Goal: Complete application form

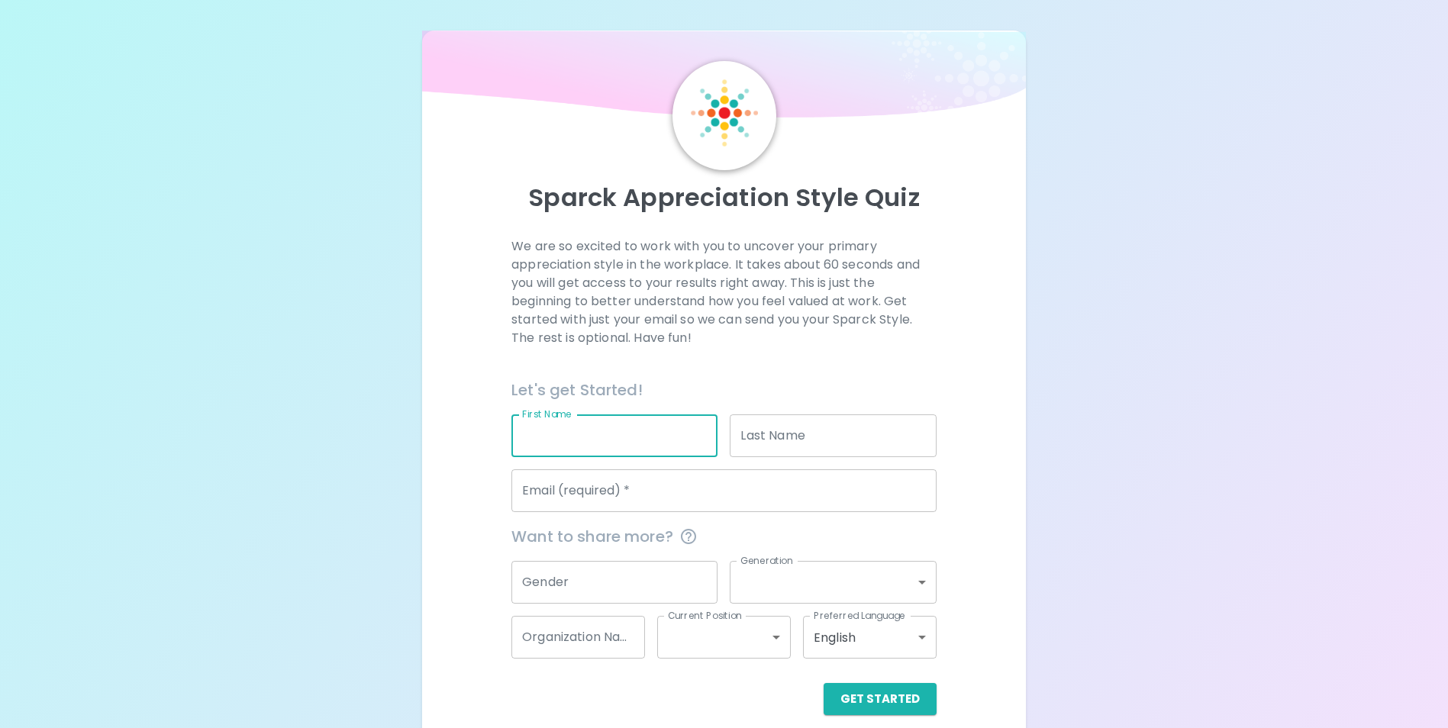
click at [582, 429] on input "First Name" at bounding box center [614, 436] width 206 height 43
type input "[PERSON_NAME]"
type input "[PERSON_NAME][EMAIL_ADDRESS][PERSON_NAME][DOMAIN_NAME]"
drag, startPoint x: 669, startPoint y: 432, endPoint x: 559, endPoint y: 434, distance: 110.7
click at [559, 434] on input "[PERSON_NAME]" at bounding box center [614, 436] width 206 height 43
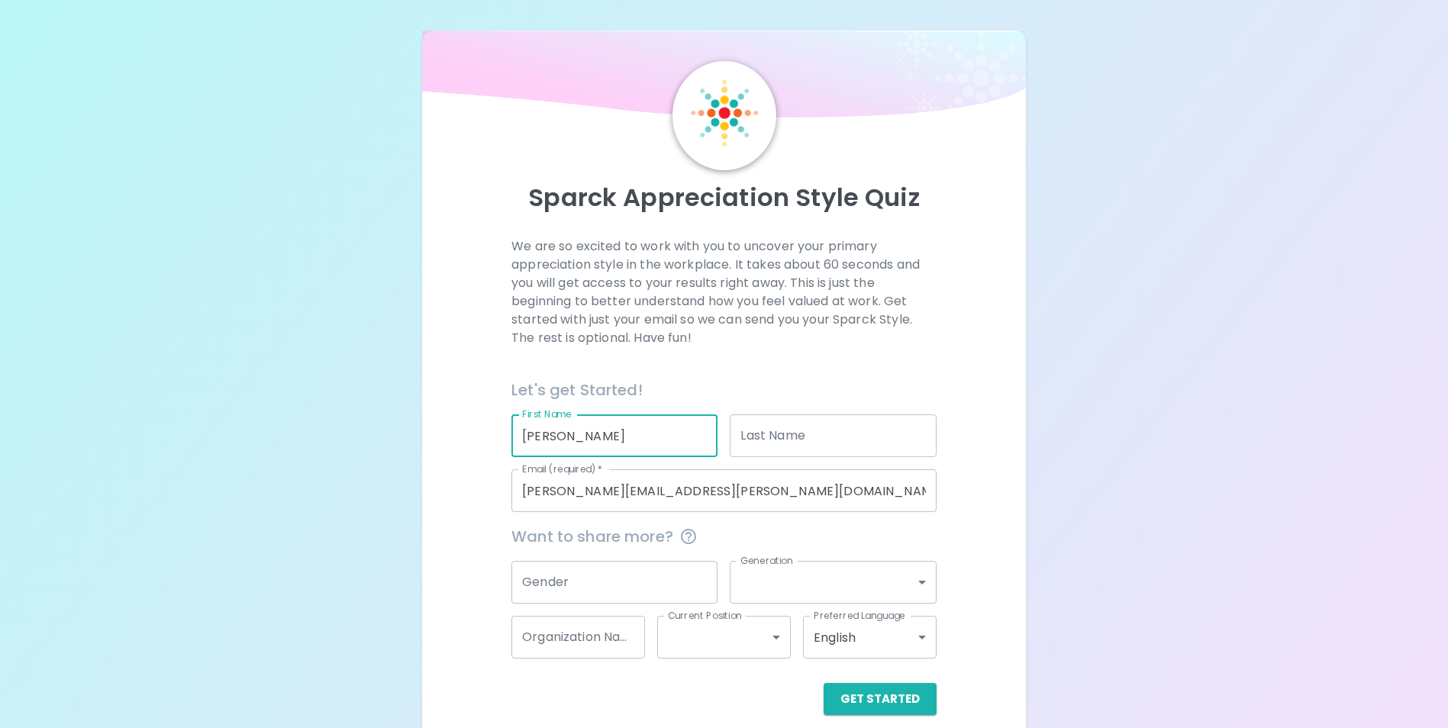
type input "[PERSON_NAME]"
click at [766, 437] on input "Last Name" at bounding box center [833, 436] width 206 height 43
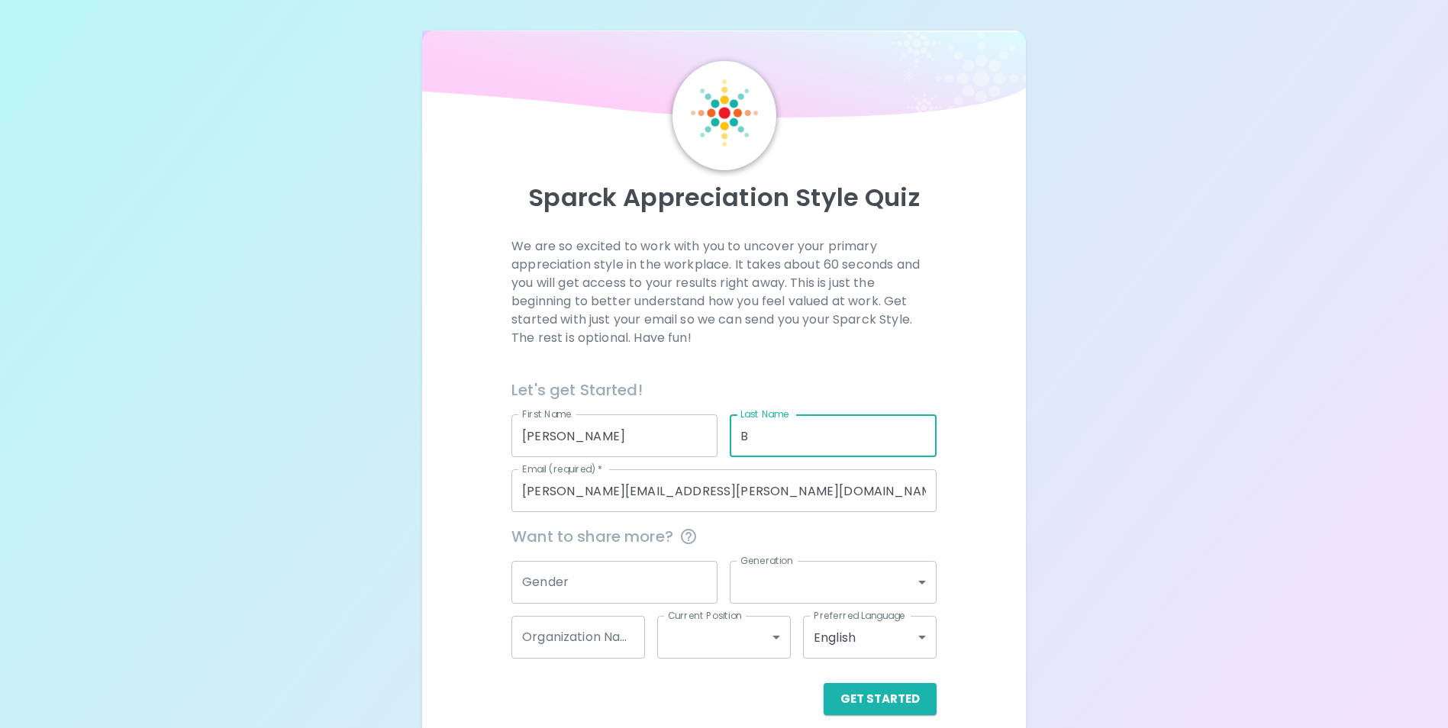
type input "[PERSON_NAME]"
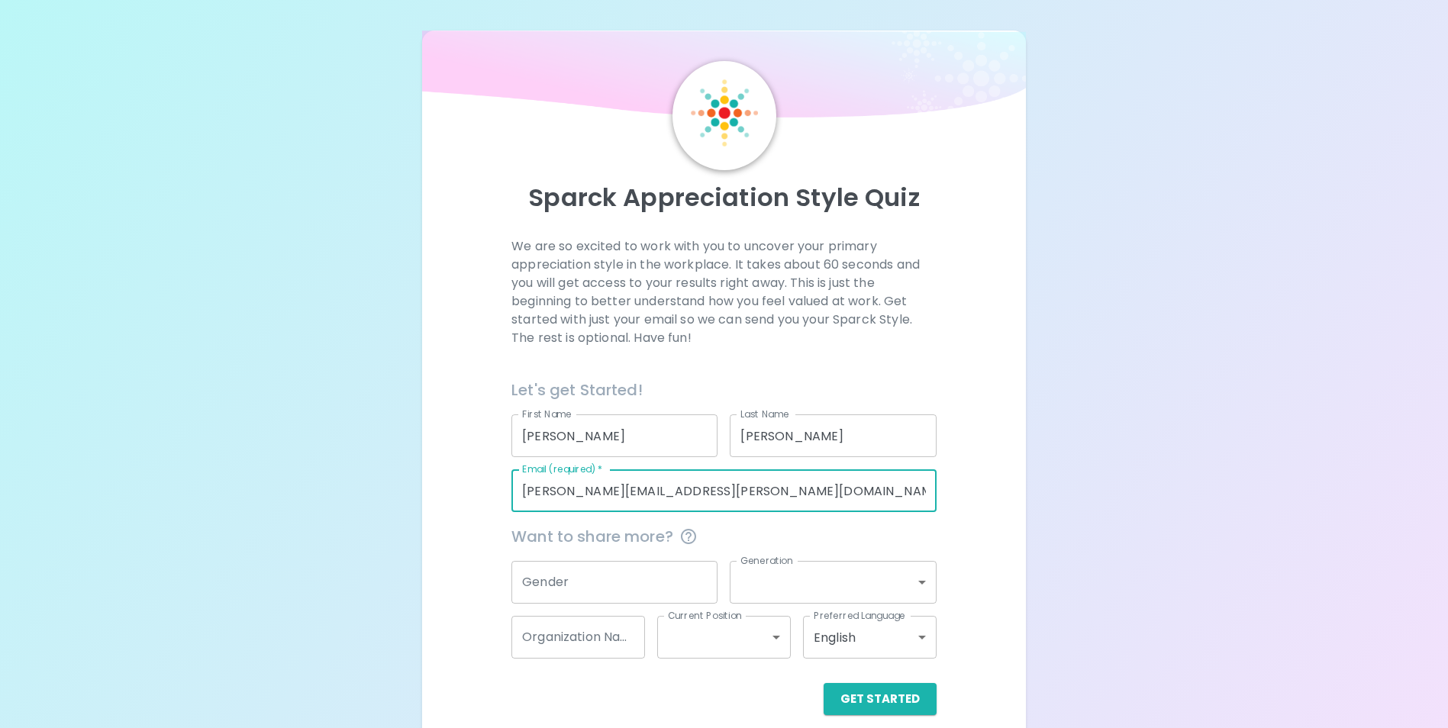
scroll to position [18, 0]
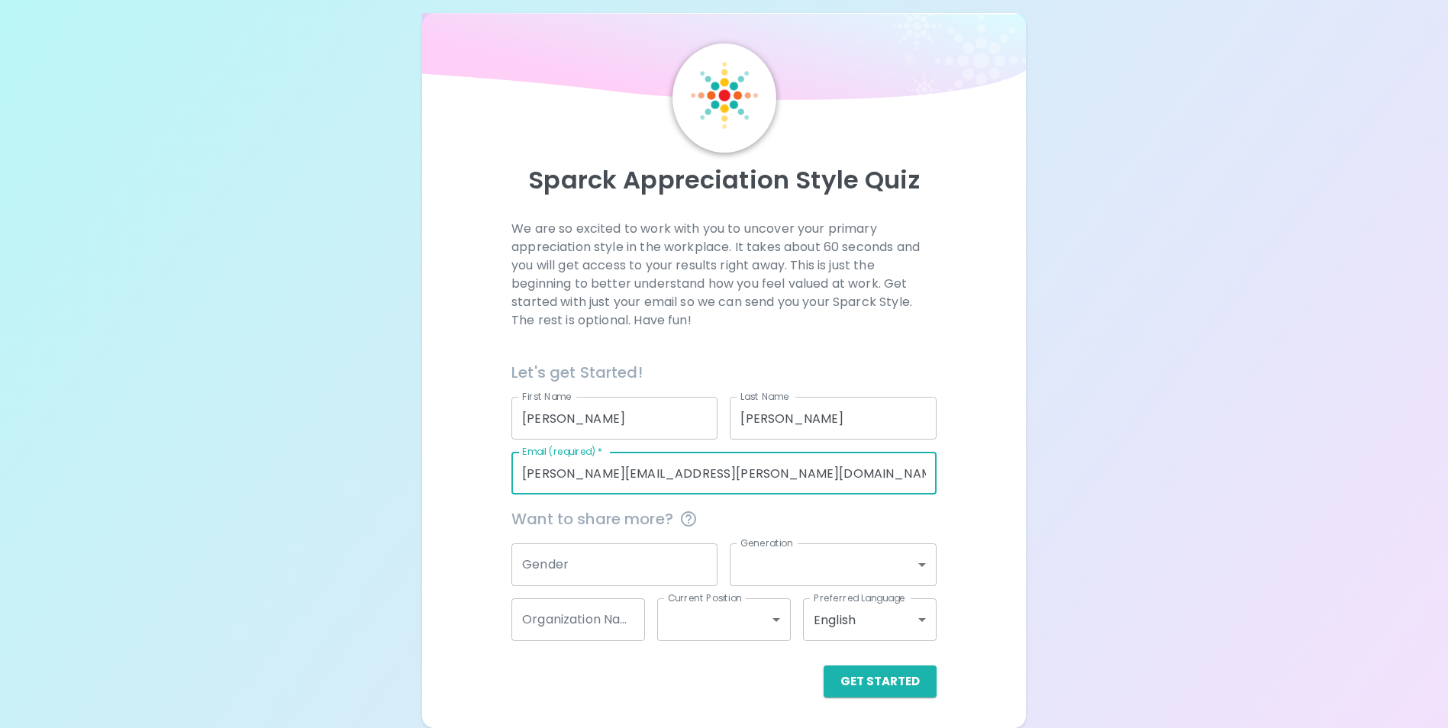
click at [586, 565] on input "Gender" at bounding box center [614, 565] width 206 height 43
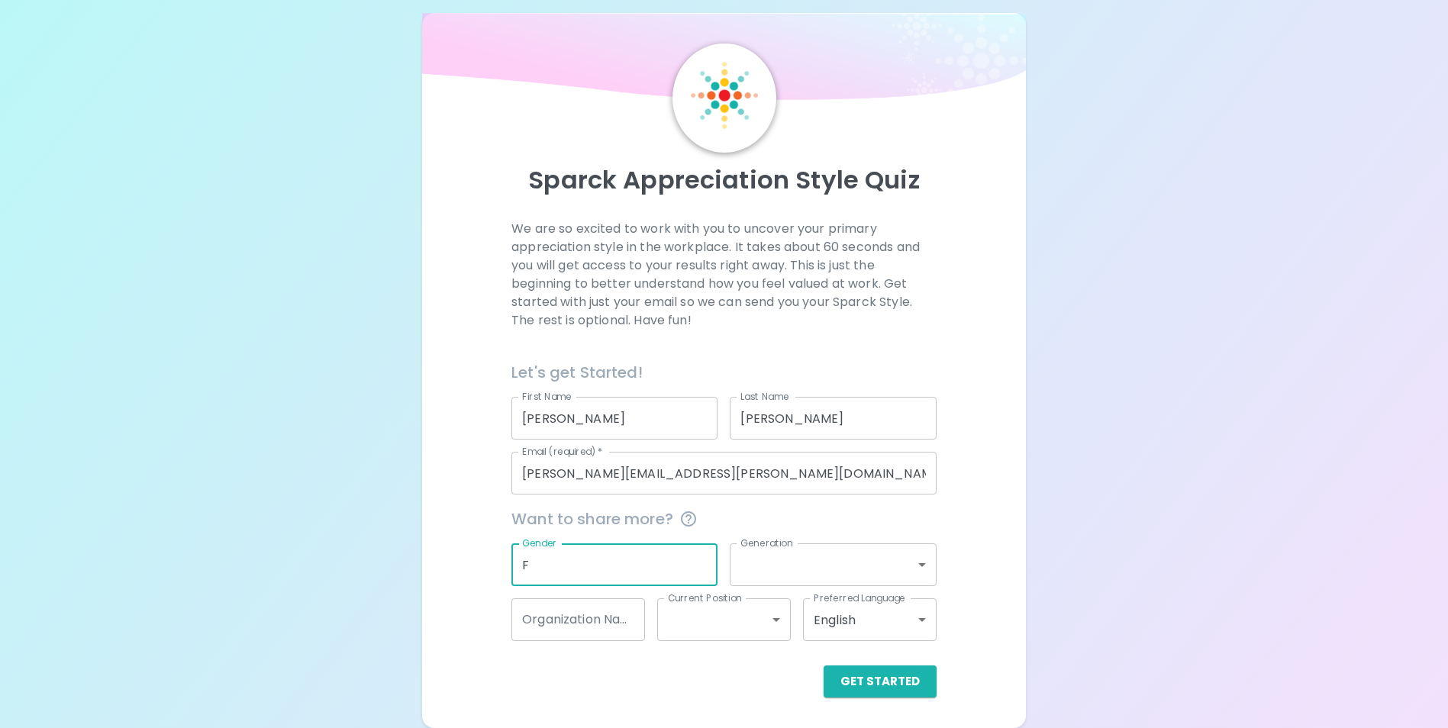
type input "F"
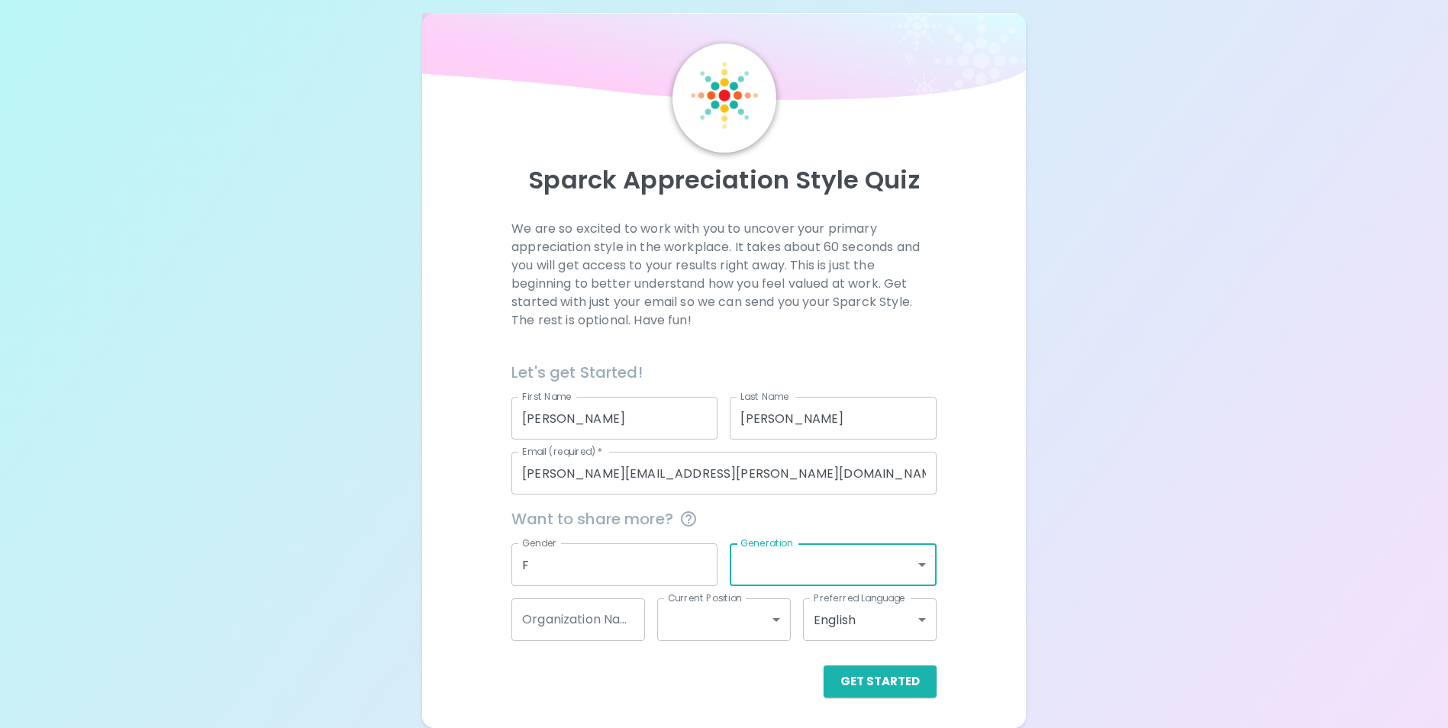
click at [796, 567] on body "Sparck Appreciation Style Quiz We are so excited to work with you to uncover yo…" at bounding box center [724, 355] width 1448 height 746
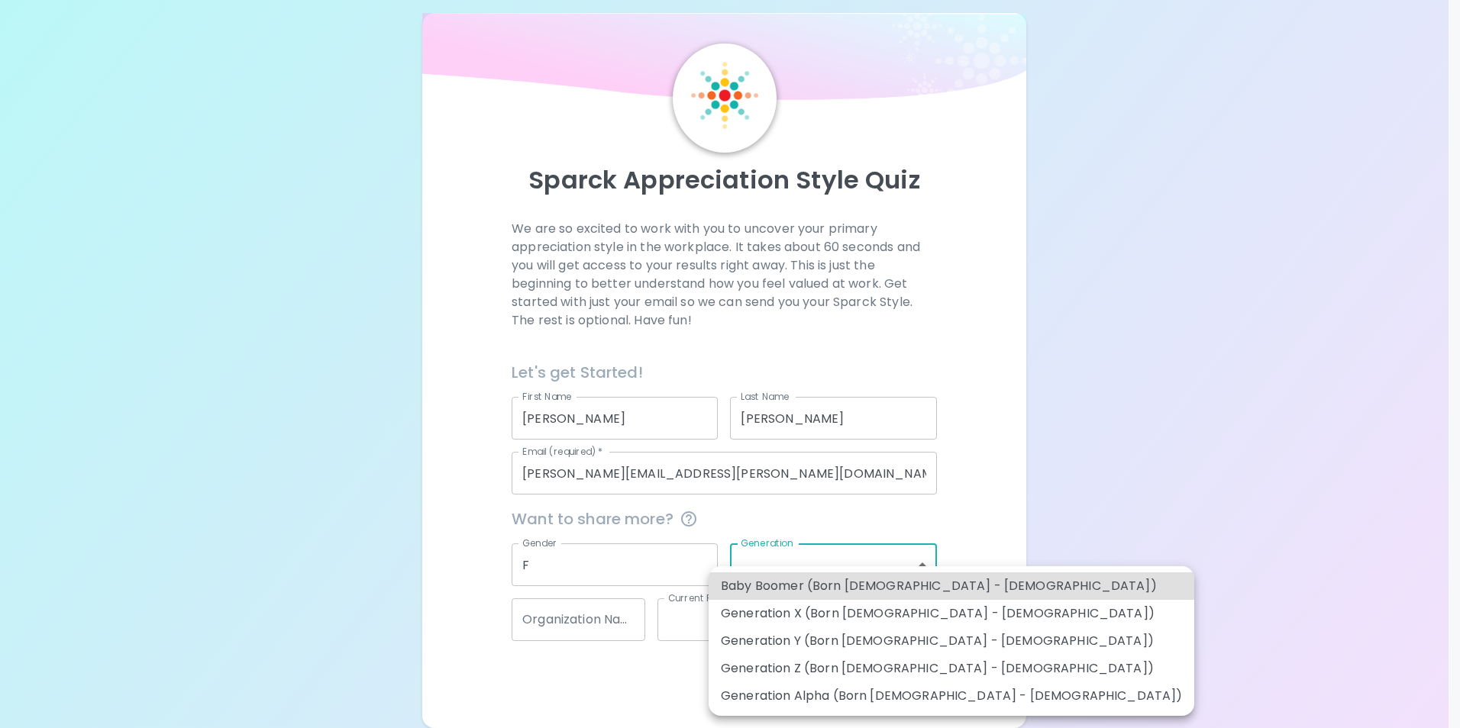
click at [916, 634] on li "Generation Y (Born [DEMOGRAPHIC_DATA] - [DEMOGRAPHIC_DATA])" at bounding box center [950, 640] width 485 height 27
type input "generation_y"
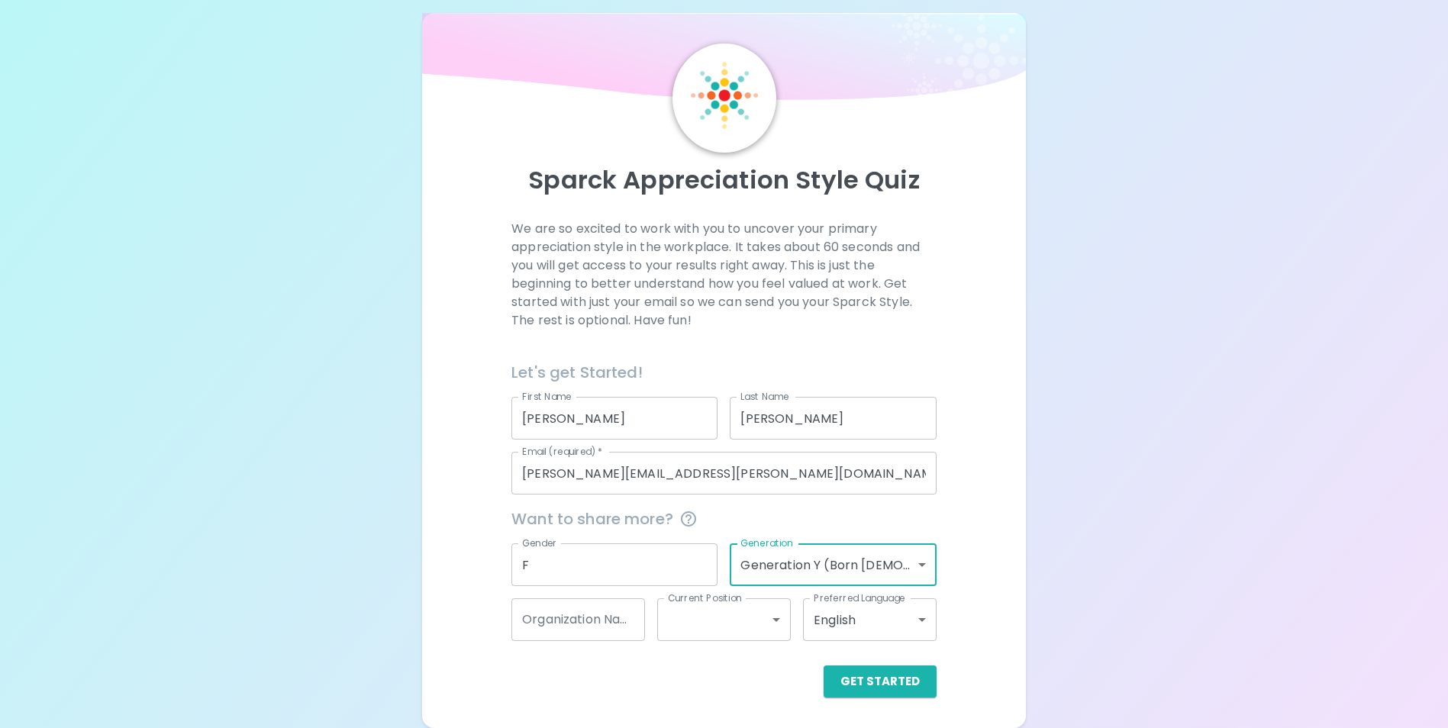
click at [544, 620] on input "Organization Name" at bounding box center [578, 619] width 134 height 43
click at [690, 636] on body "Sparck Appreciation Style Quiz We are so excited to work with you to uncover yo…" at bounding box center [724, 355] width 1448 height 746
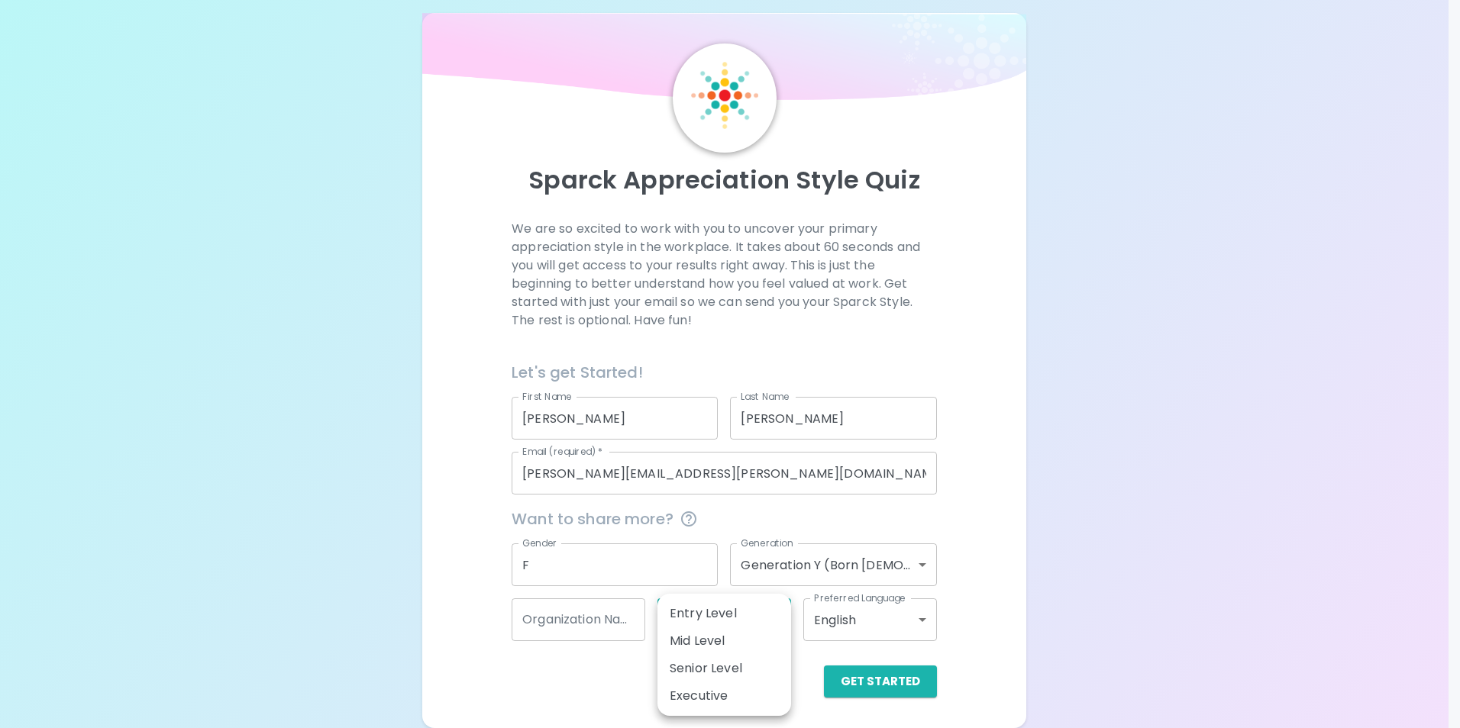
click at [732, 621] on li "Entry Level" at bounding box center [724, 613] width 134 height 27
type input "entry_level"
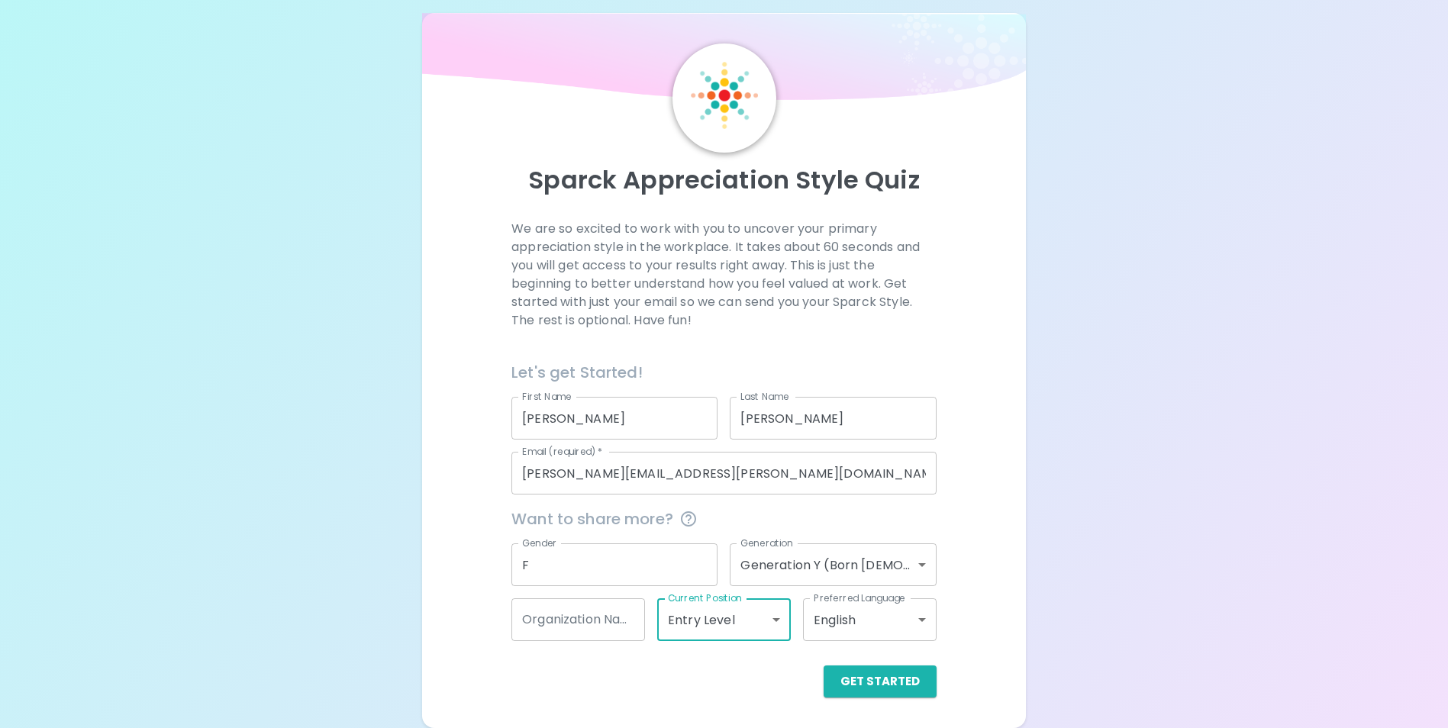
click at [616, 624] on input "Organization Name" at bounding box center [578, 619] width 134 height 43
type input "A"
type input "AEWM"
click at [899, 679] on button "Get Started" at bounding box center [880, 682] width 113 height 32
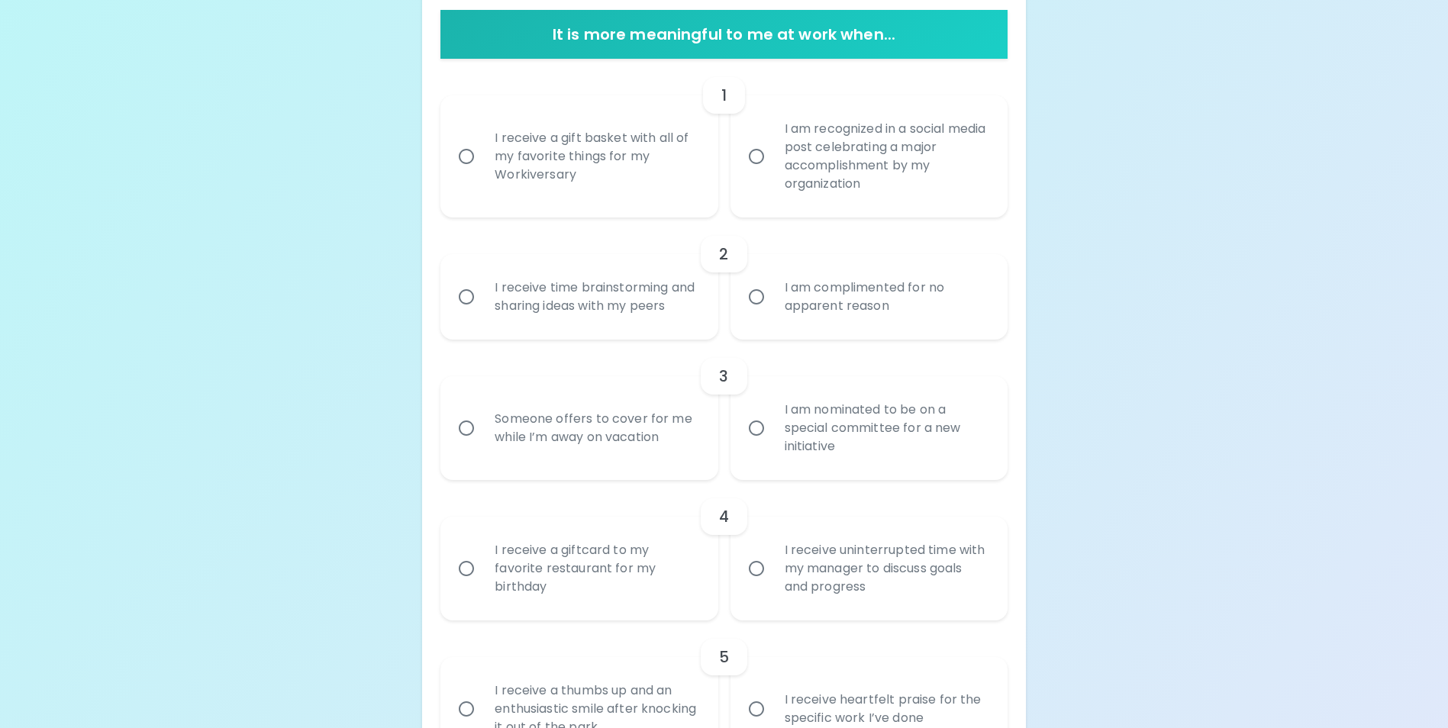
scroll to position [107, 0]
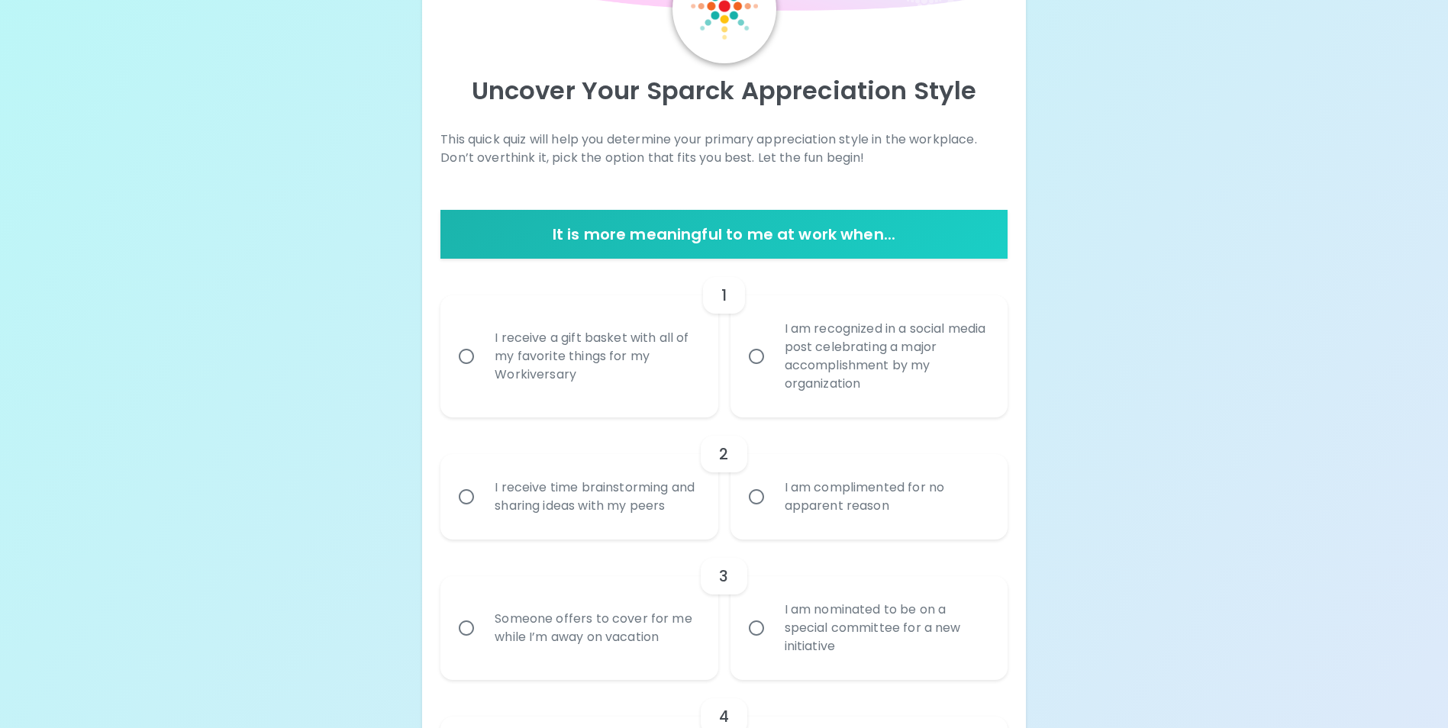
click at [540, 356] on div "I receive a gift basket with all of my favorite things for my Workiversary" at bounding box center [595, 357] width 227 height 92
click at [482, 356] on input "I receive a gift basket with all of my favorite things for my Workiversary" at bounding box center [466, 356] width 32 height 32
radio input "true"
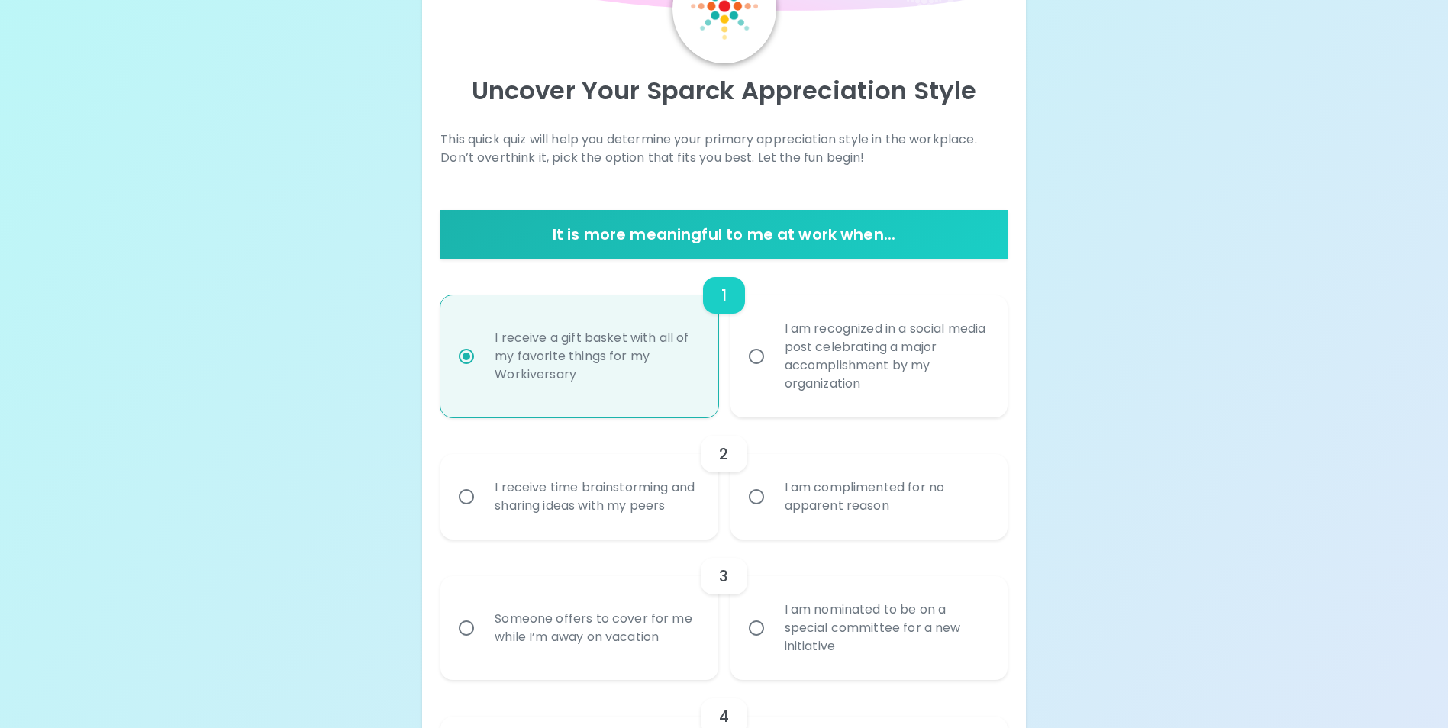
scroll to position [229, 0]
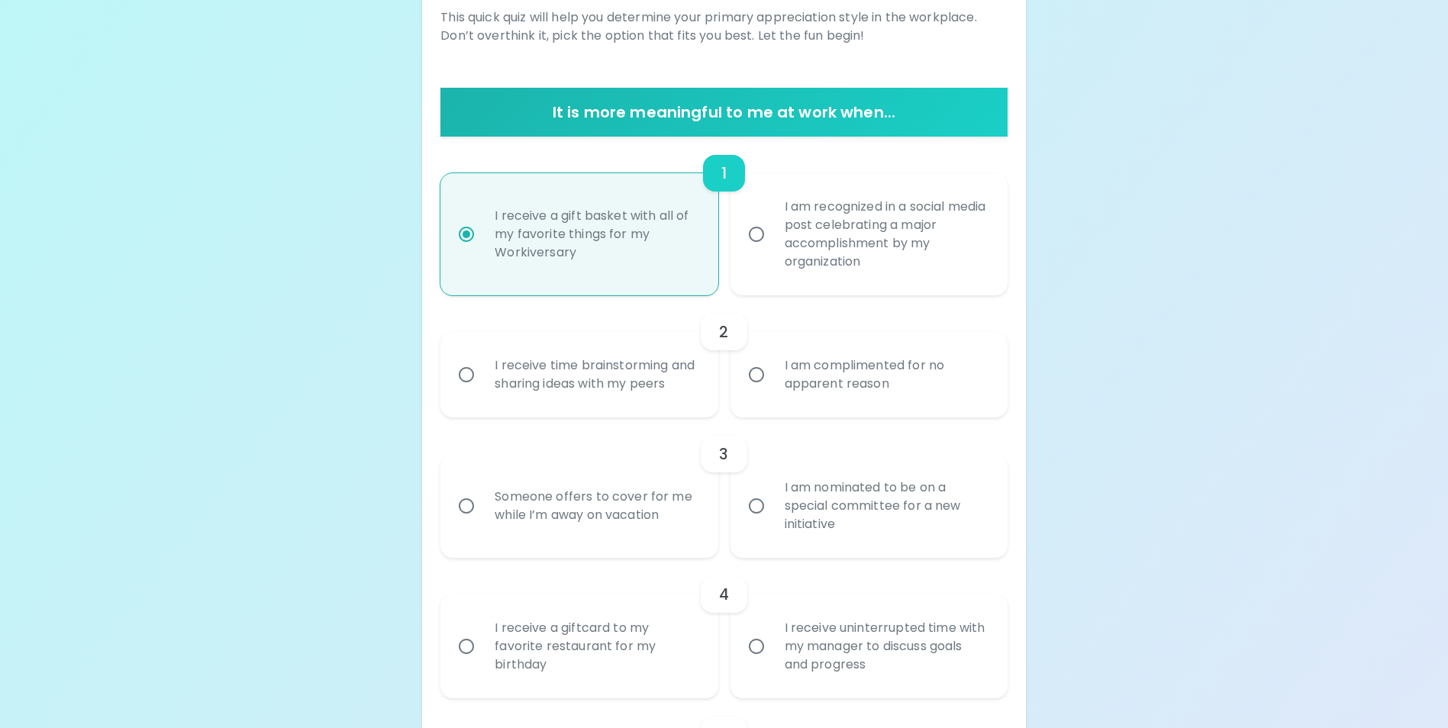
click at [626, 395] on div "I receive time brainstorming and sharing ideas with my peers" at bounding box center [595, 374] width 227 height 73
click at [482, 391] on input "I receive time brainstorming and sharing ideas with my peers" at bounding box center [466, 375] width 32 height 32
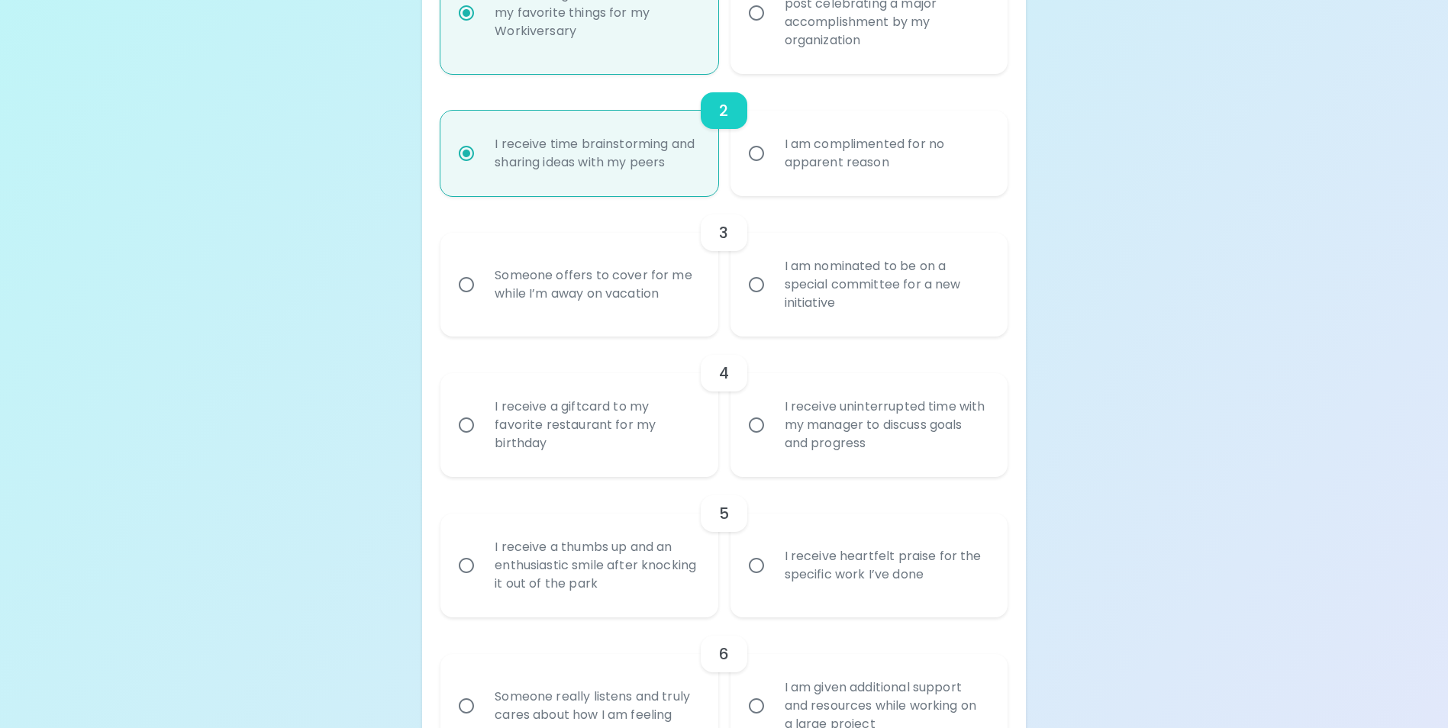
scroll to position [504, 0]
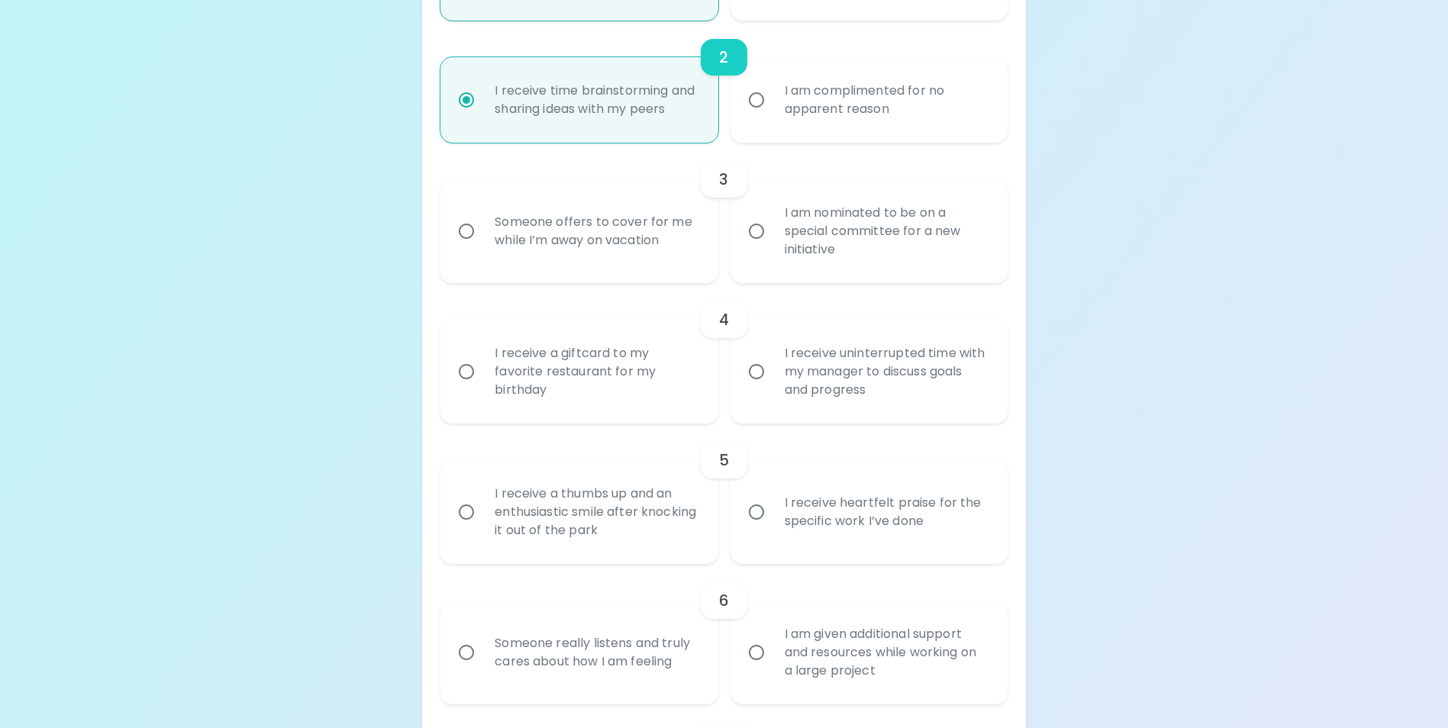
radio input "true"
click at [531, 262] on div "Someone offers to cover for me while I’m away on vacation" at bounding box center [595, 231] width 227 height 73
click at [482, 247] on input "Someone offers to cover for me while I’m away on vacation" at bounding box center [466, 231] width 32 height 32
radio input "false"
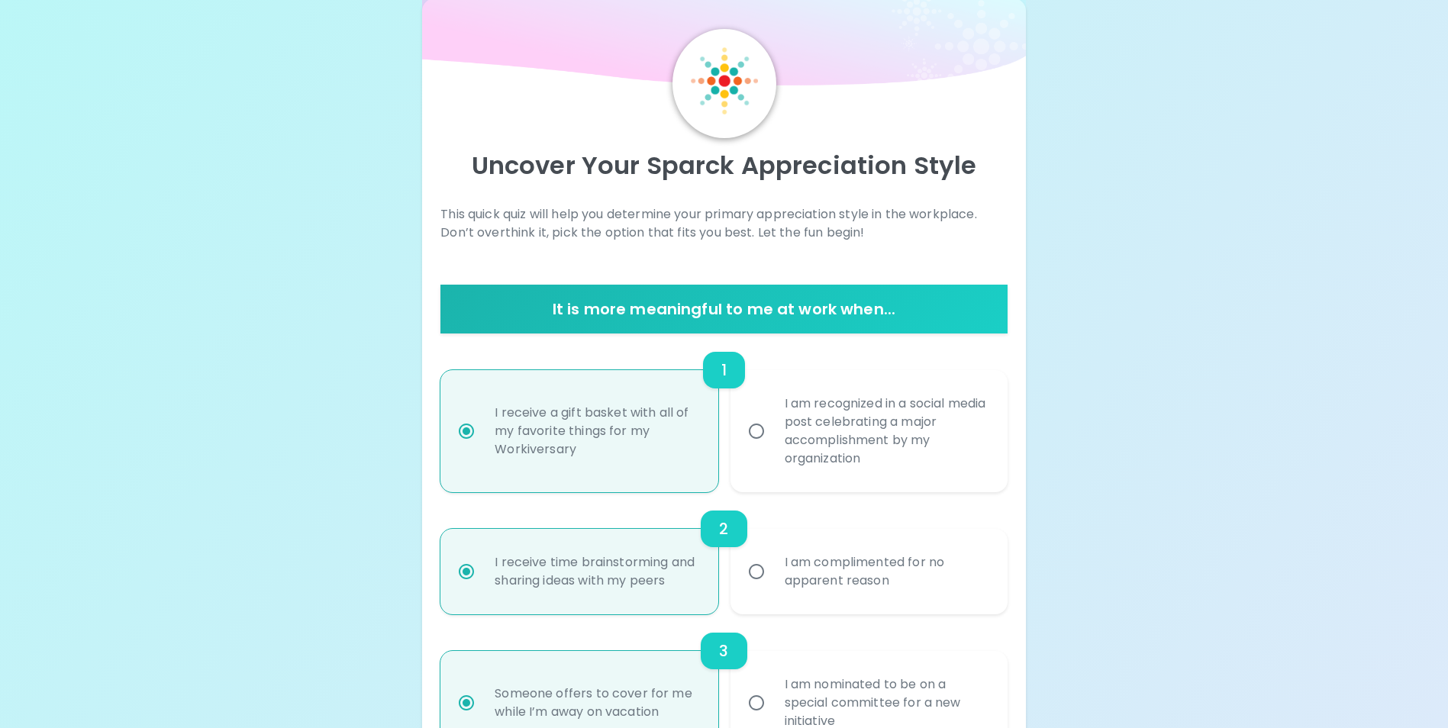
scroll to position [0, 0]
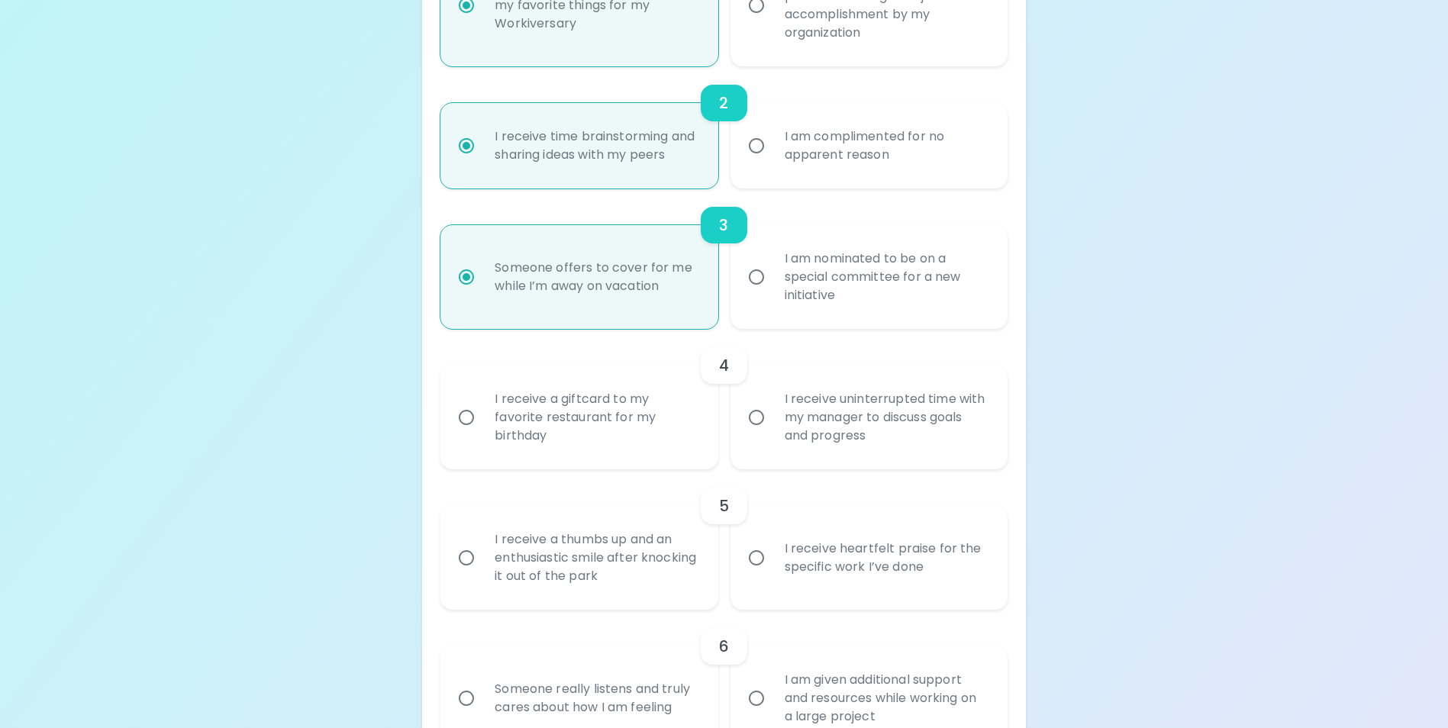
radio input "true"
click at [575, 410] on div "I receive a giftcard to my favorite restaurant for my birthday" at bounding box center [595, 418] width 227 height 92
click at [482, 410] on input "I receive a giftcard to my favorite restaurant for my birthday" at bounding box center [466, 418] width 32 height 32
radio input "false"
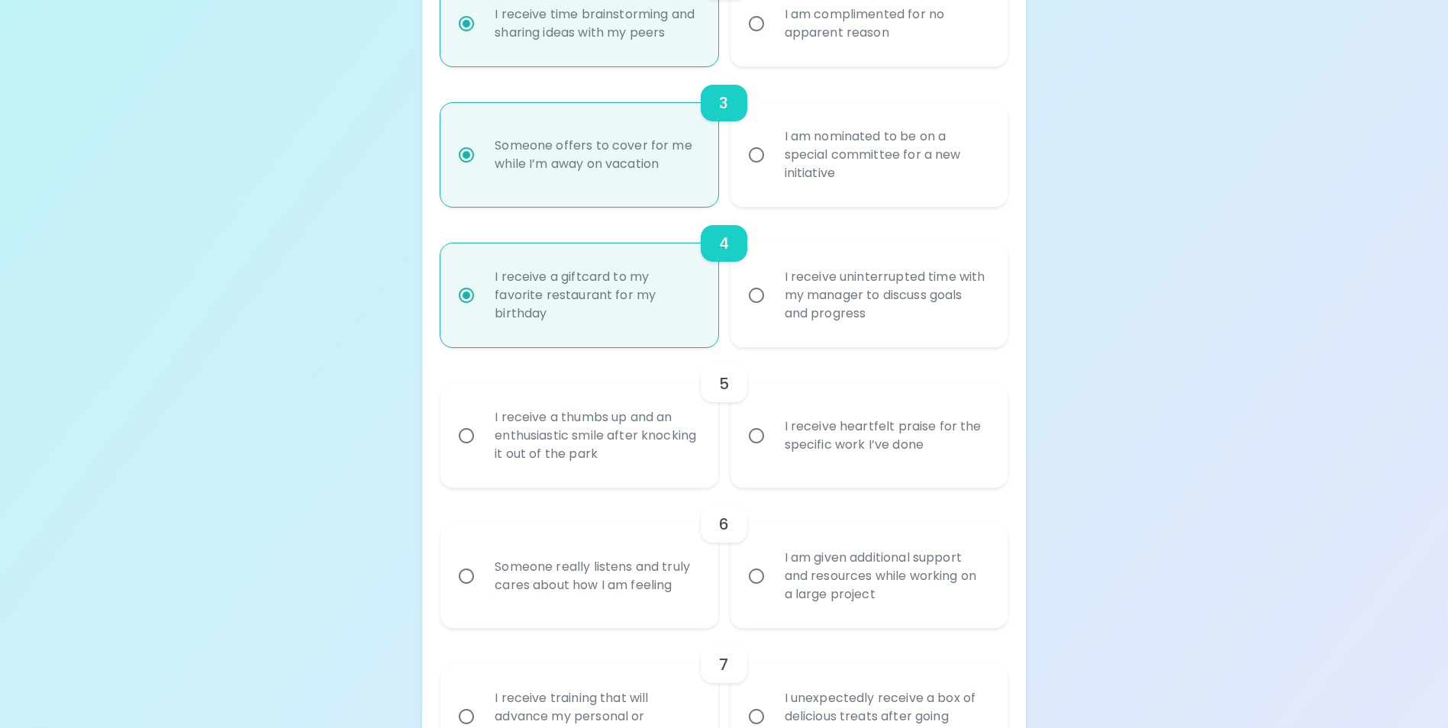
scroll to position [784, 0]
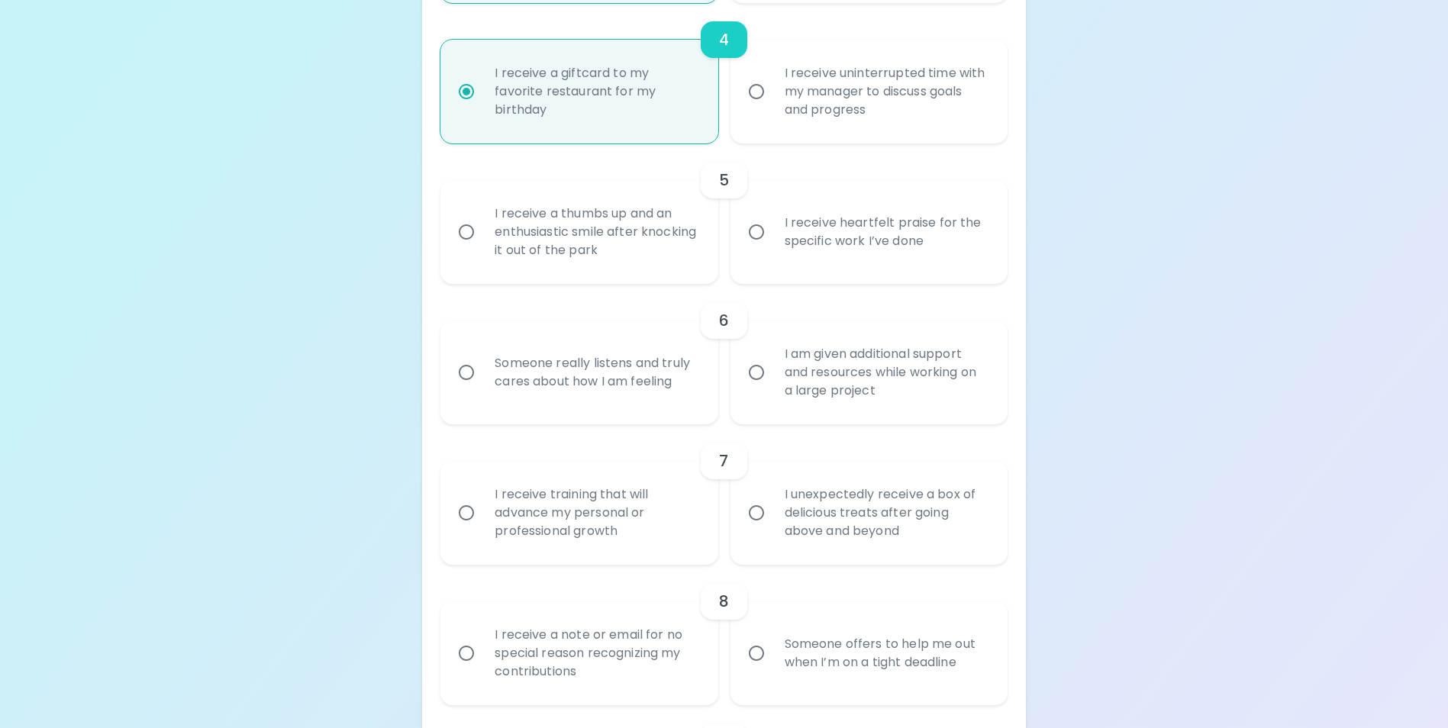
radio input "true"
click at [847, 263] on div "I receive heartfelt praise for the specific work I’ve done" at bounding box center [886, 231] width 227 height 73
click at [773, 248] on input "I receive heartfelt praise for the specific work I’ve done" at bounding box center [756, 232] width 32 height 32
radio input "false"
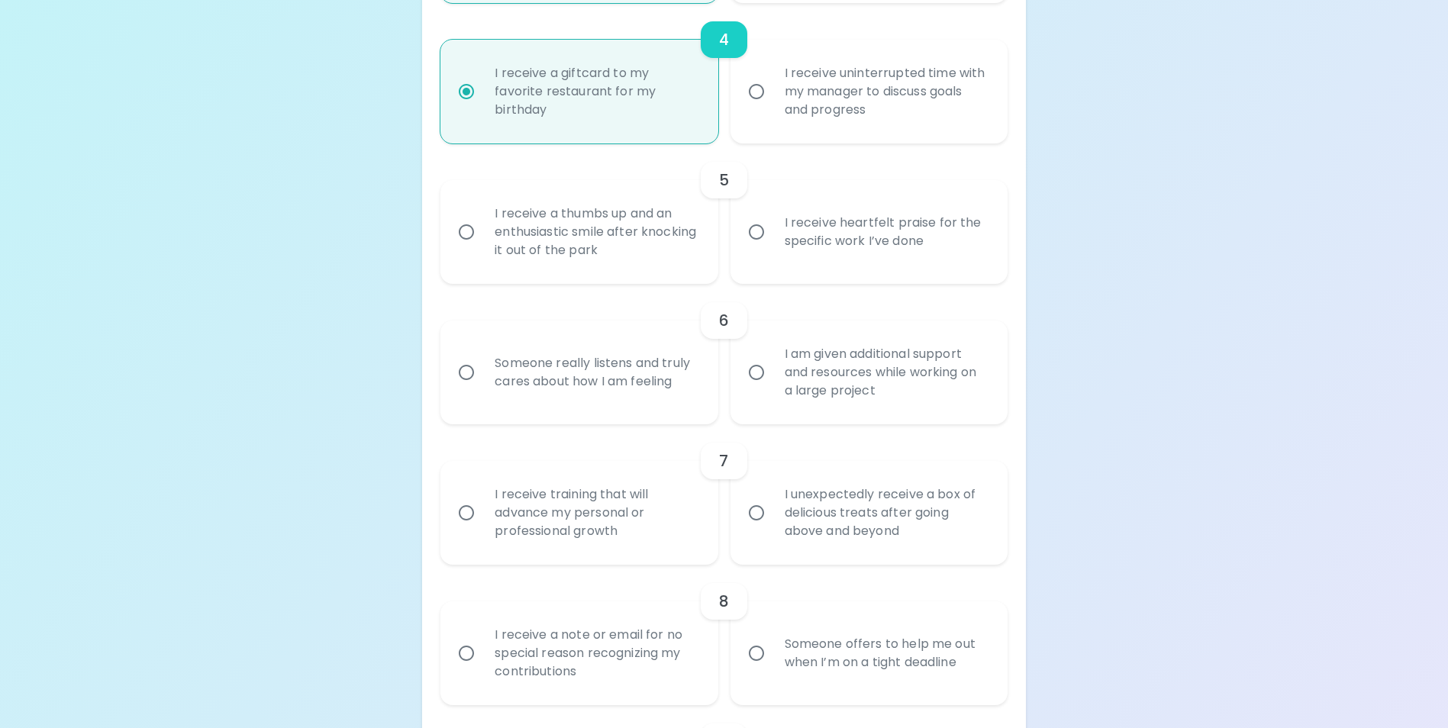
radio input "false"
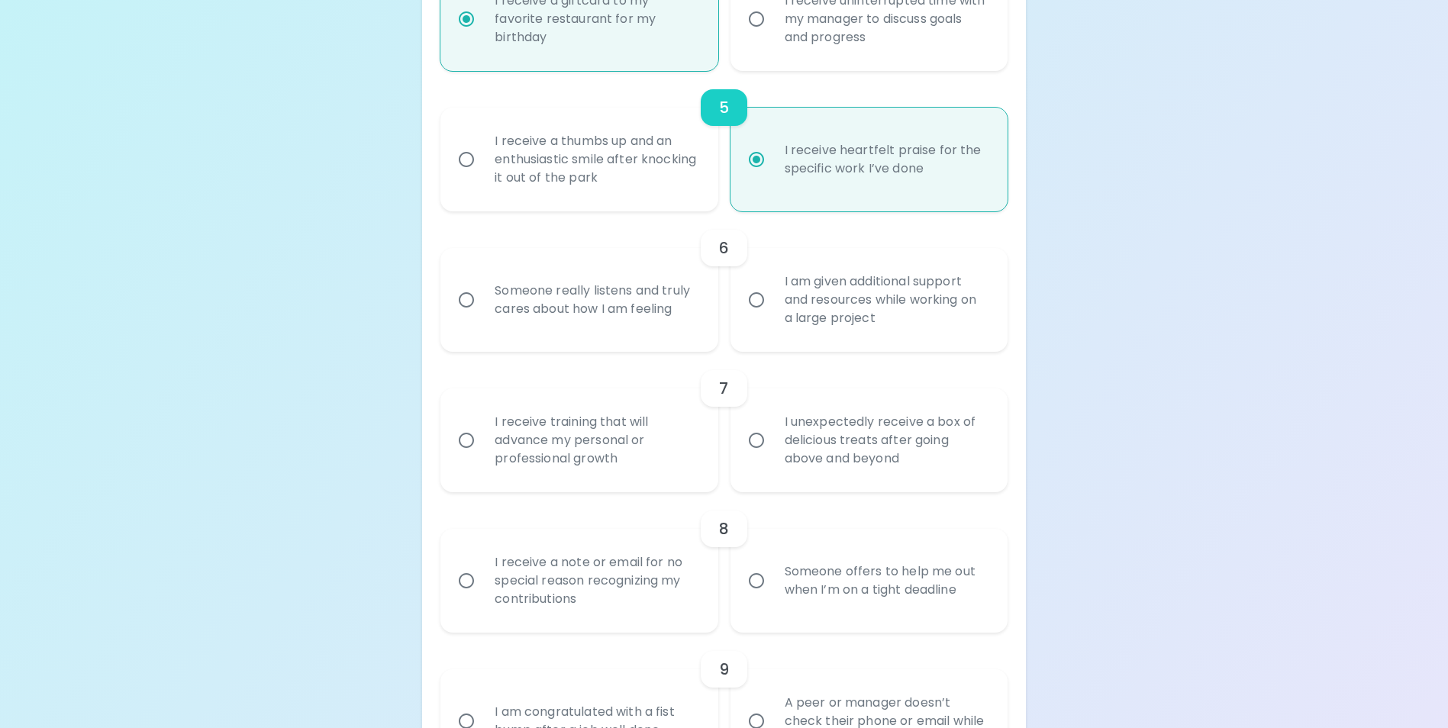
scroll to position [906, 0]
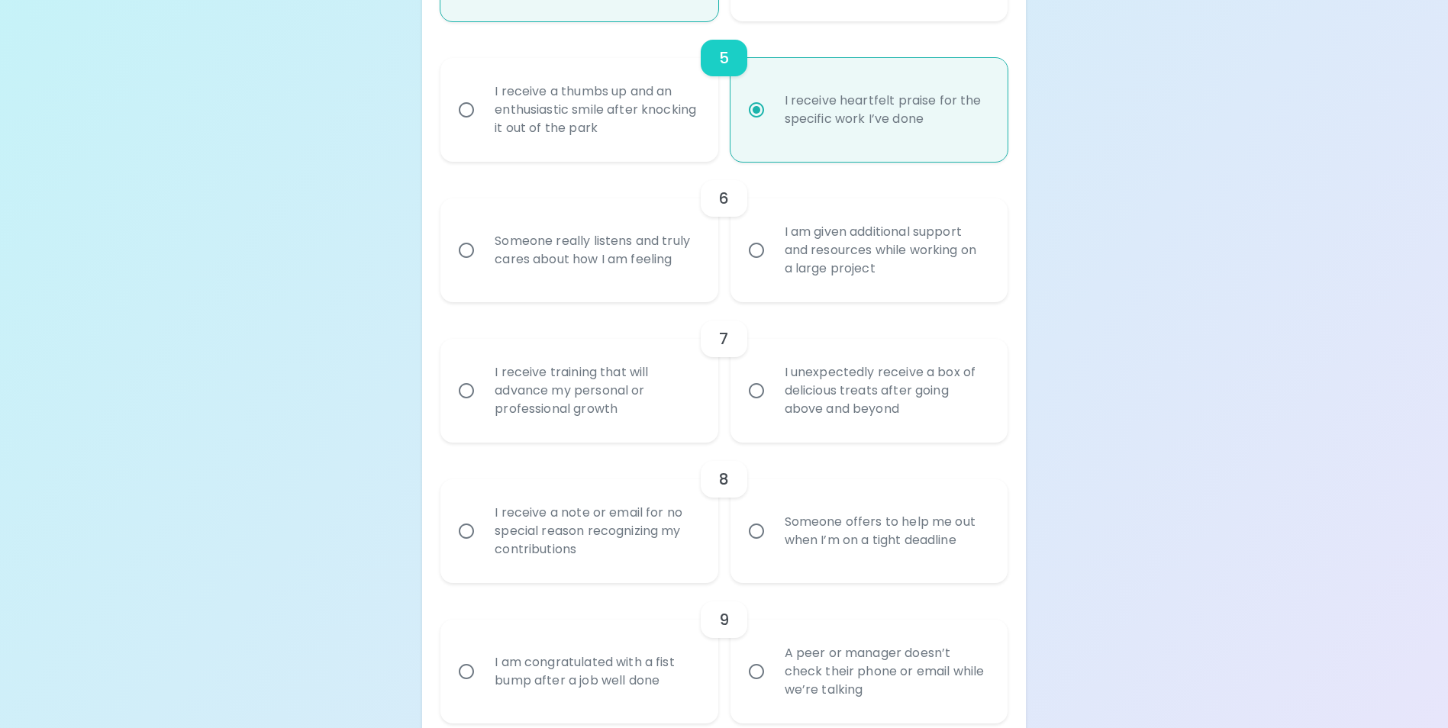
radio input "true"
click at [820, 269] on div "I am given additional support and resources while working on a large project" at bounding box center [886, 251] width 227 height 92
click at [773, 266] on input "I am given additional support and resources while working on a large project" at bounding box center [756, 250] width 32 height 32
radio input "false"
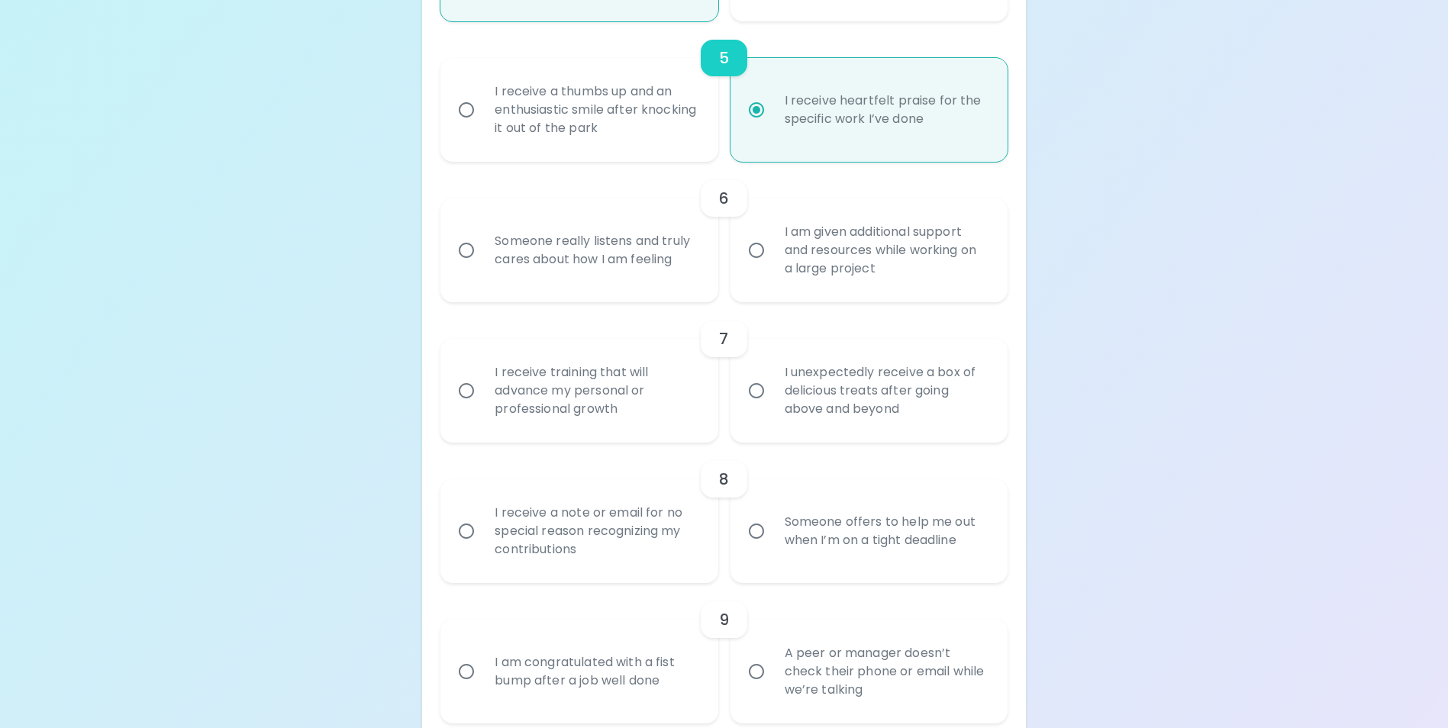
radio input "false"
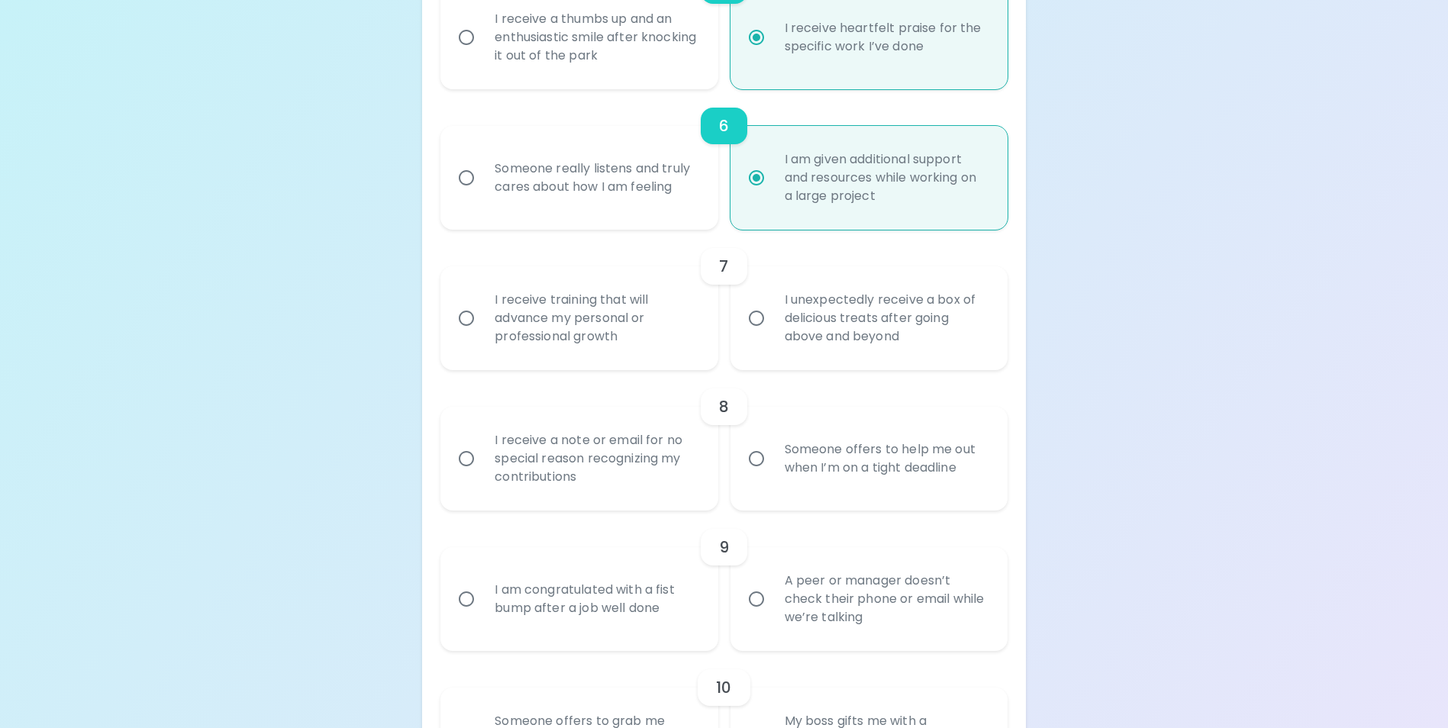
scroll to position [1028, 0]
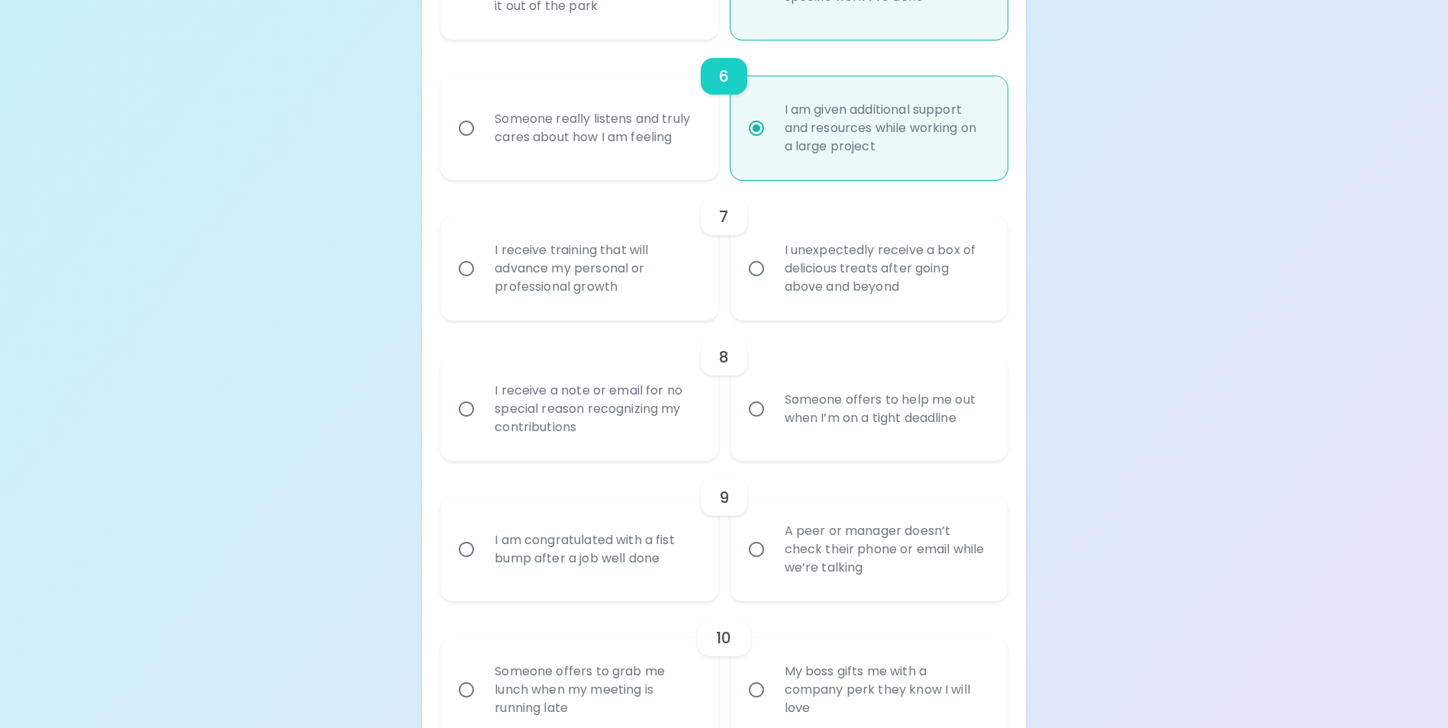
radio input "true"
click at [565, 298] on div "I receive training that will advance my personal or professional growth" at bounding box center [595, 269] width 227 height 92
click at [482, 285] on input "I receive training that will advance my personal or professional growth" at bounding box center [466, 269] width 32 height 32
radio input "false"
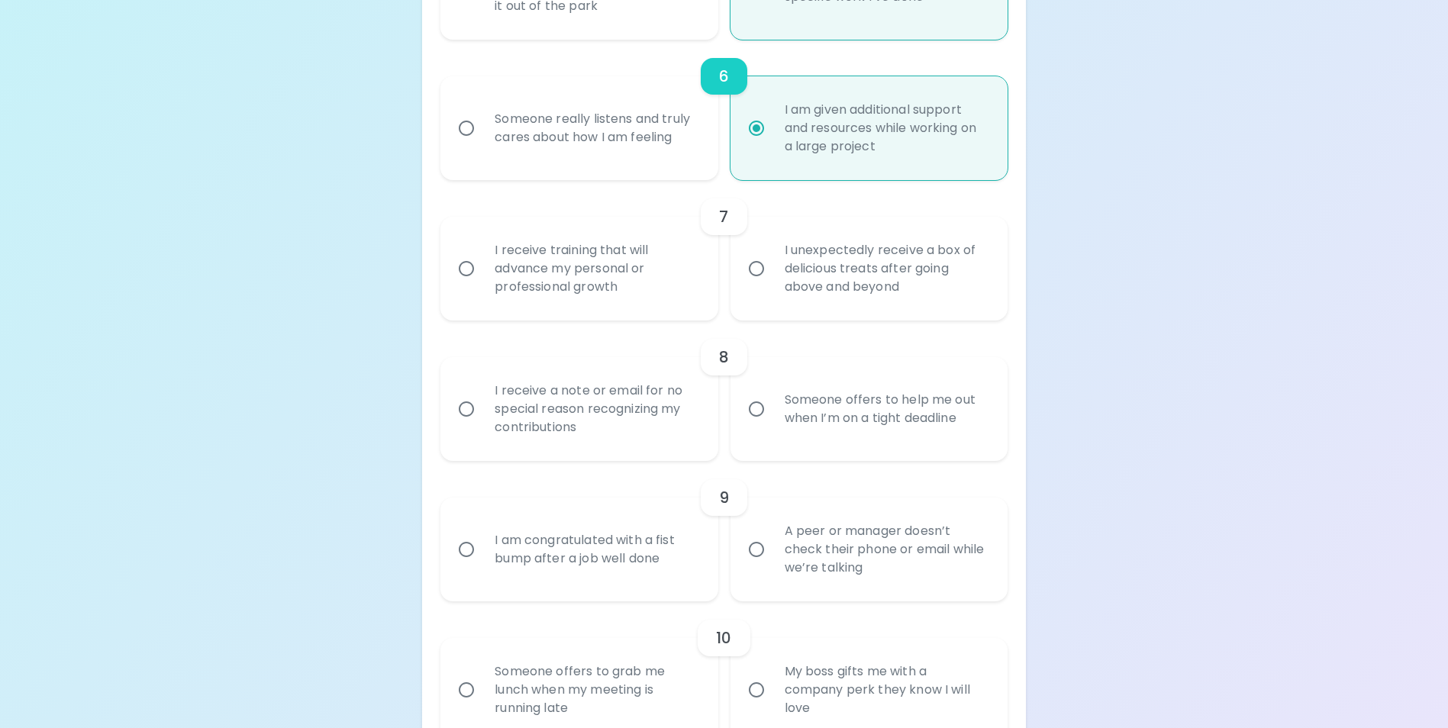
radio input "false"
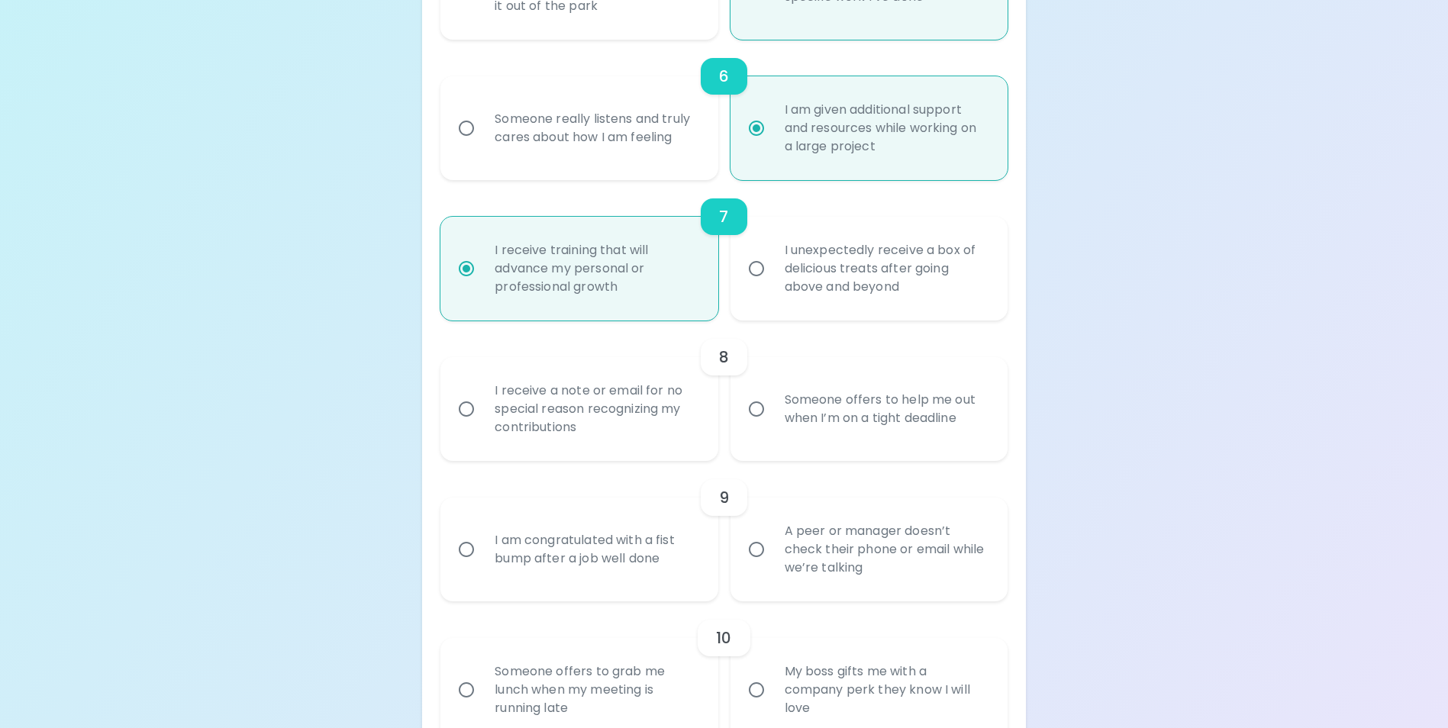
scroll to position [1150, 0]
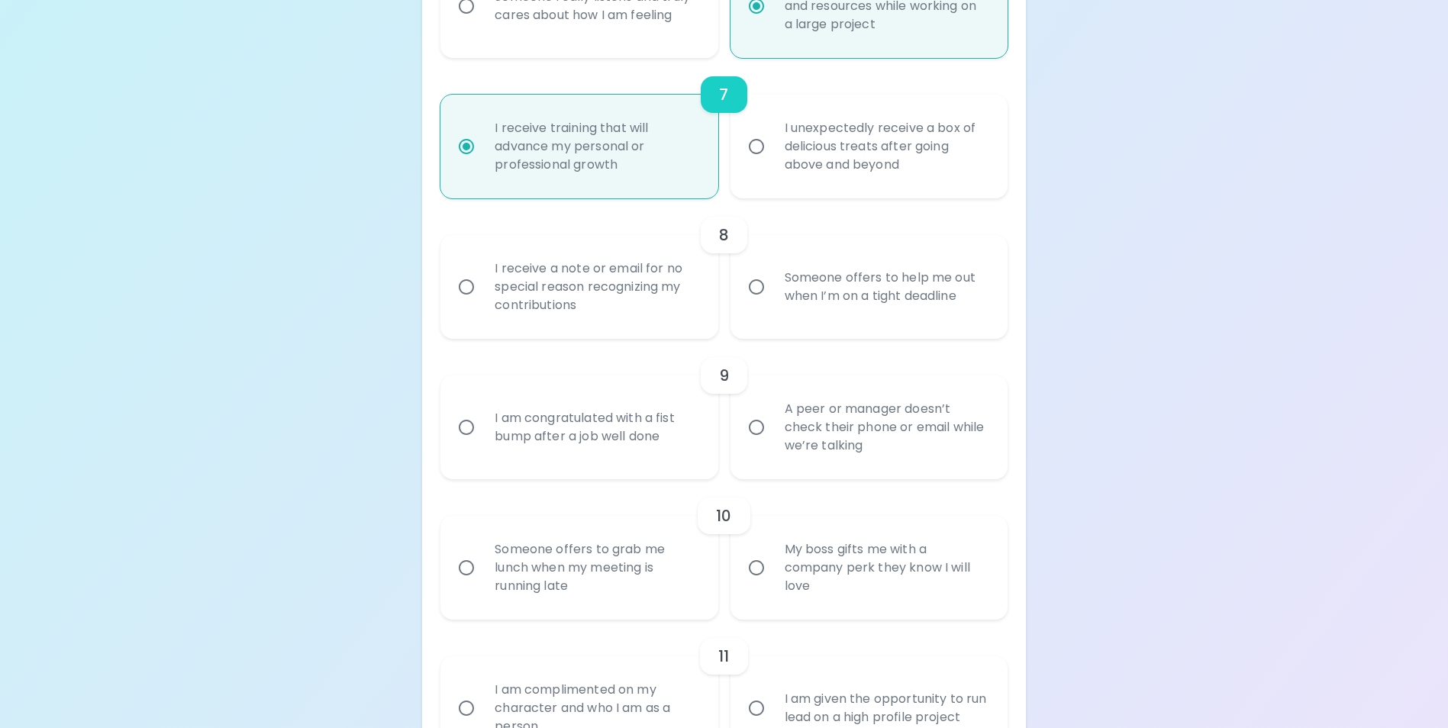
radio input "true"
click at [882, 316] on div "Someone offers to help me out when I’m on a tight deadline" at bounding box center [886, 286] width 227 height 73
click at [773, 303] on input "Someone offers to help me out when I’m on a tight deadline" at bounding box center [756, 287] width 32 height 32
radio input "false"
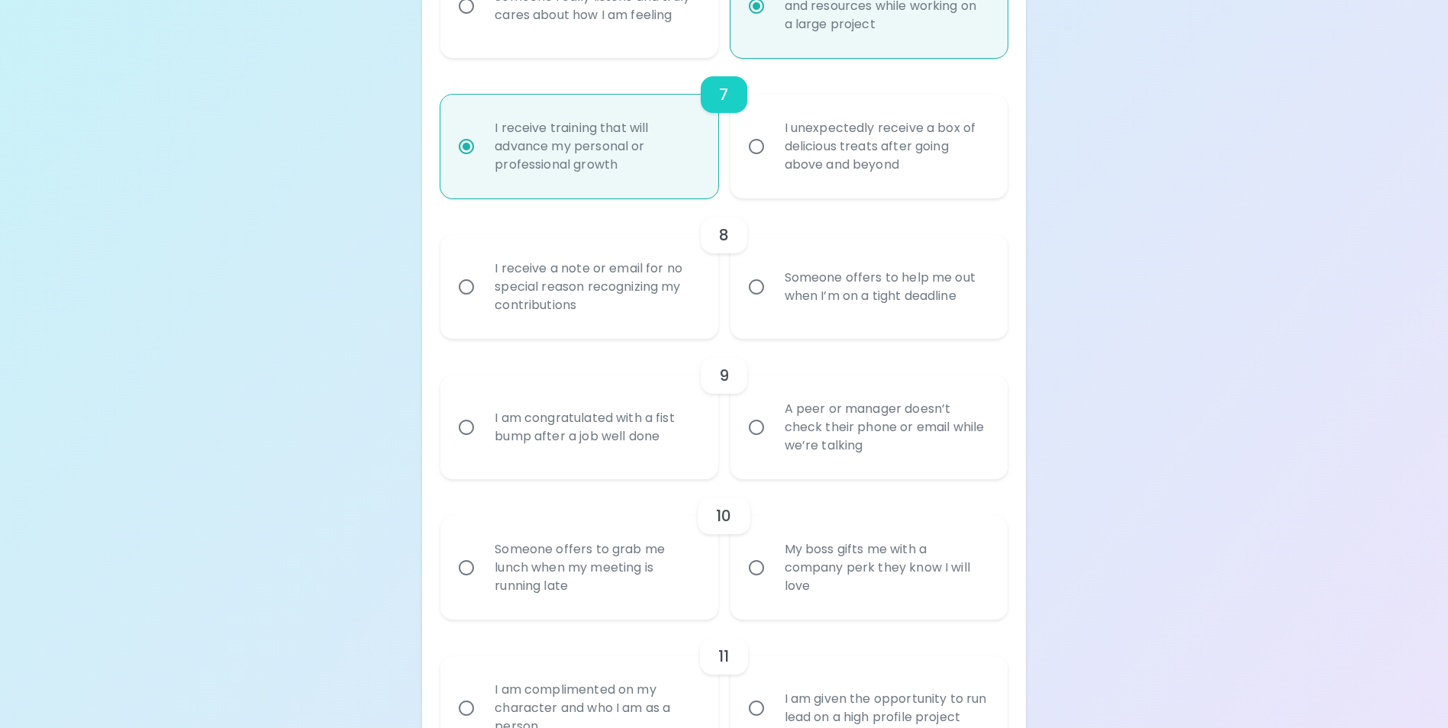
radio input "false"
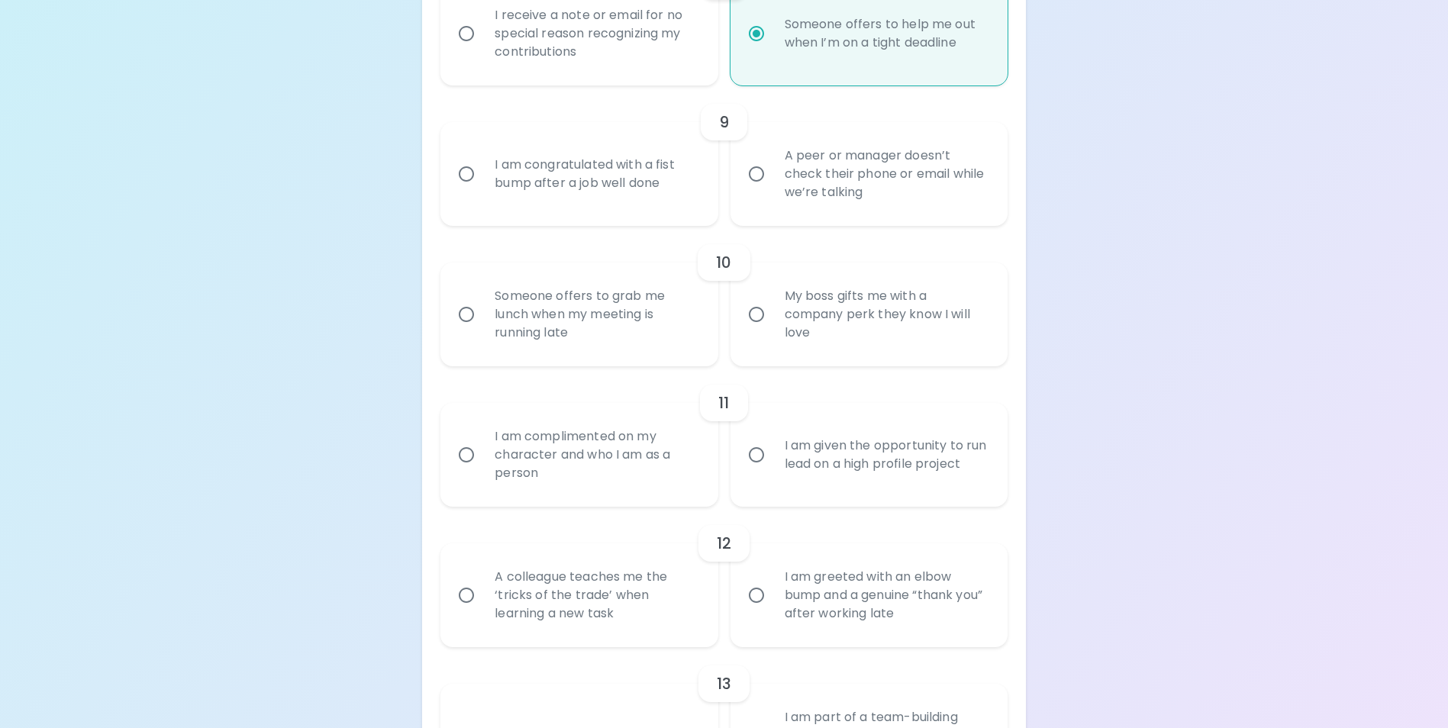
scroll to position [1425, 0]
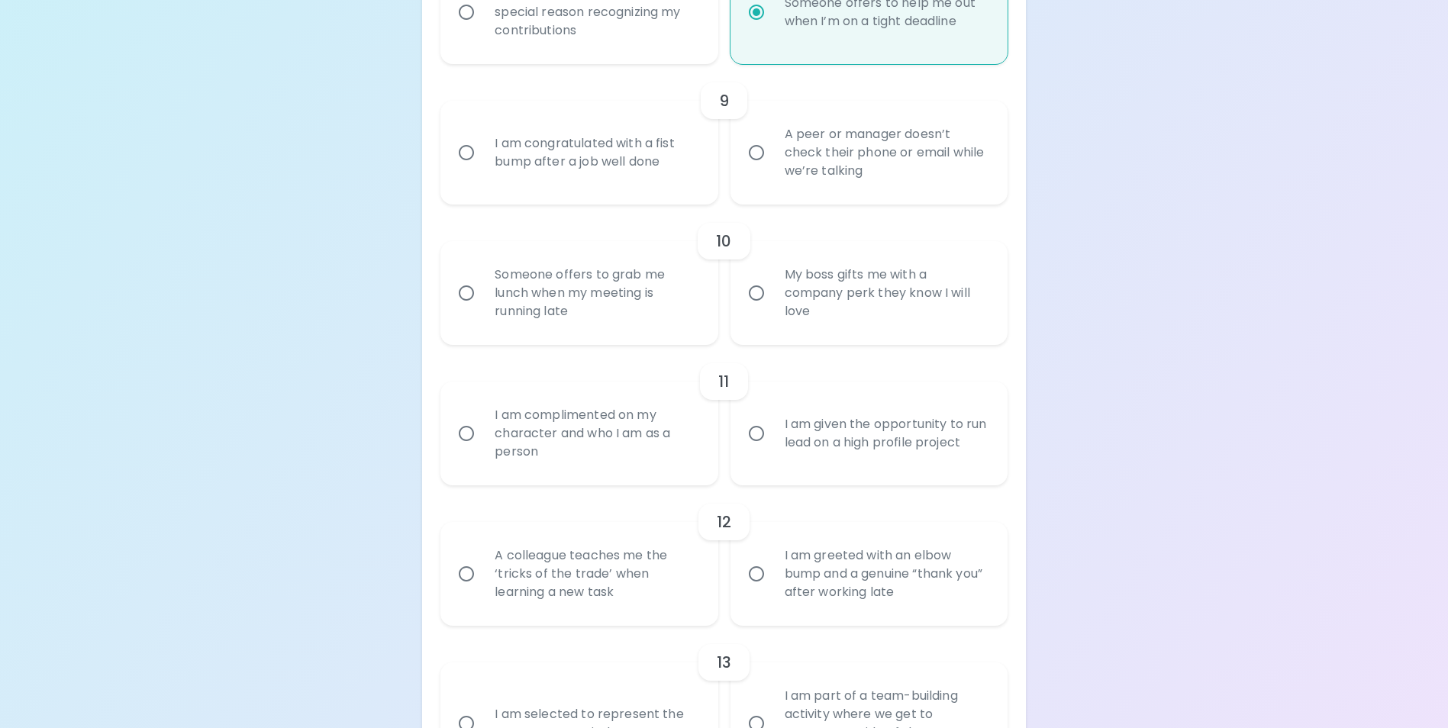
radio input "true"
click at [931, 176] on div "A peer or manager doesn’t check their phone or email while we’re talking" at bounding box center [886, 153] width 227 height 92
click at [773, 169] on input "A peer or manager doesn’t check their phone or email while we’re talking" at bounding box center [756, 153] width 32 height 32
radio input "false"
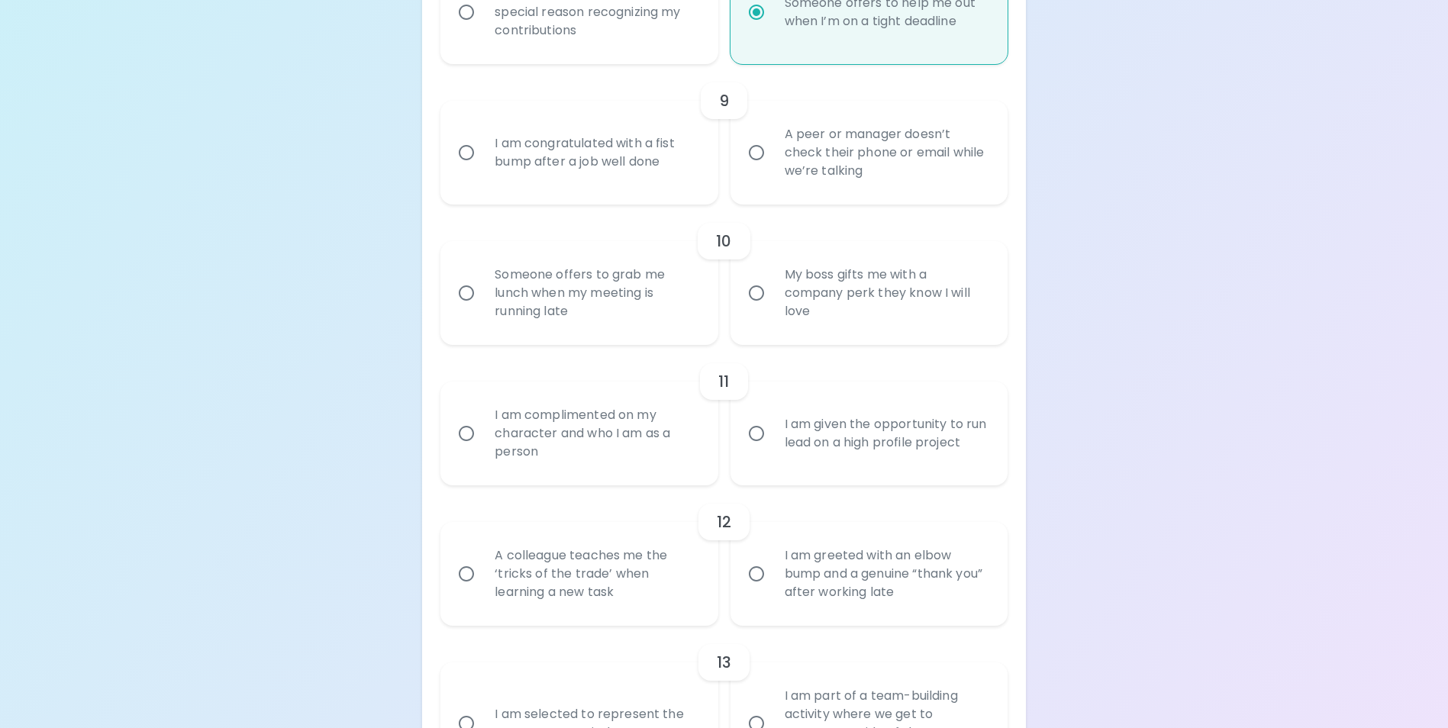
radio input "false"
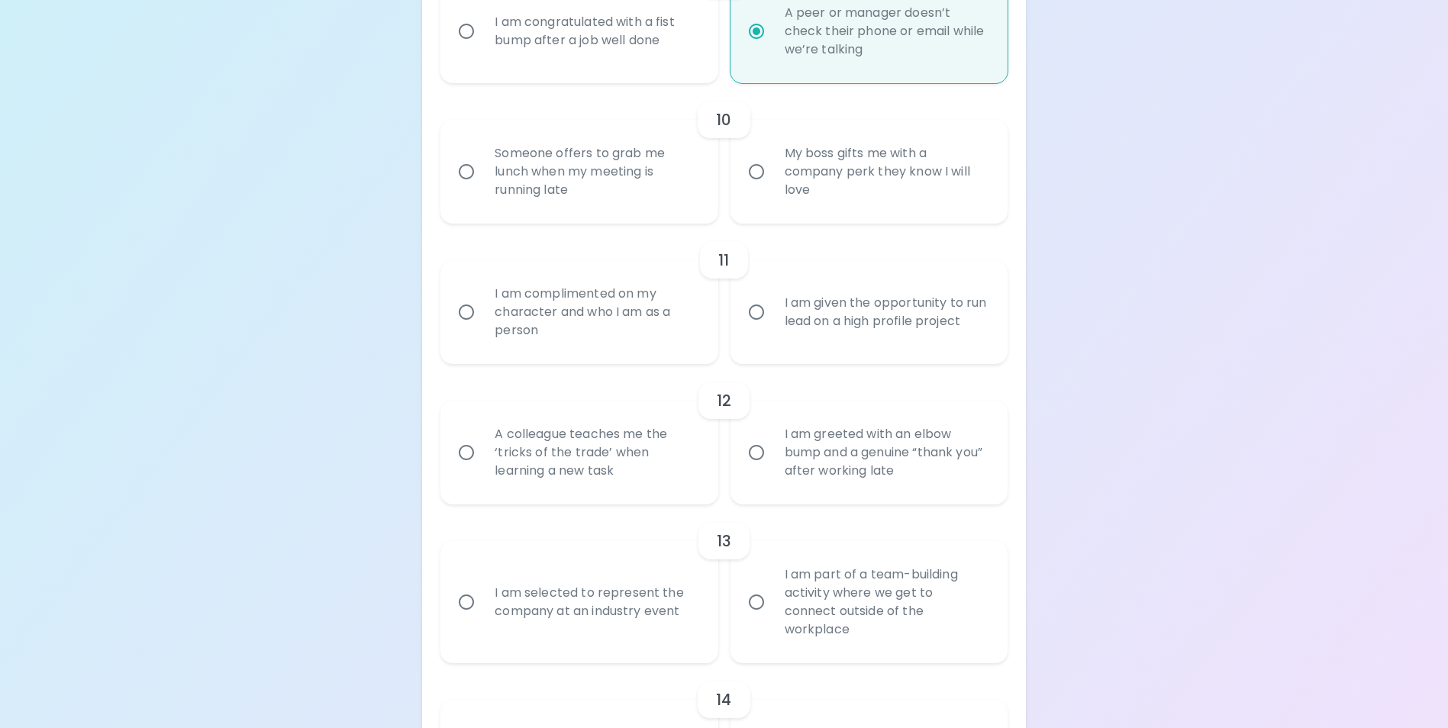
scroll to position [1547, 0]
radio input "true"
click at [600, 202] on div "Someone offers to grab me lunch when my meeting is running late" at bounding box center [595, 171] width 227 height 92
click at [482, 187] on input "Someone offers to grab me lunch when my meeting is running late" at bounding box center [466, 171] width 32 height 32
radio input "false"
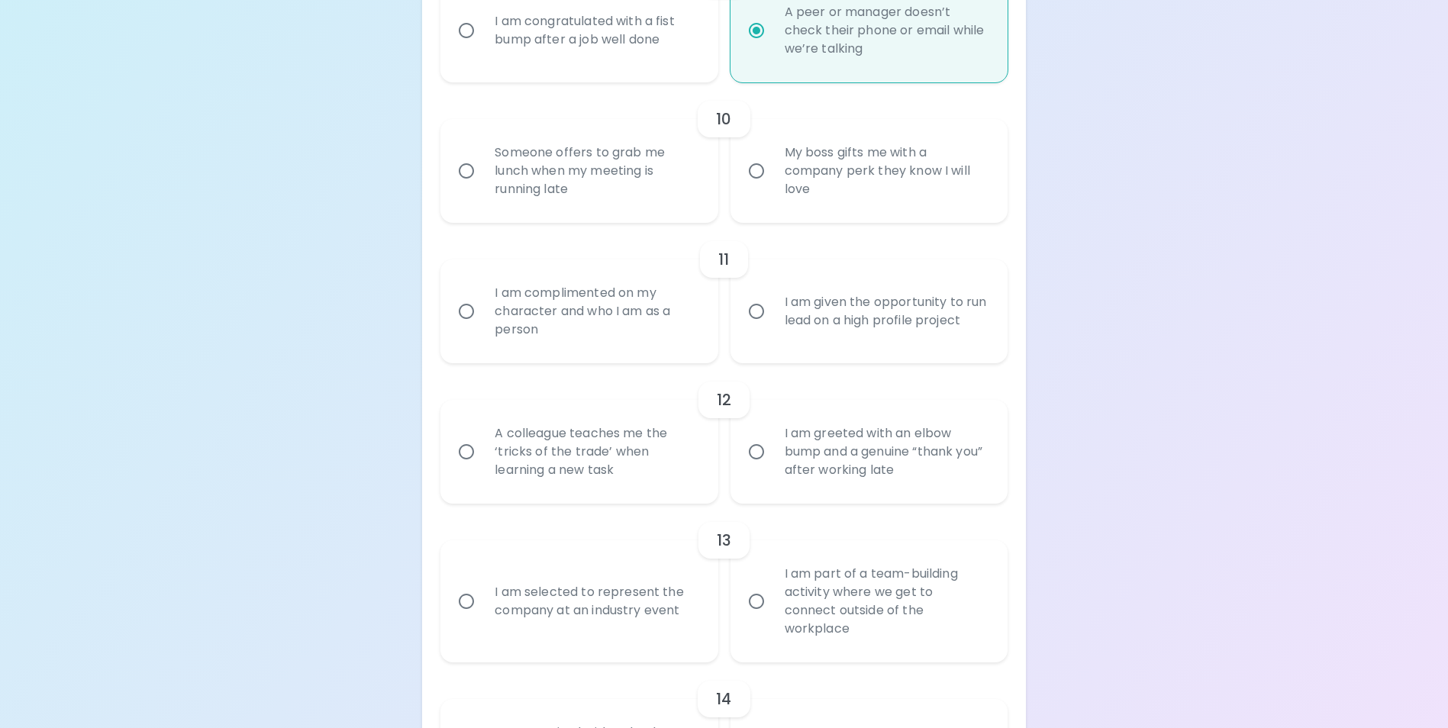
radio input "false"
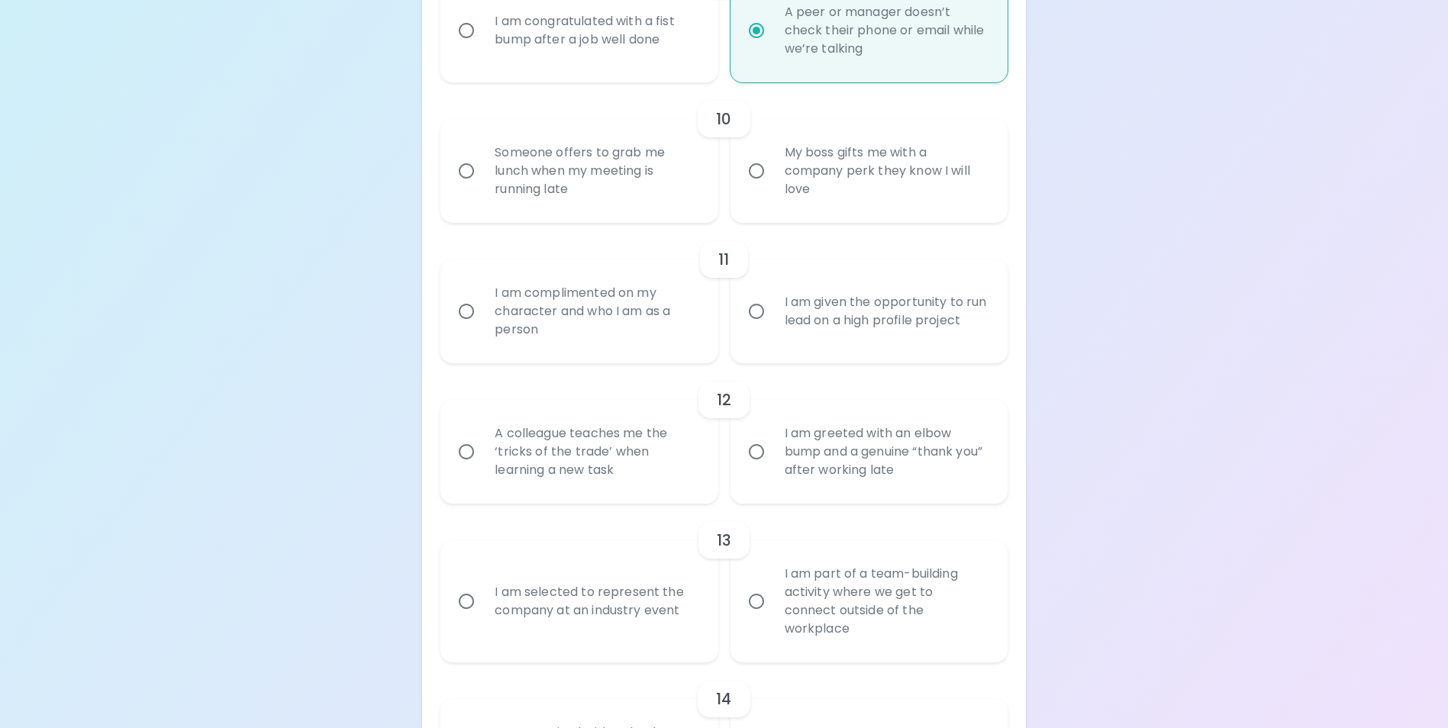
radio input "false"
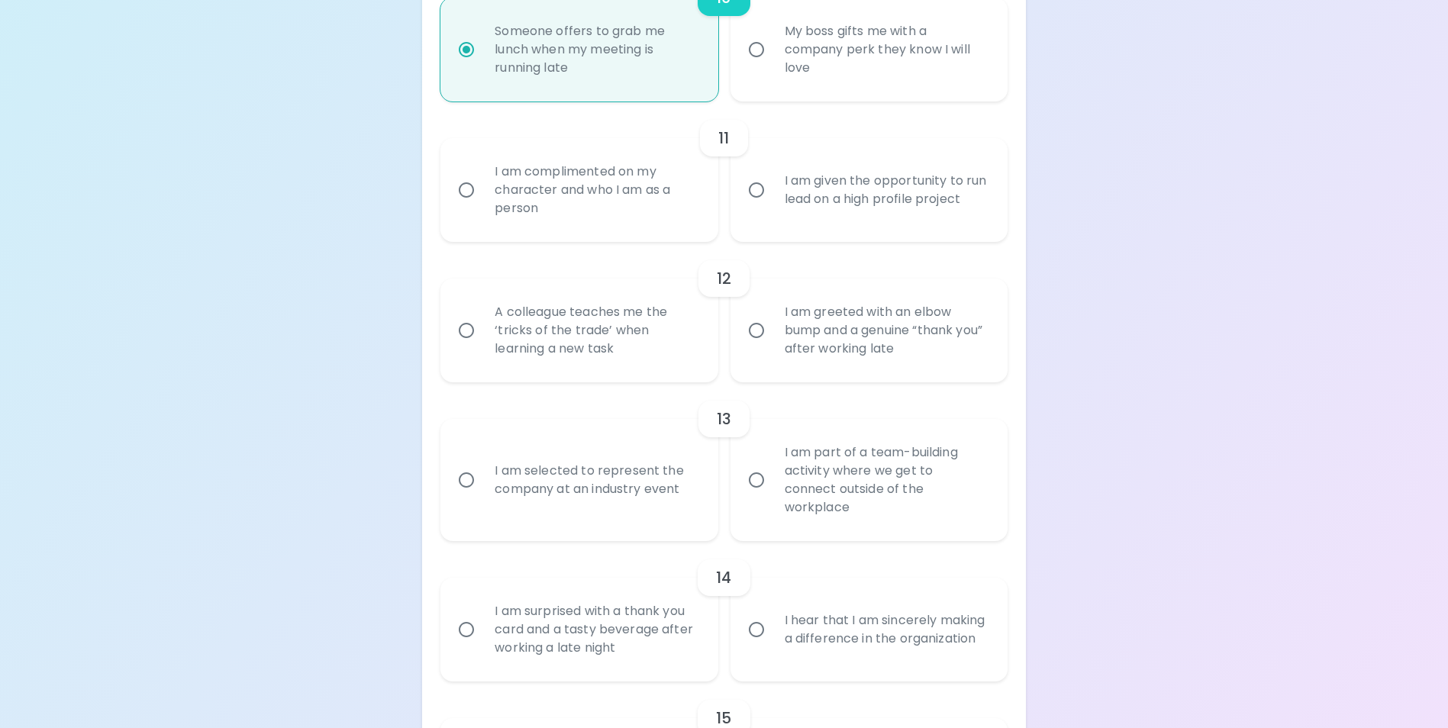
scroll to position [1669, 0]
radio input "true"
click at [563, 217] on div "I am complimented on my character and who I am as a person" at bounding box center [595, 190] width 227 height 92
click at [482, 205] on input "I am complimented on my character and who I am as a person" at bounding box center [466, 189] width 32 height 32
radio input "false"
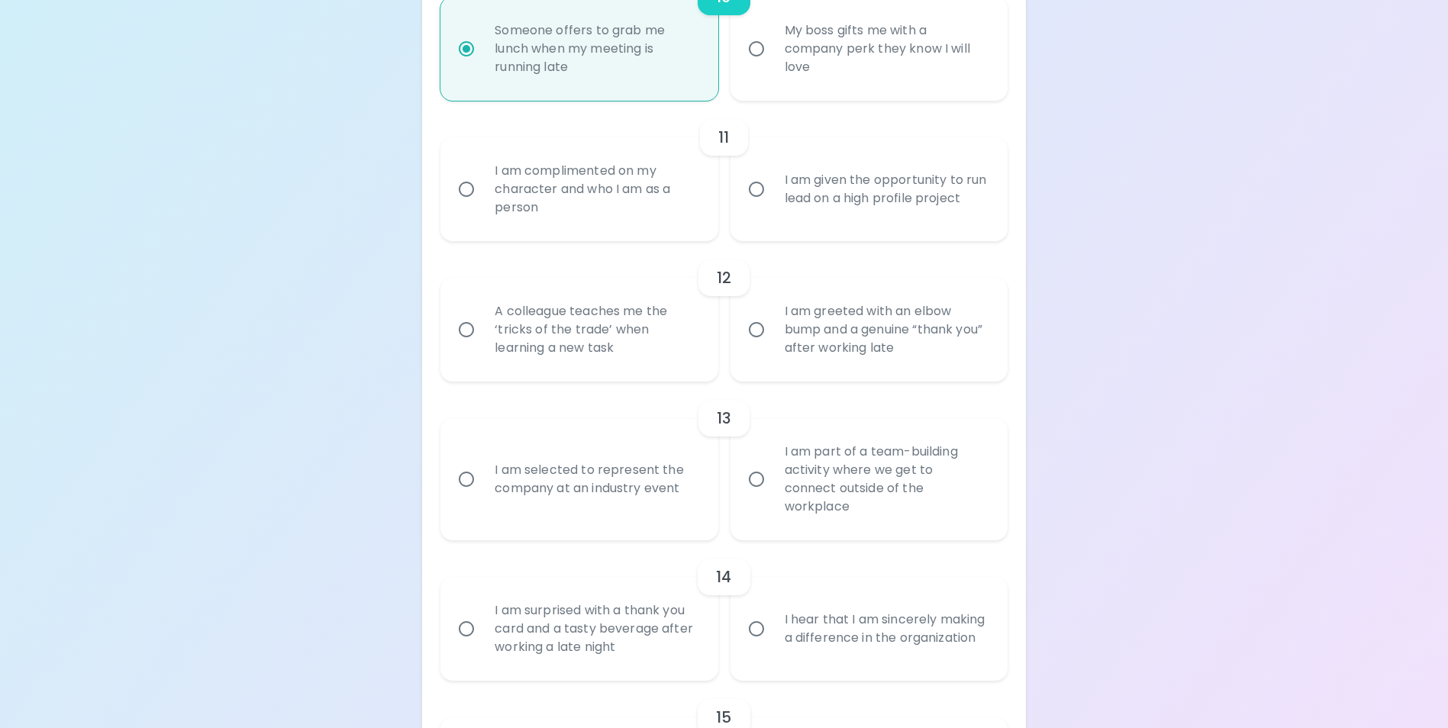
radio input "false"
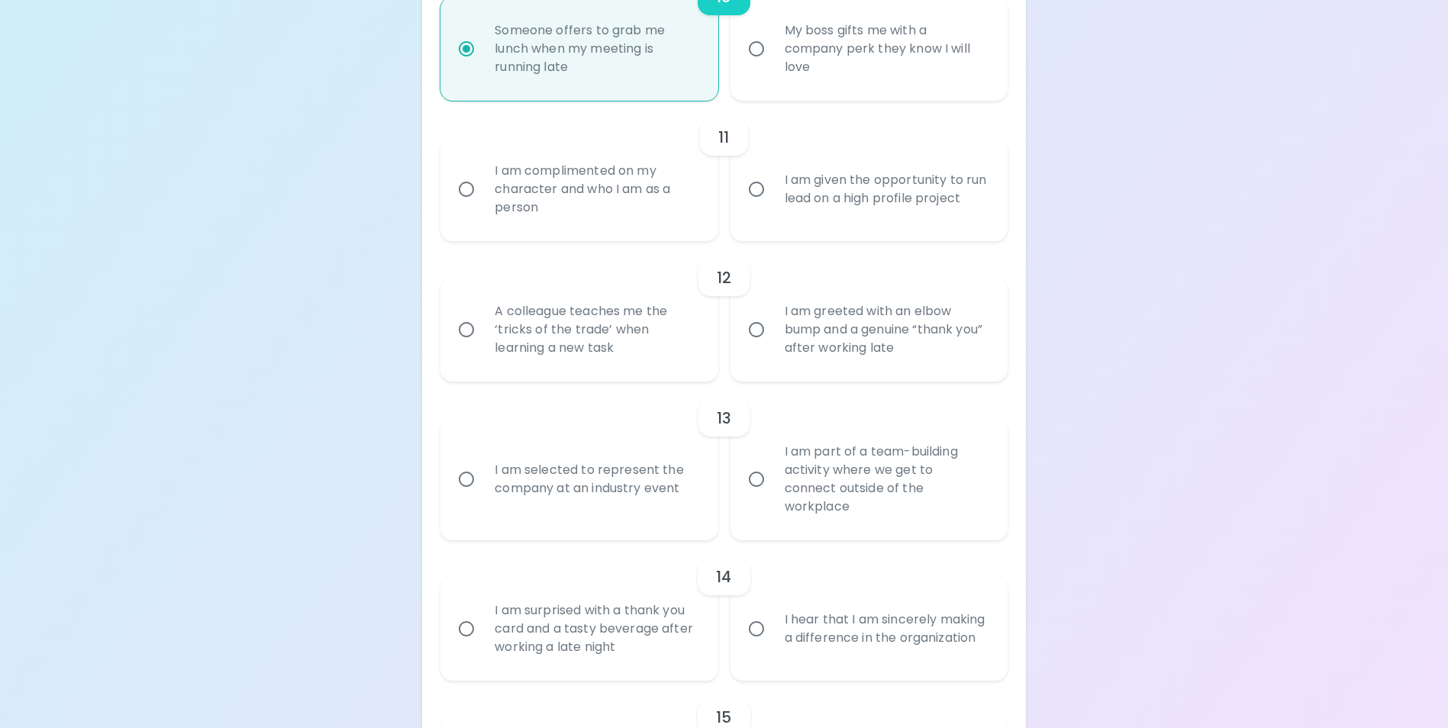
radio input "false"
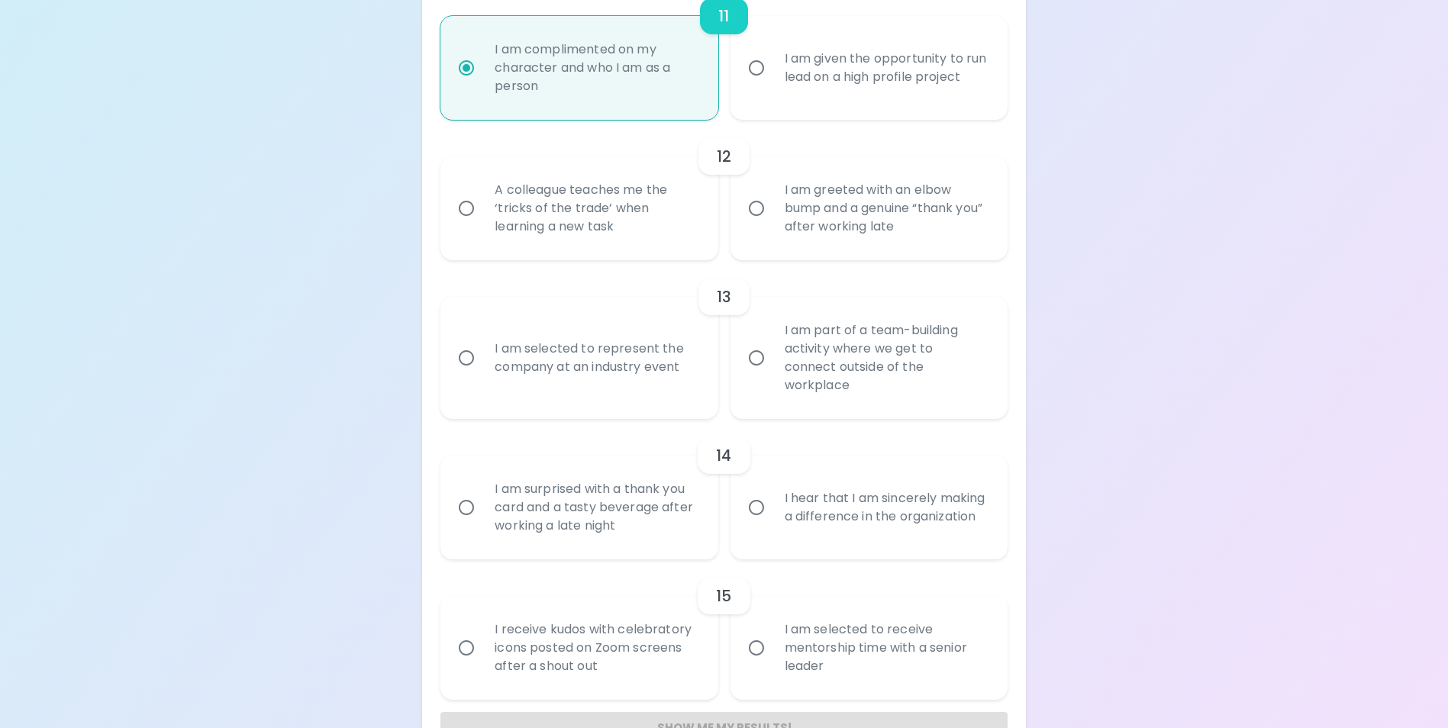
scroll to position [1792, 0]
radio input "true"
click at [566, 237] on div "A colleague teaches me the ‘tricks of the trade’ when learning a new task" at bounding box center [595, 208] width 227 height 92
click at [482, 224] on input "A colleague teaches me the ‘tricks of the trade’ when learning a new task" at bounding box center [466, 208] width 32 height 32
radio input "false"
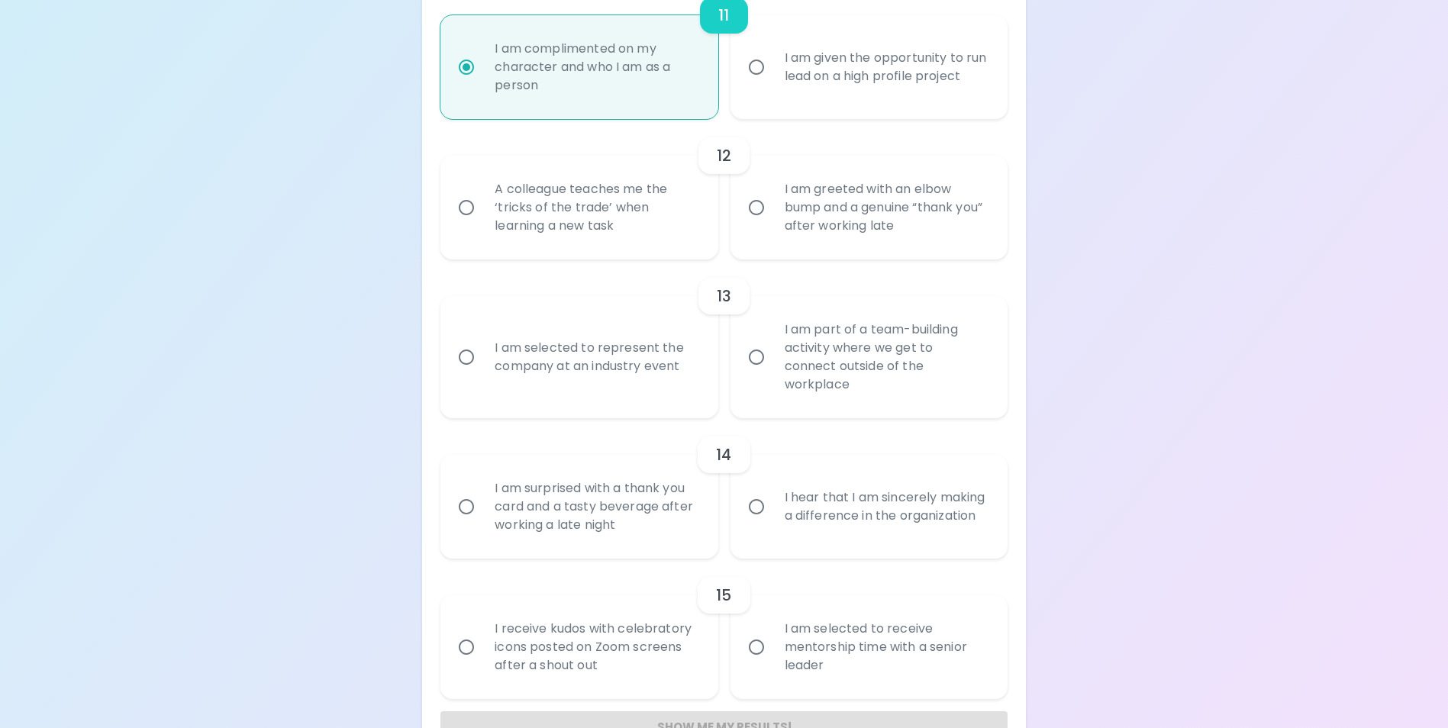
radio input "false"
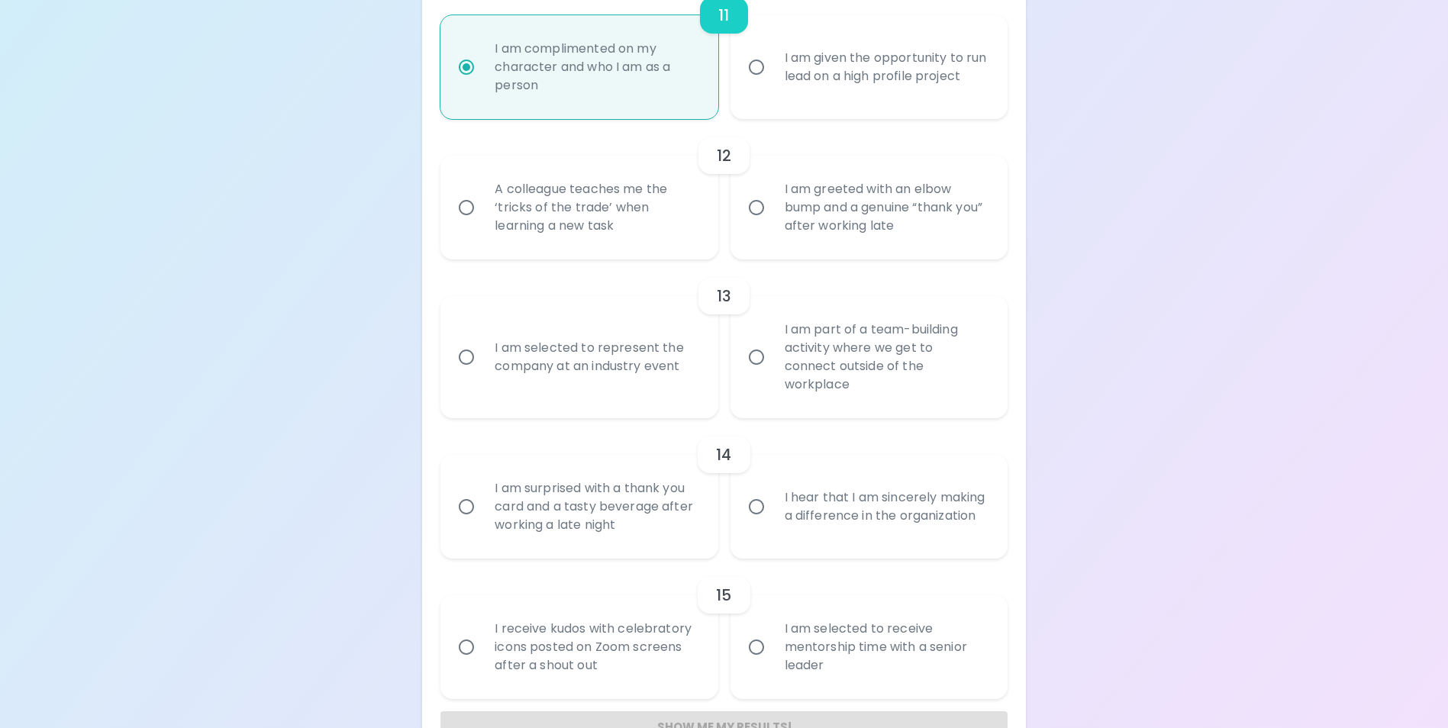
radio input "false"
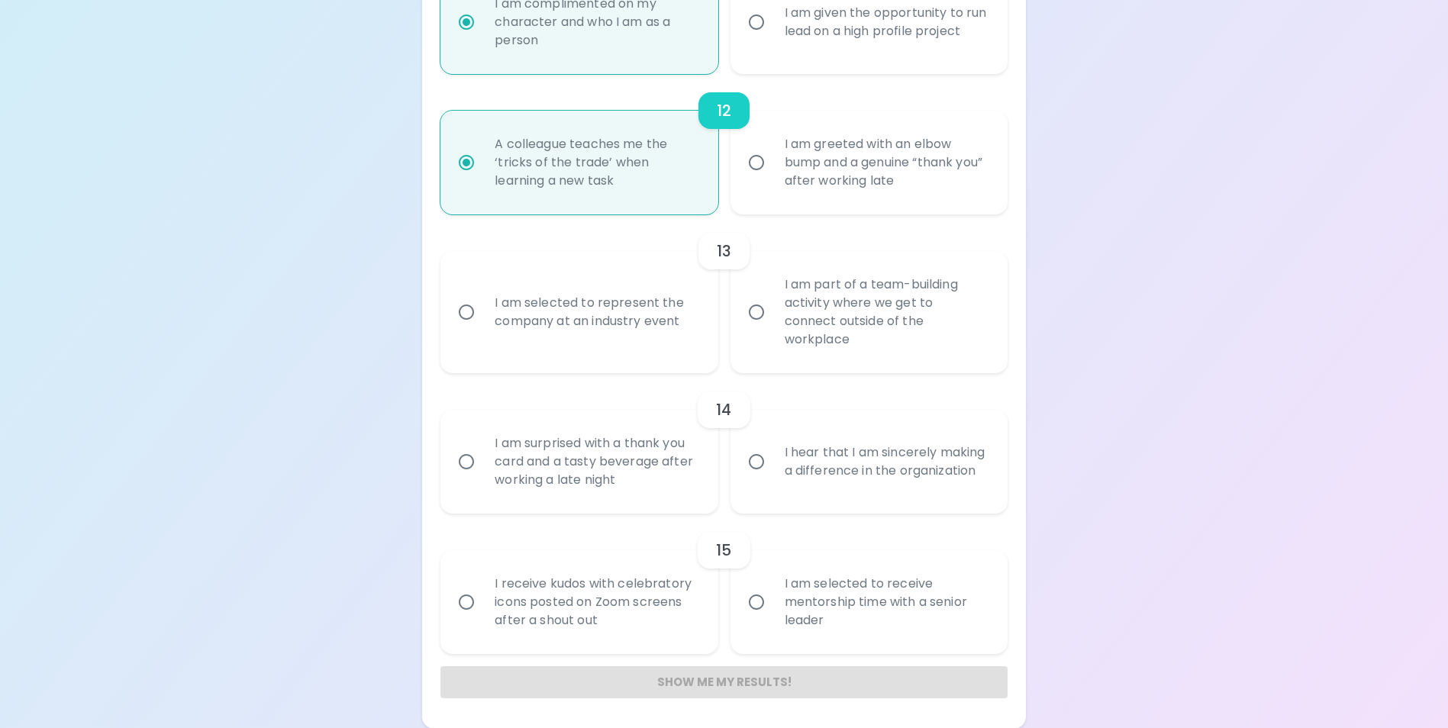
scroll to position [1837, 0]
radio input "true"
click at [821, 309] on div "I am part of a team-building activity where we get to connect outside of the wo…" at bounding box center [886, 311] width 227 height 110
click at [773, 309] on input "I am part of a team-building activity where we get to connect outside of the wo…" at bounding box center [756, 311] width 32 height 32
radio input "false"
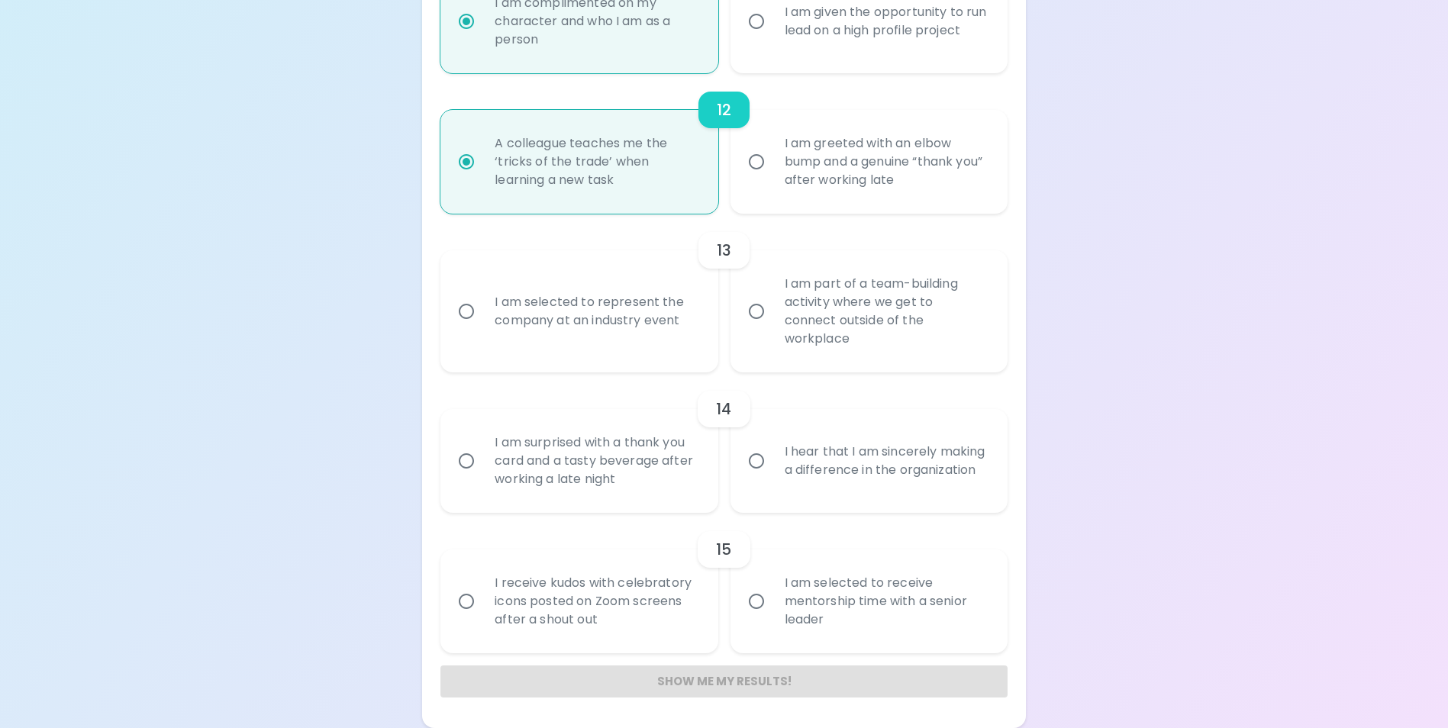
radio input "false"
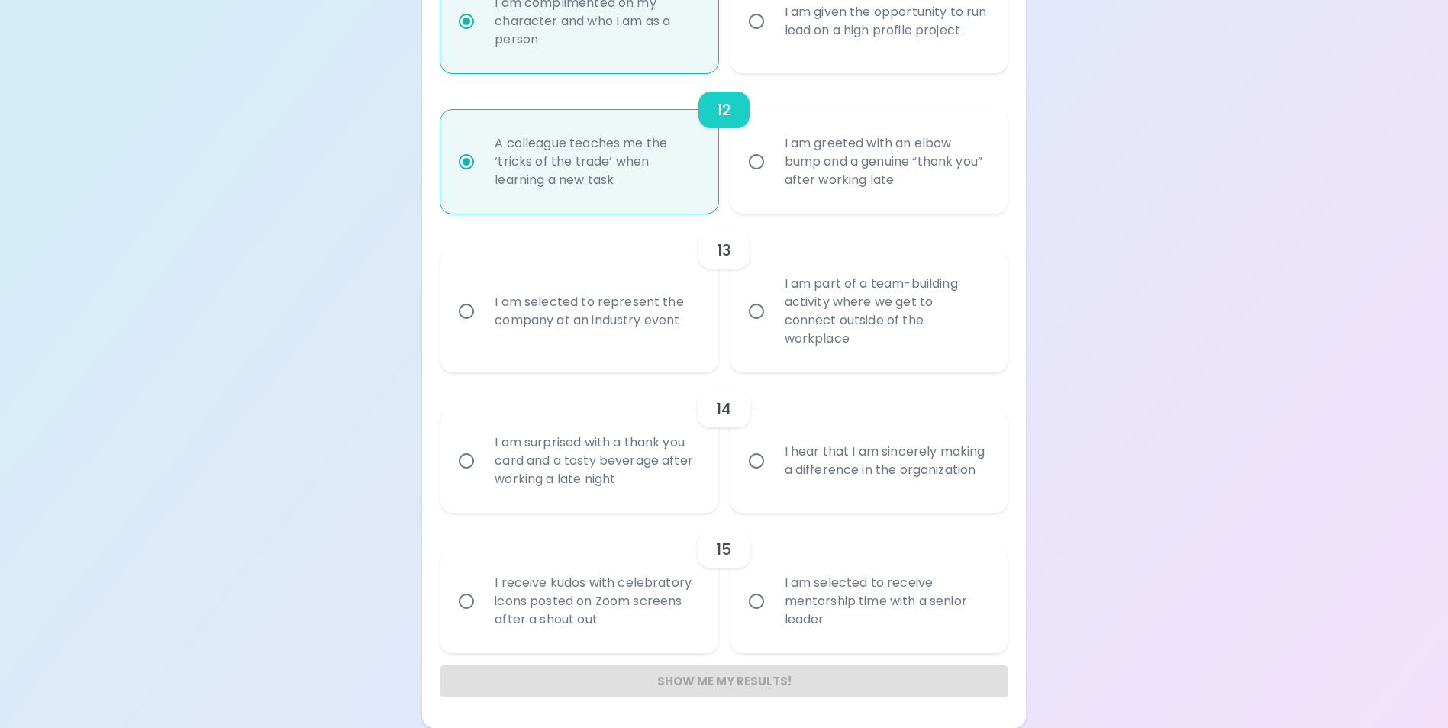
radio input "false"
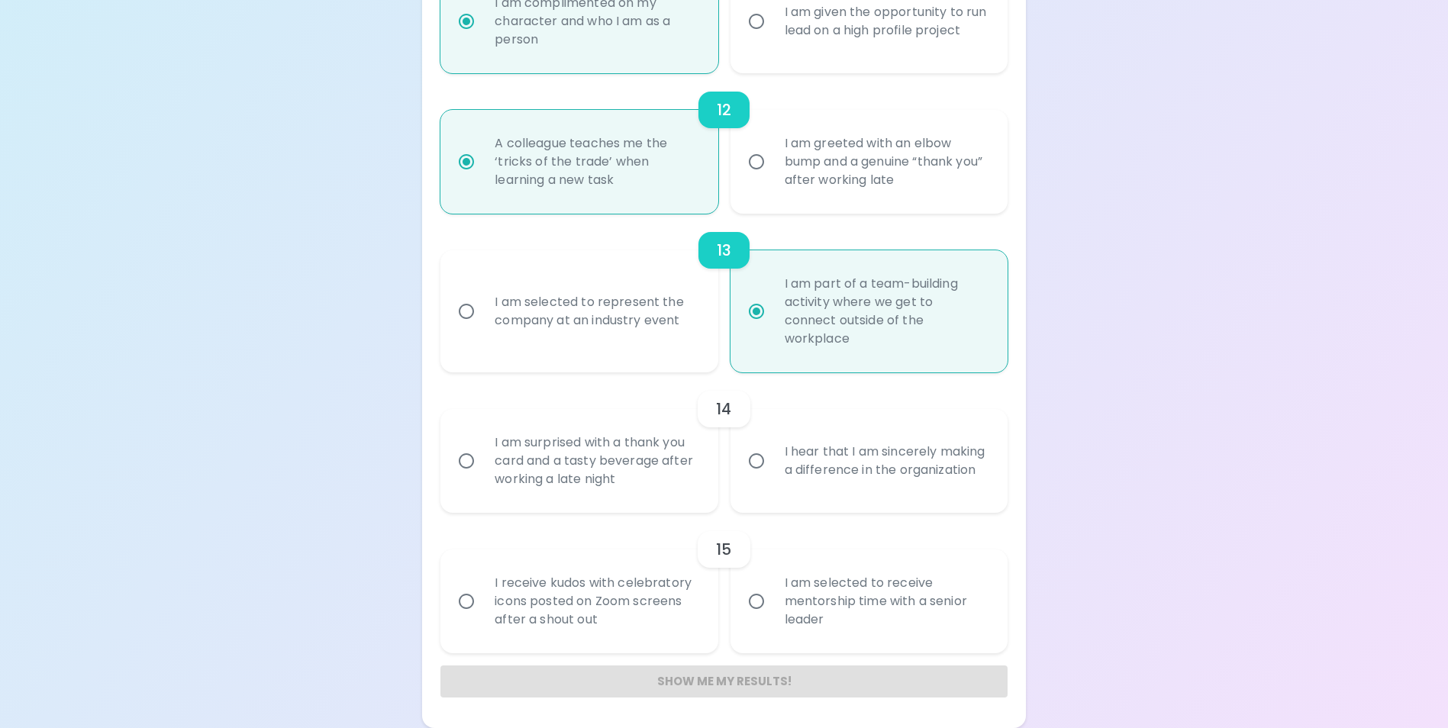
radio input "true"
click at [856, 473] on div "I hear that I am sincerely making a difference in the organization" at bounding box center [886, 460] width 227 height 73
click at [773, 473] on input "I hear that I am sincerely making a difference in the organization" at bounding box center [756, 461] width 32 height 32
radio input "false"
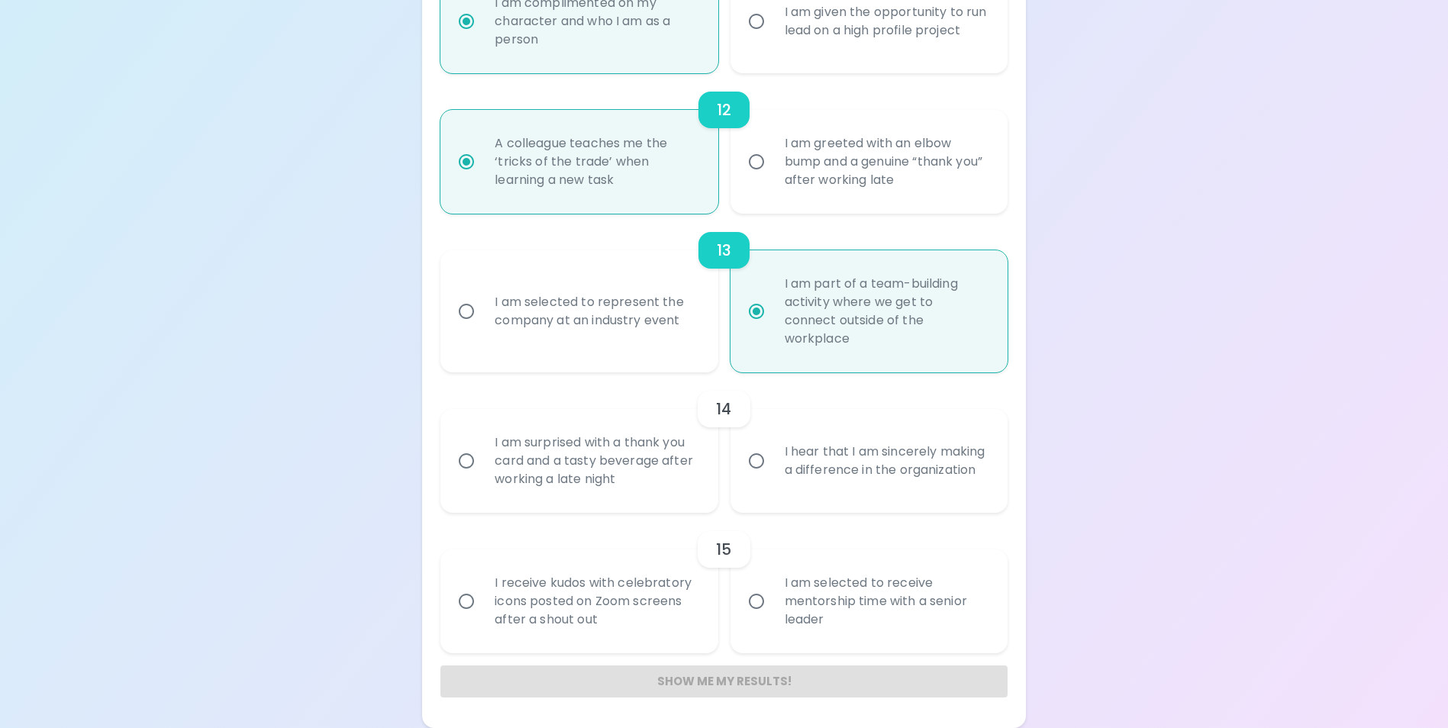
radio input "false"
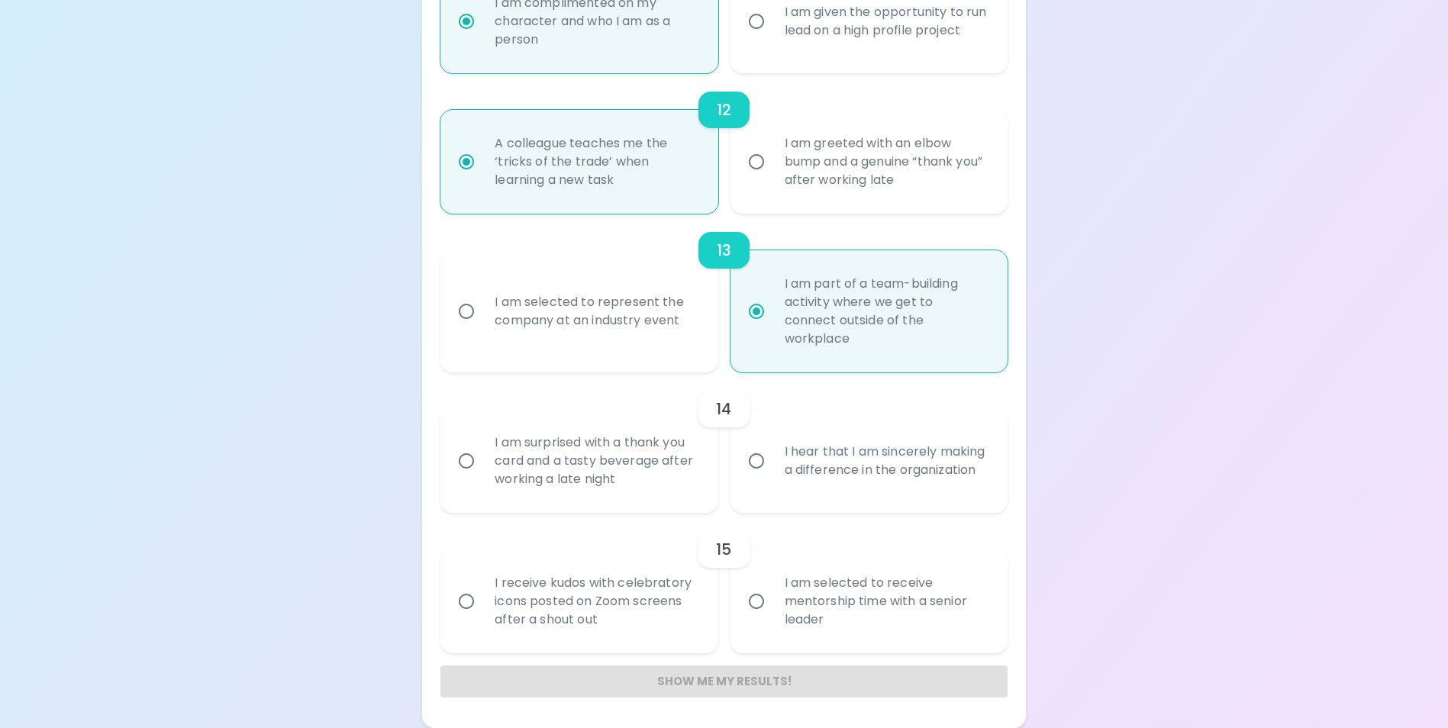
radio input "false"
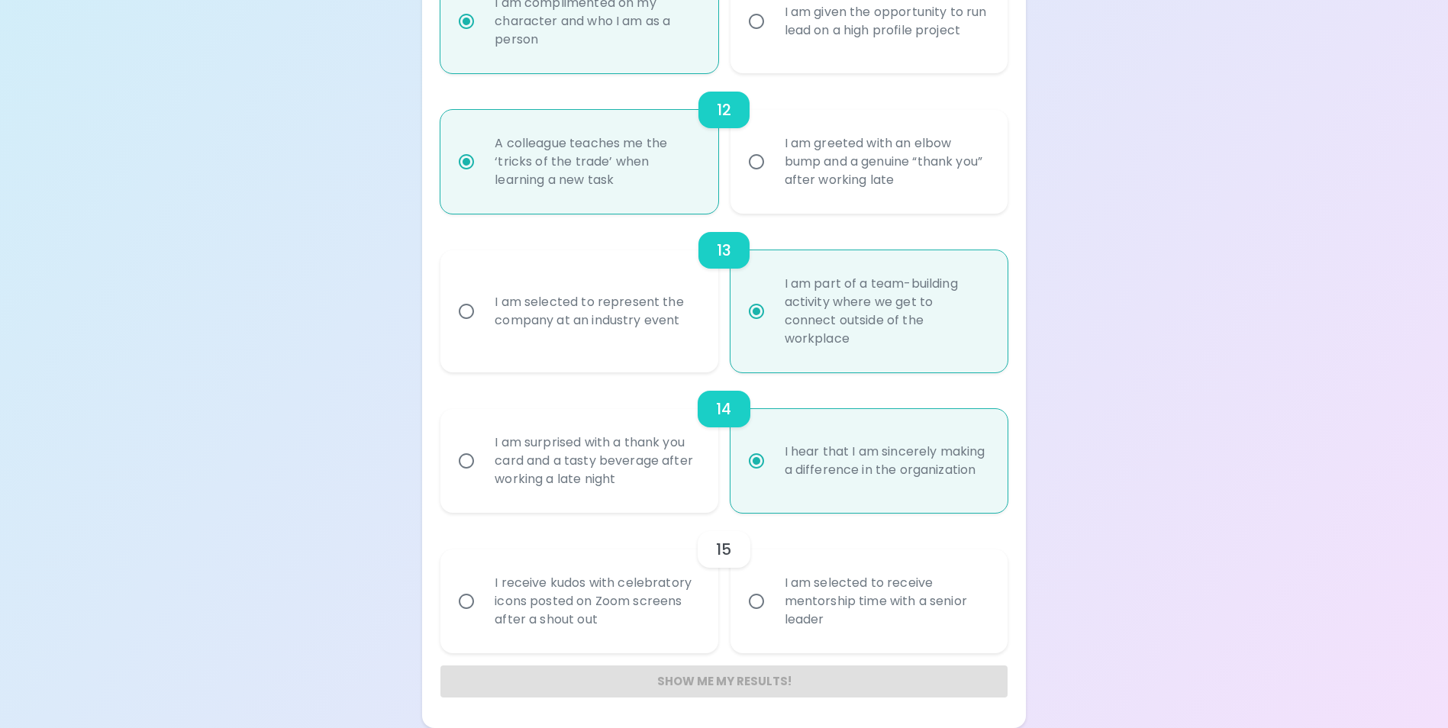
radio input "true"
click at [921, 616] on div "I am selected to receive mentorship time with a senior leader" at bounding box center [886, 602] width 227 height 92
click at [773, 616] on input "I am selected to receive mentorship time with a senior leader" at bounding box center [756, 601] width 32 height 32
radio input "false"
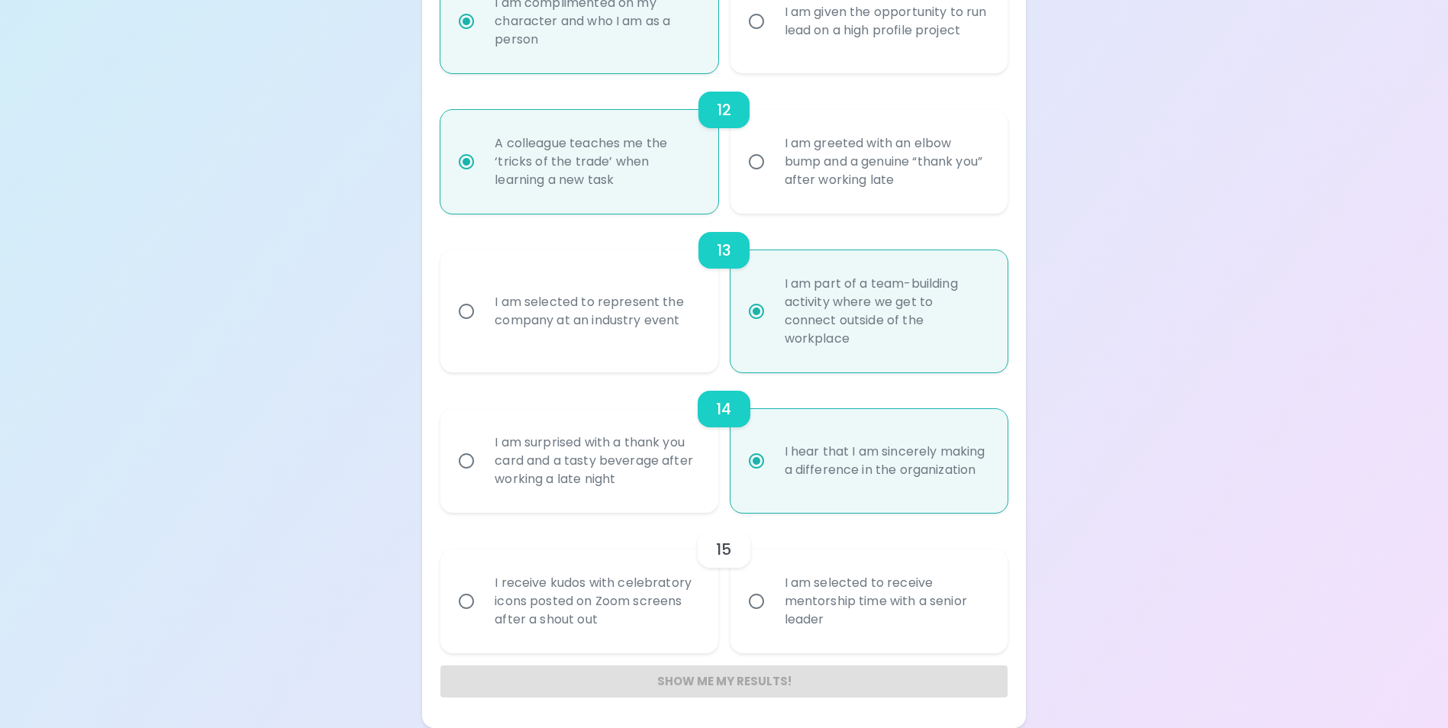
radio input "false"
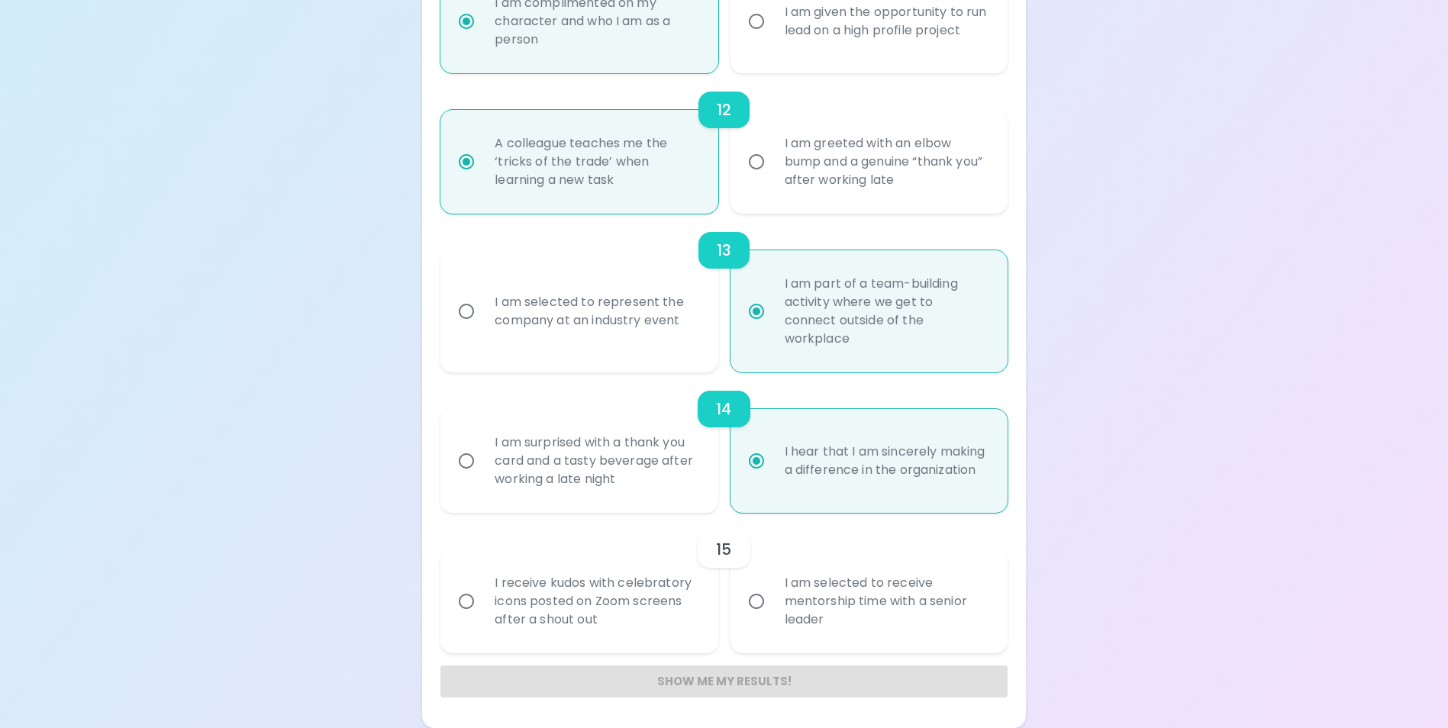
radio input "false"
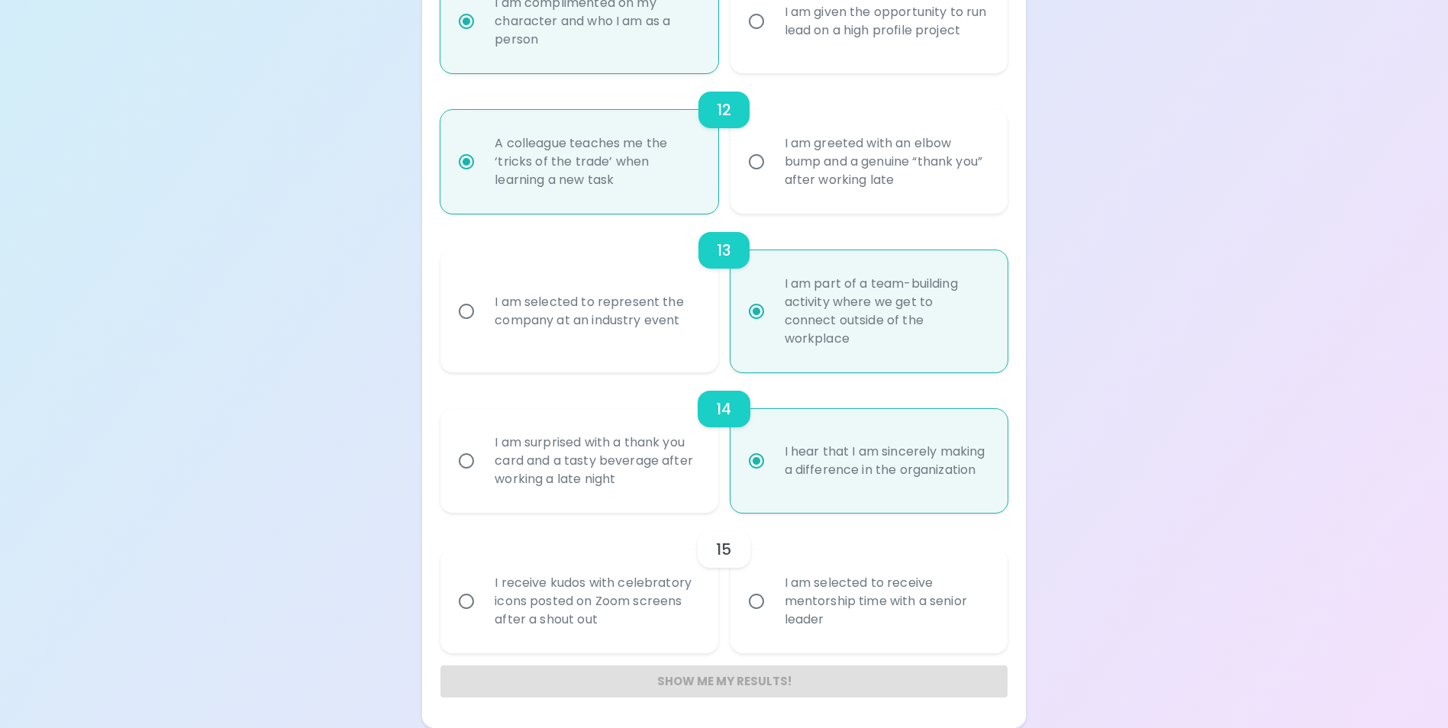
radio input "false"
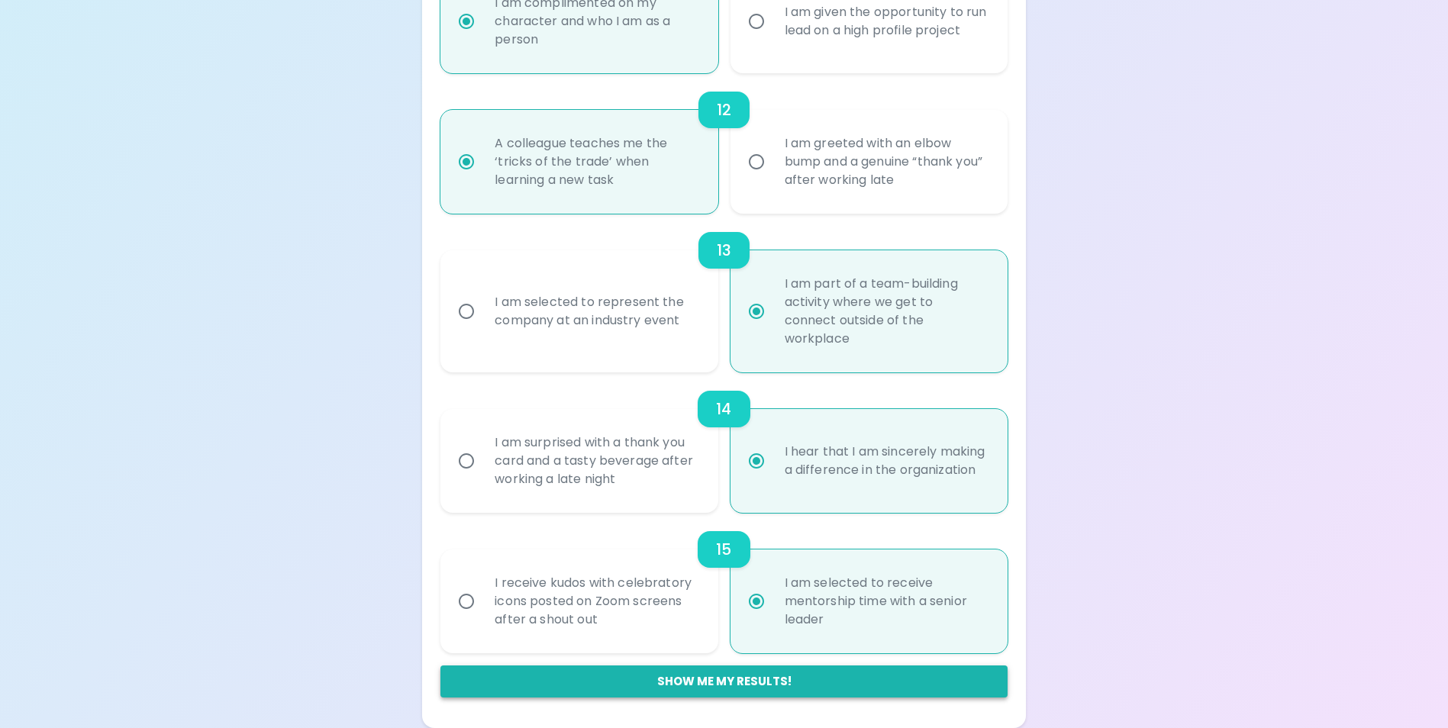
radio input "true"
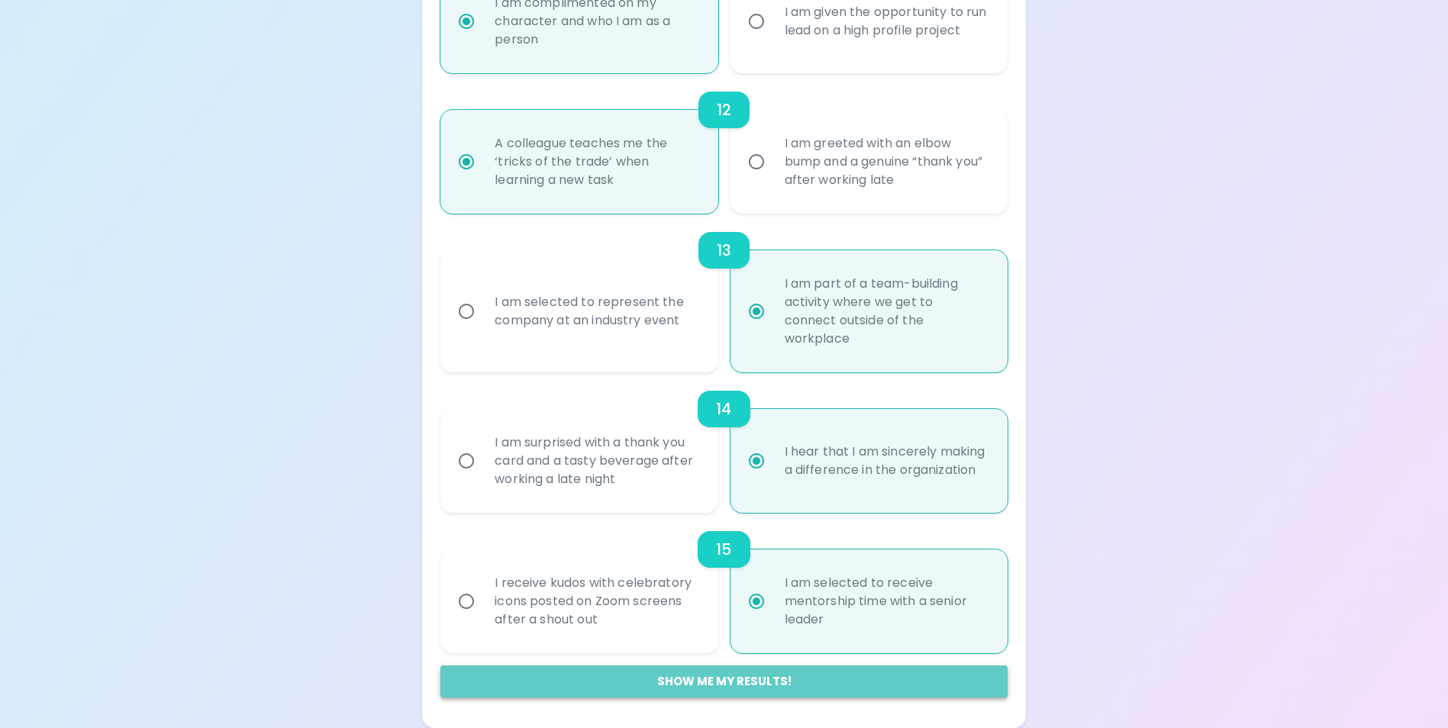
click at [665, 673] on button "Show me my results!" at bounding box center [723, 682] width 566 height 32
radio input "false"
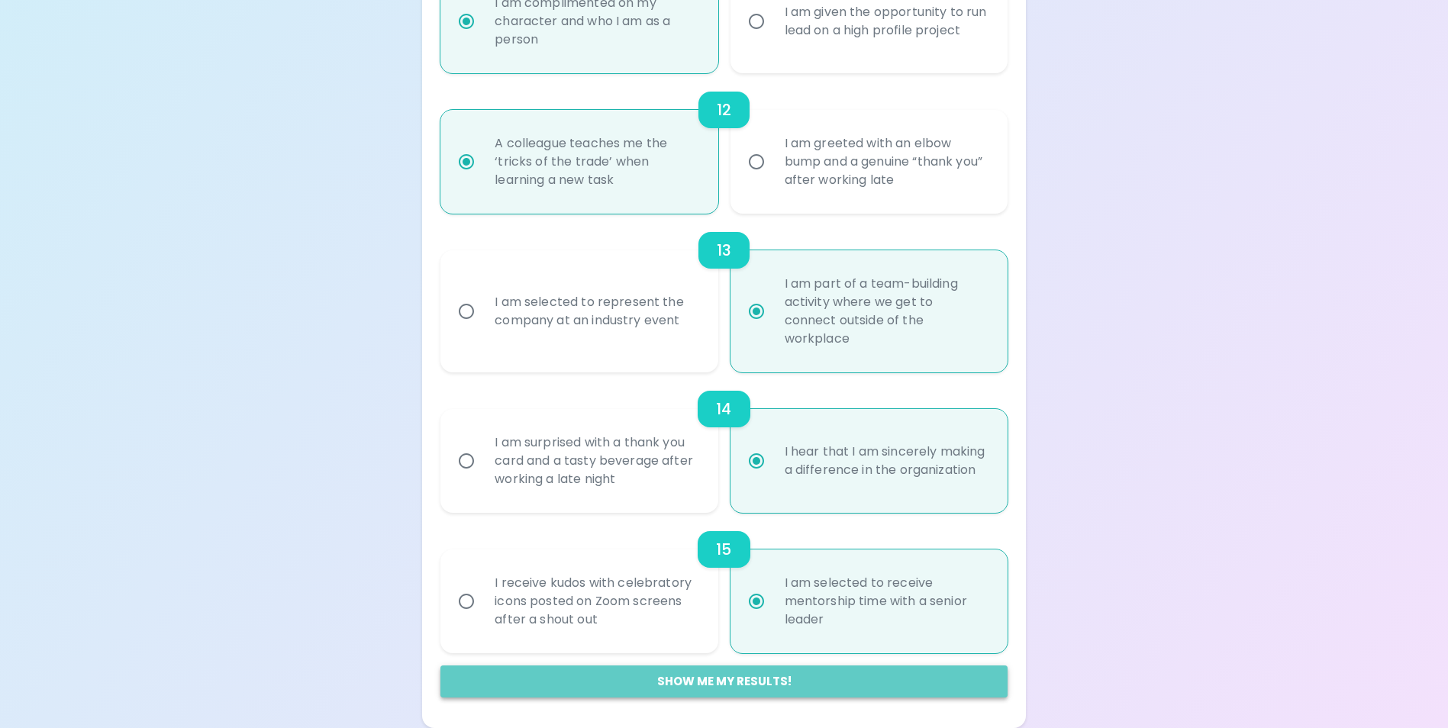
radio input "false"
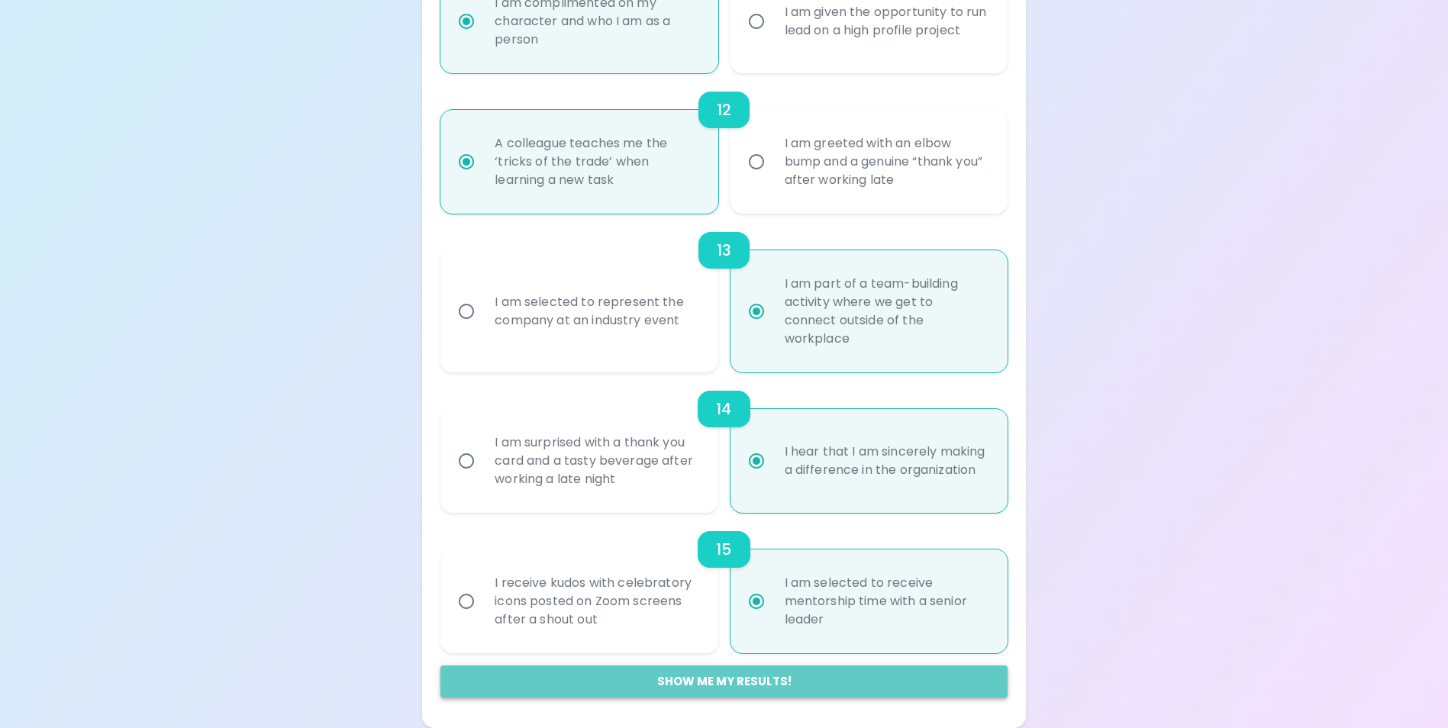
radio input "false"
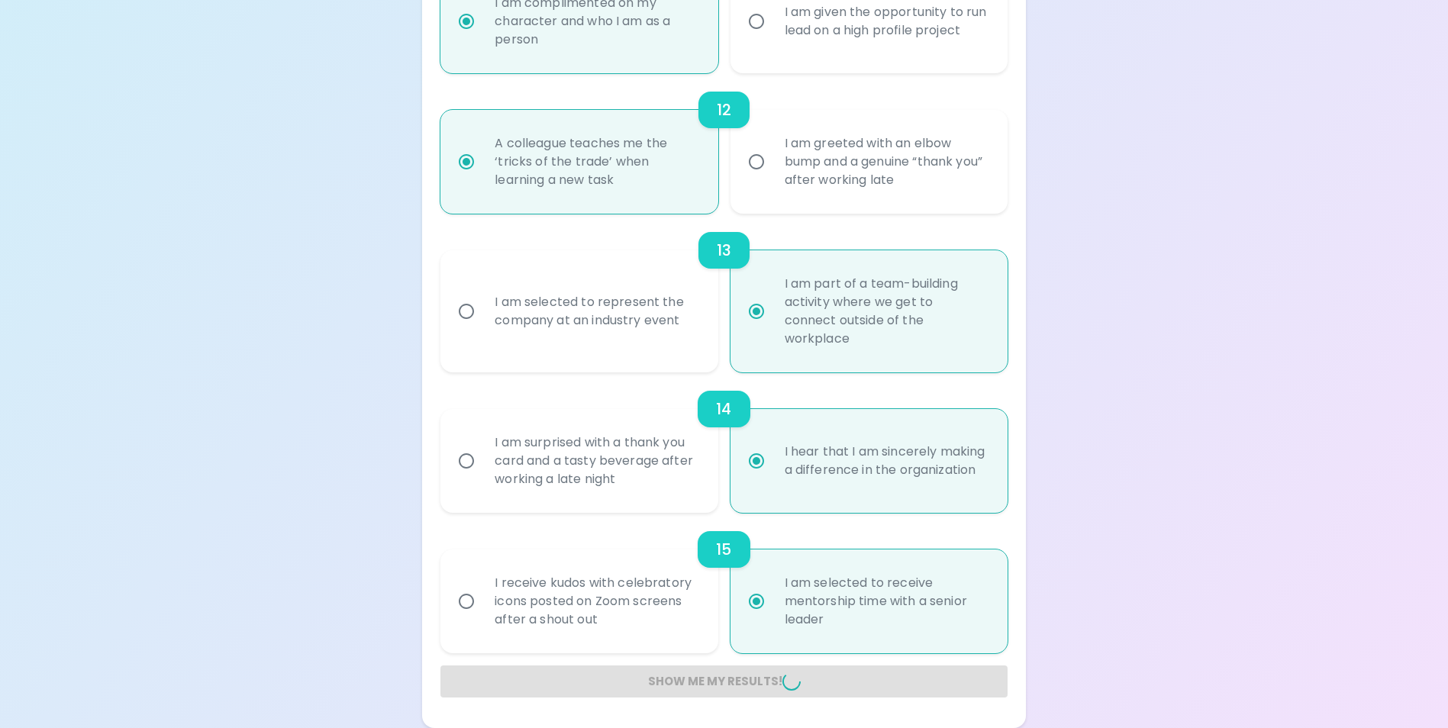
radio input "false"
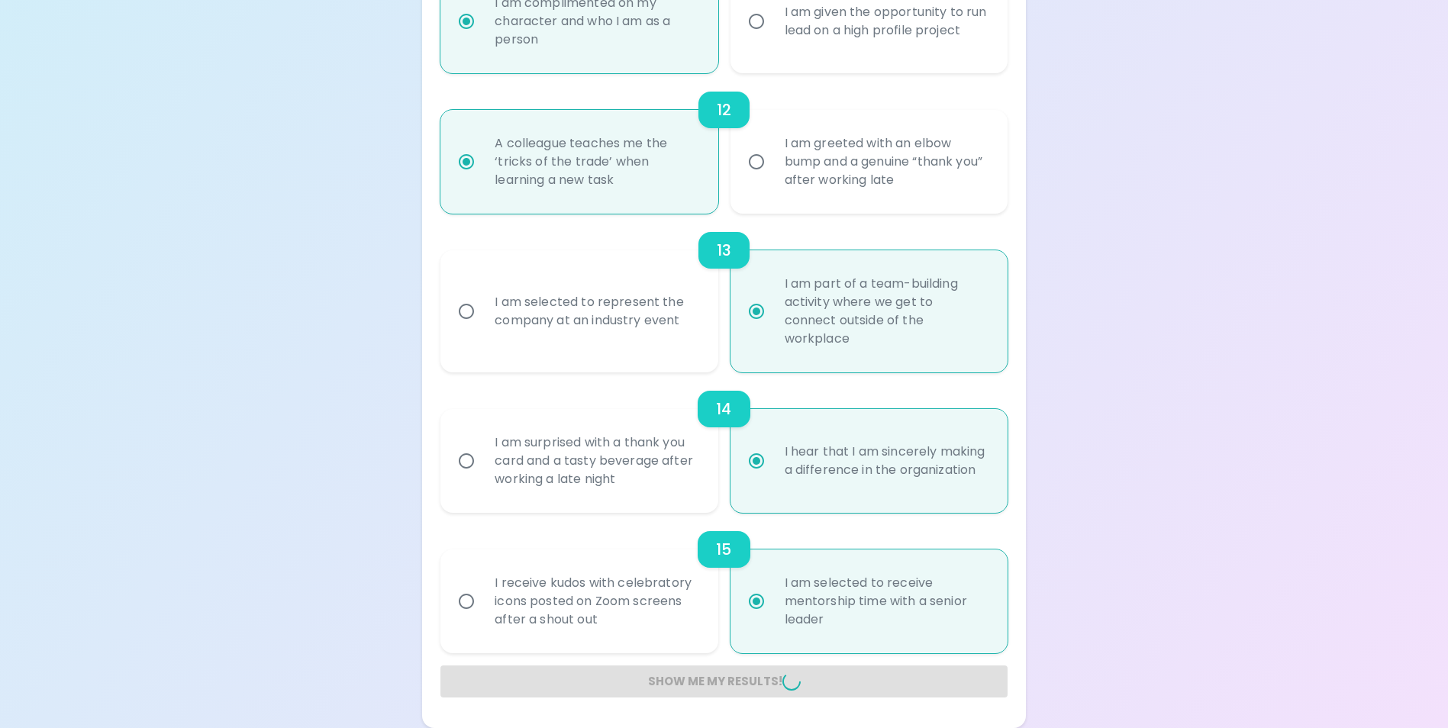
radio input "false"
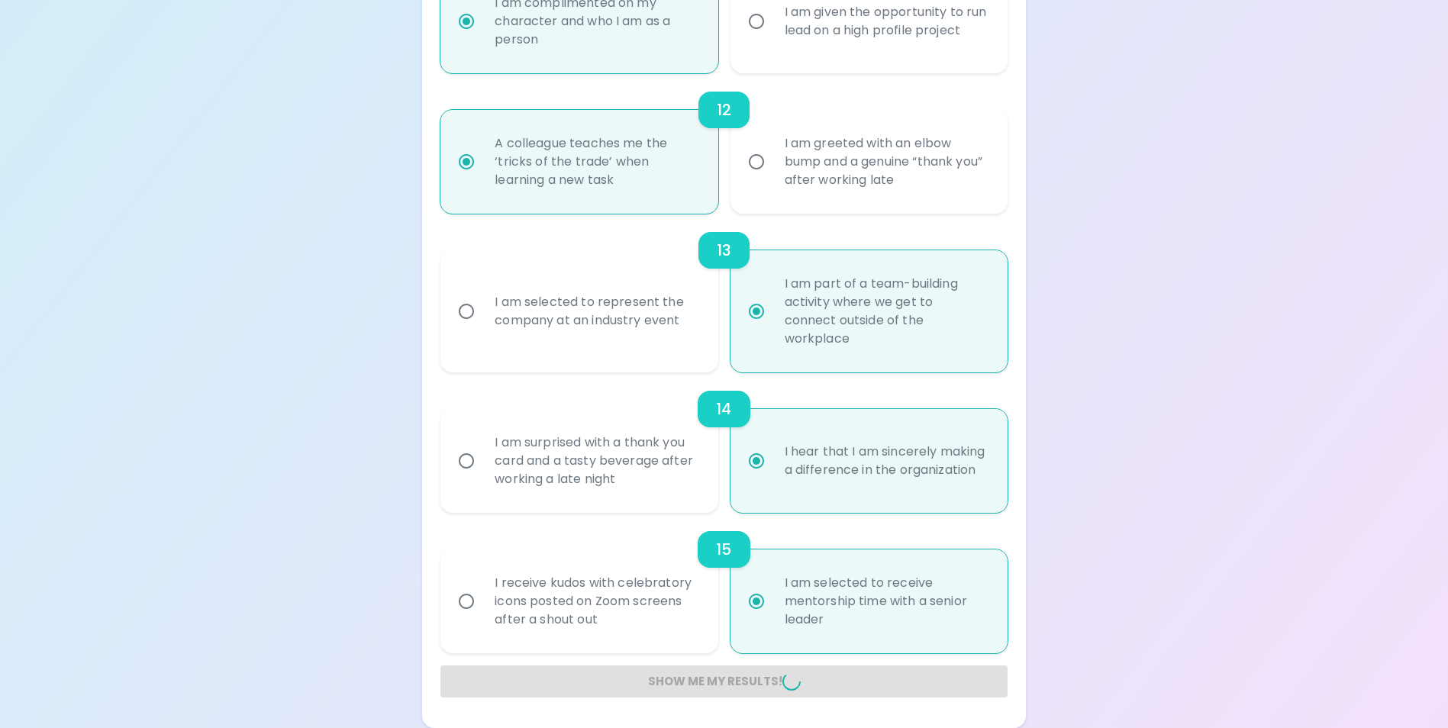
radio input "false"
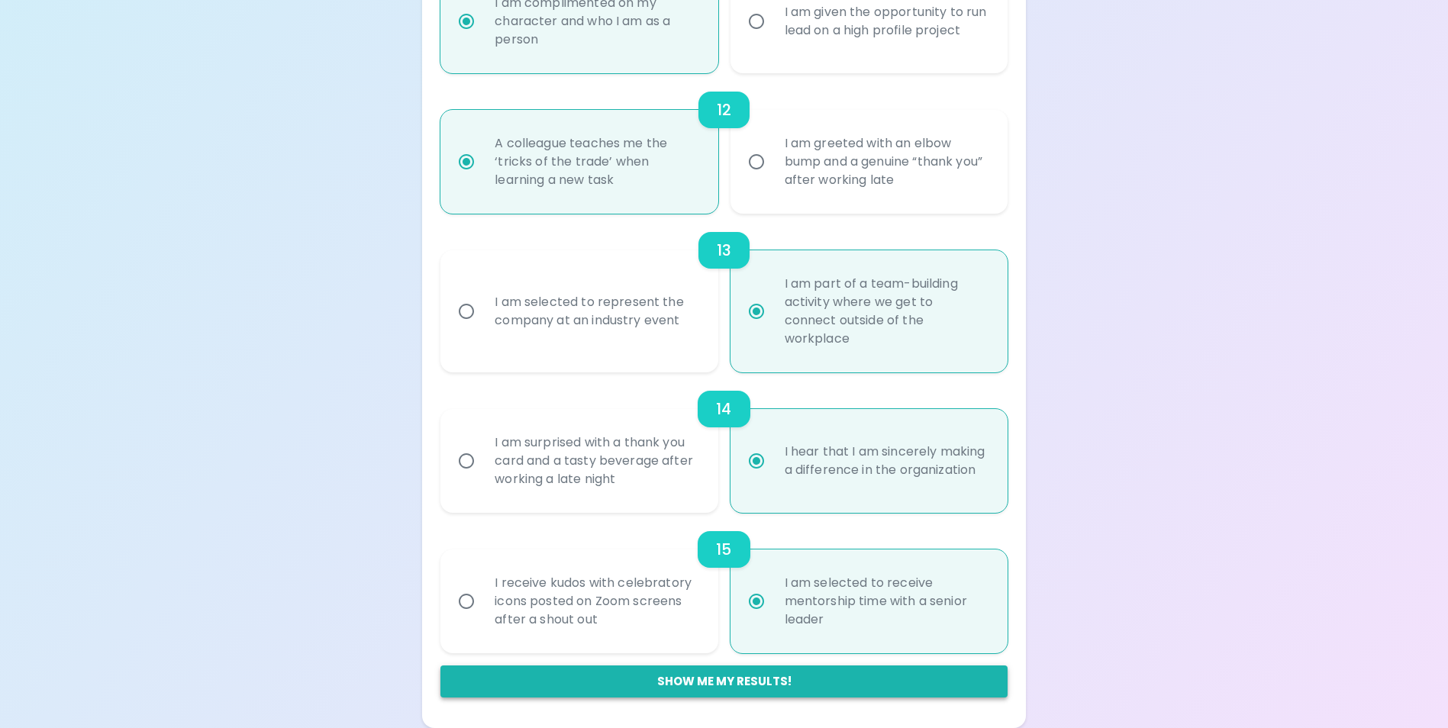
click at [688, 685] on button "Show me my results!" at bounding box center [723, 682] width 566 height 32
radio input "false"
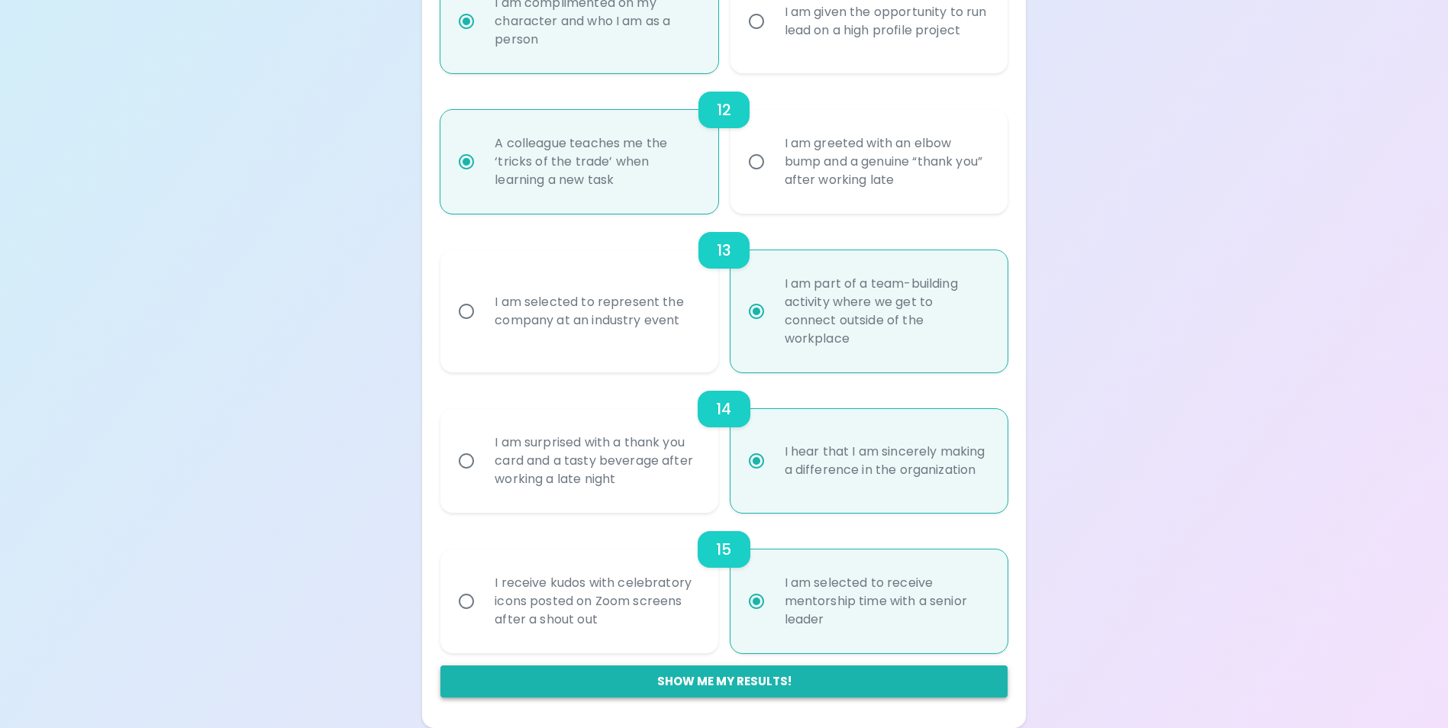
radio input "false"
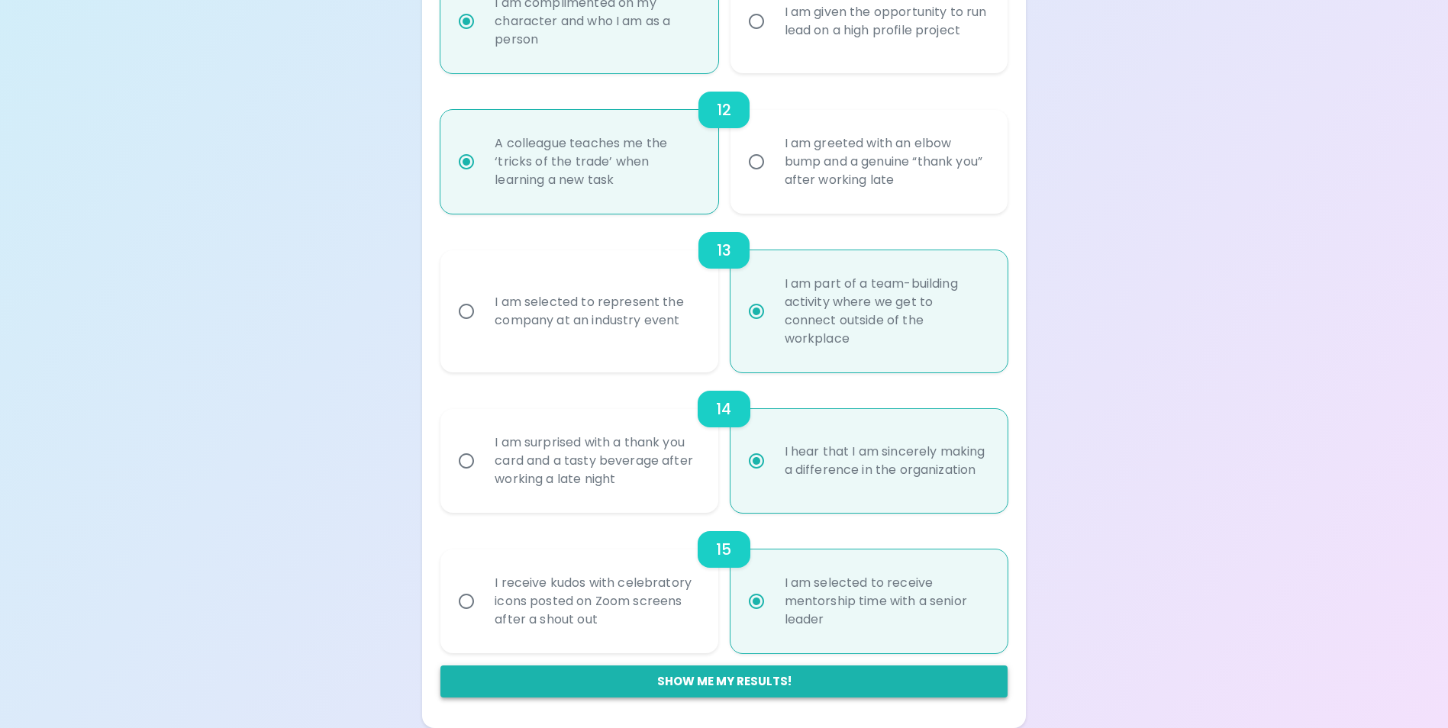
radio input "false"
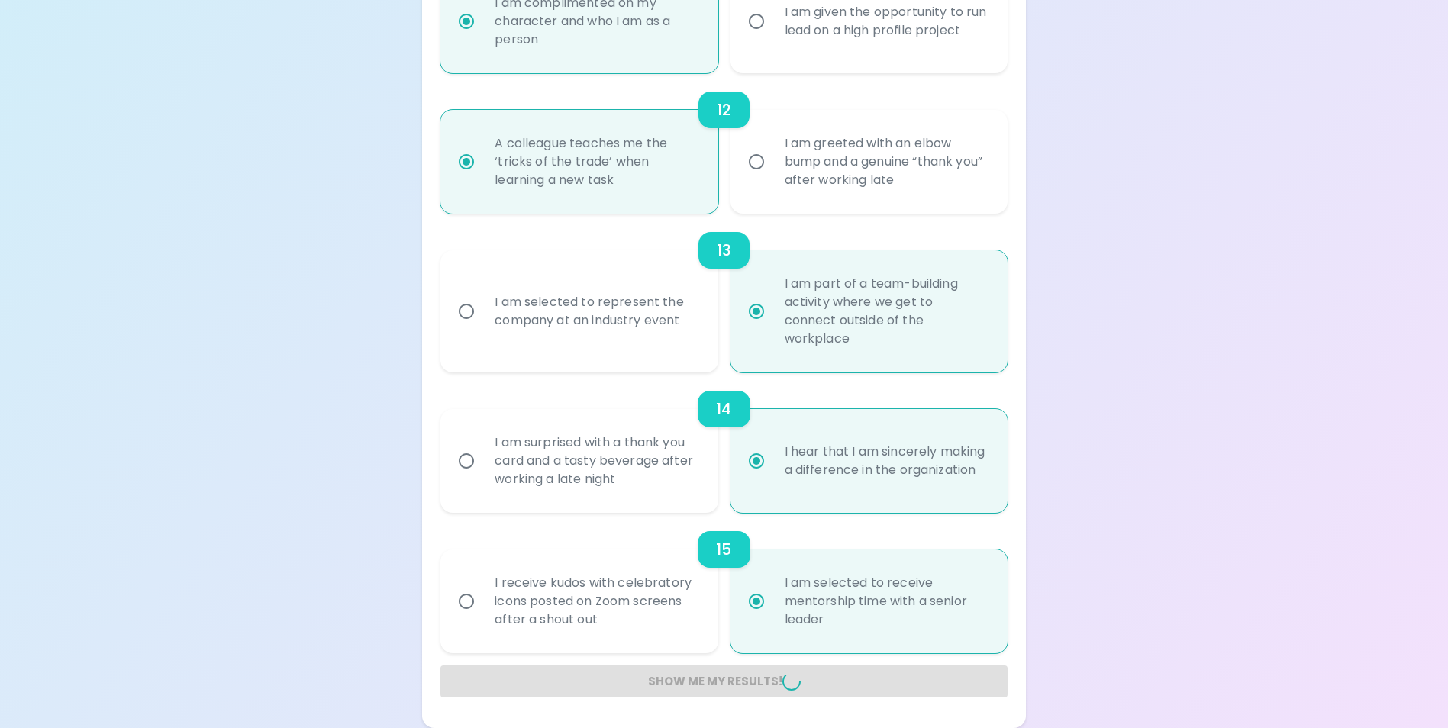
radio input "false"
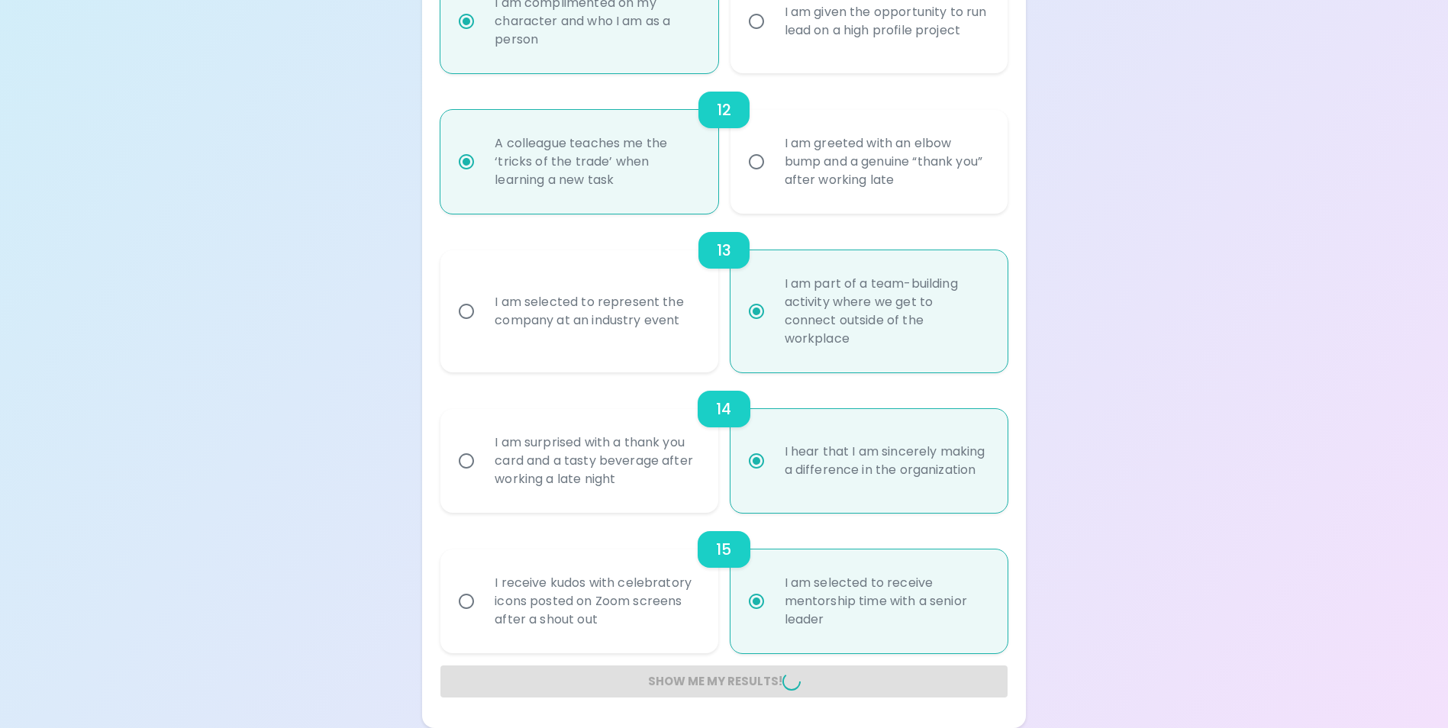
radio input "false"
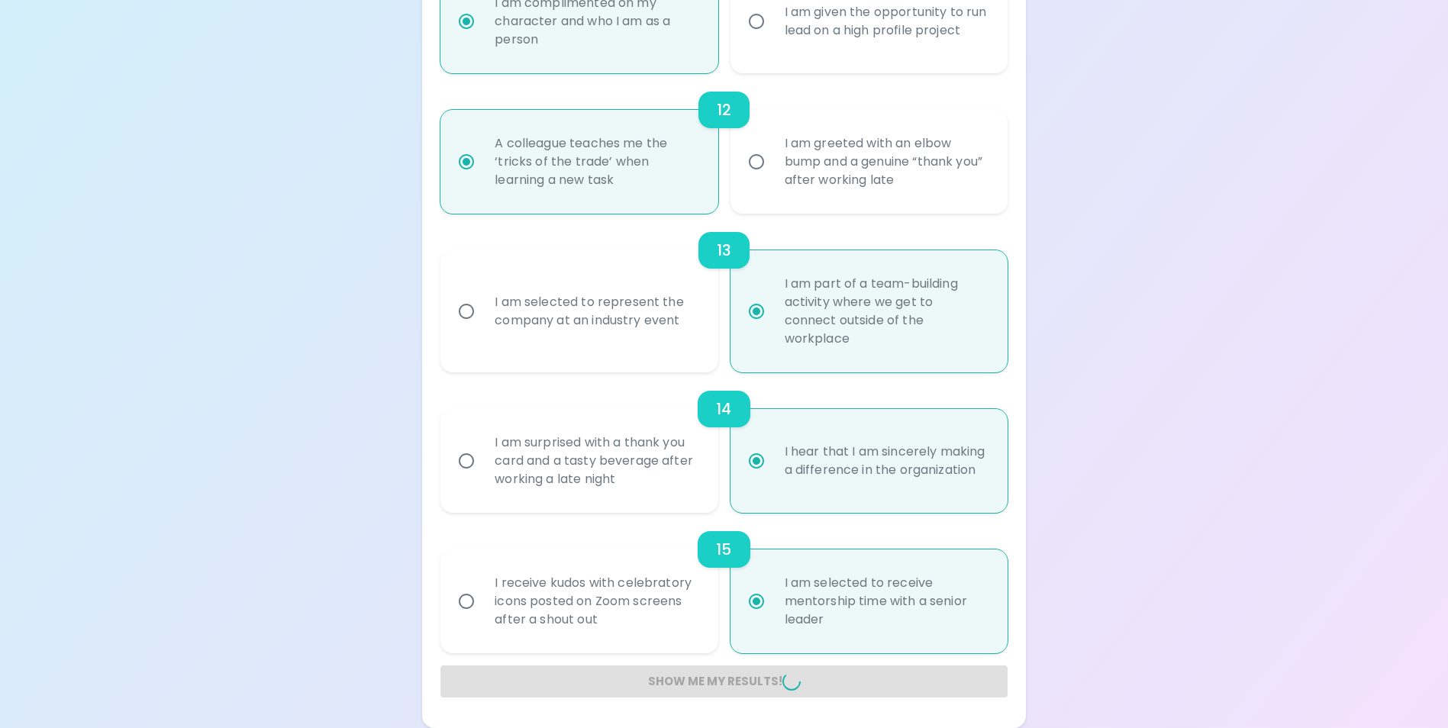
radio input "false"
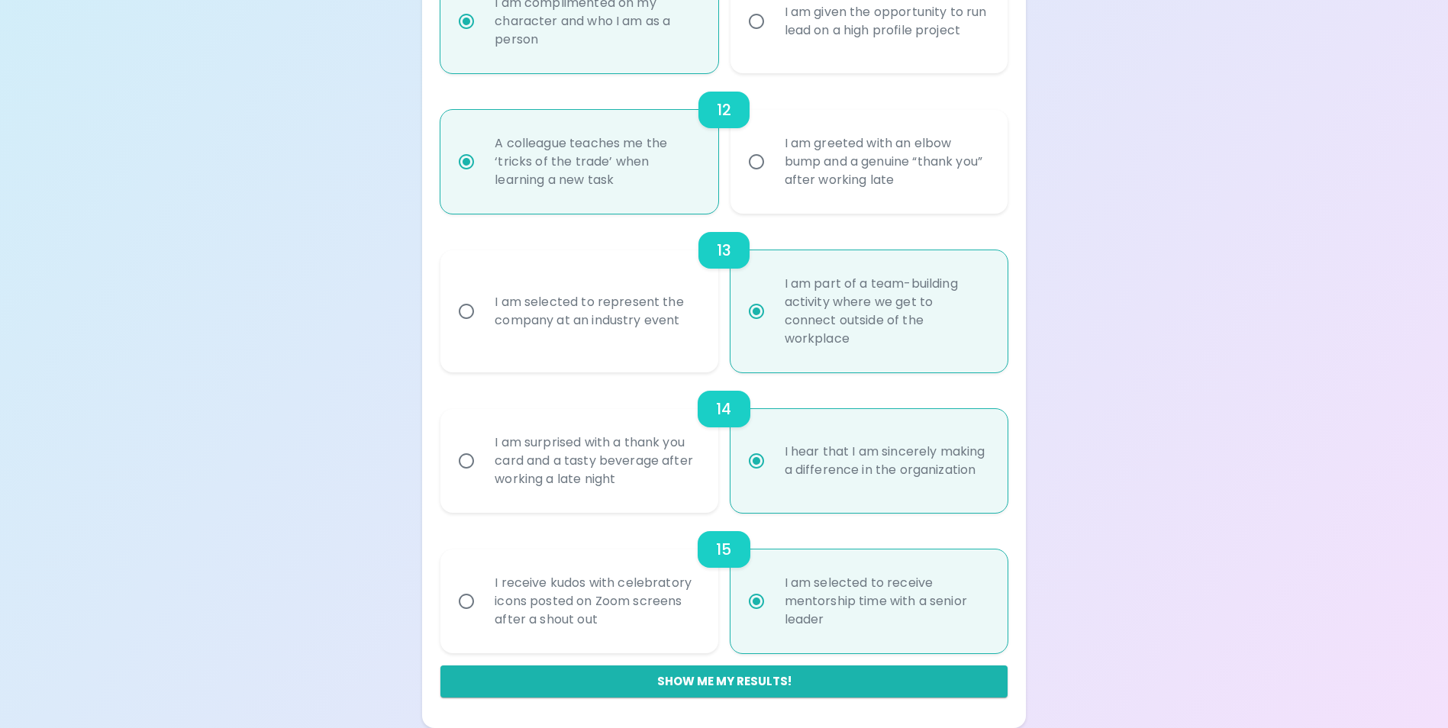
scroll to position [298, 0]
